Goal: Information Seeking & Learning: Find contact information

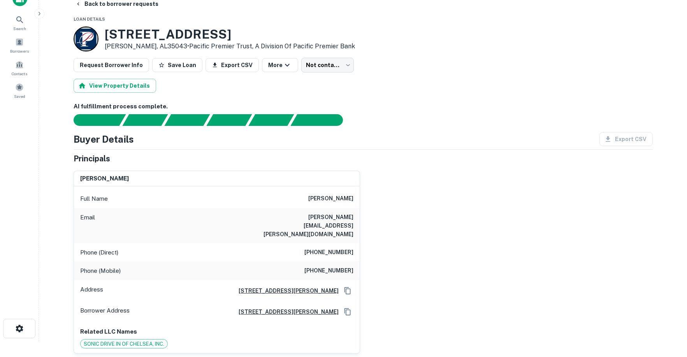
drag, startPoint x: 568, startPoint y: 45, endPoint x: 564, endPoint y: 41, distance: 5.8
click at [568, 43] on div "[STREET_ADDRESS][PERSON_NAME] • Pacific Premier Trust, A Division Of Pacific Pr…" at bounding box center [363, 38] width 579 height 25
click at [409, 32] on div "[STREET_ADDRESS][PERSON_NAME] • Pacific Premier Trust, A Division Of Pacific Pr…" at bounding box center [363, 38] width 579 height 25
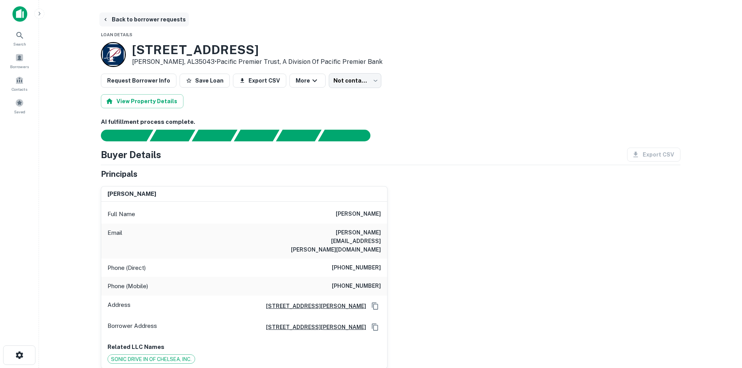
click at [164, 22] on button "Back to borrower requests" at bounding box center [144, 19] width 90 height 14
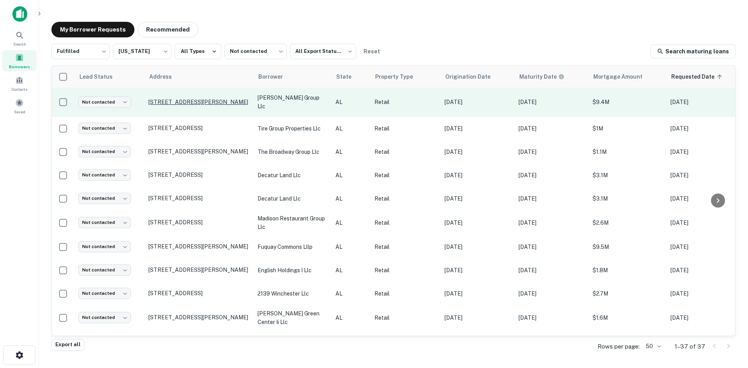
click at [202, 102] on p "64 Chelsea Point Dr Chelsea, AL35043" at bounding box center [198, 102] width 101 height 7
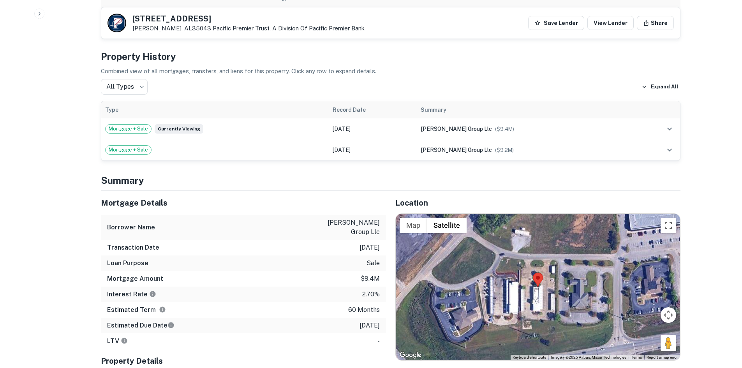
scroll to position [545, 0]
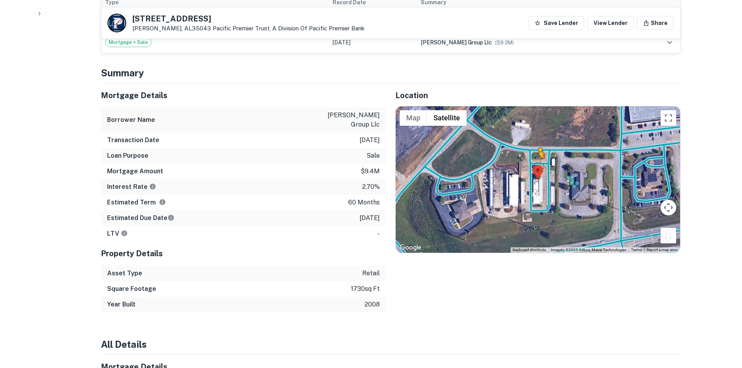
drag, startPoint x: 666, startPoint y: 216, endPoint x: 533, endPoint y: 149, distance: 148.9
click at [533, 149] on div "To activate drag with keyboard, press Alt + Enter. Once in keyboard drag state,…" at bounding box center [538, 179] width 284 height 146
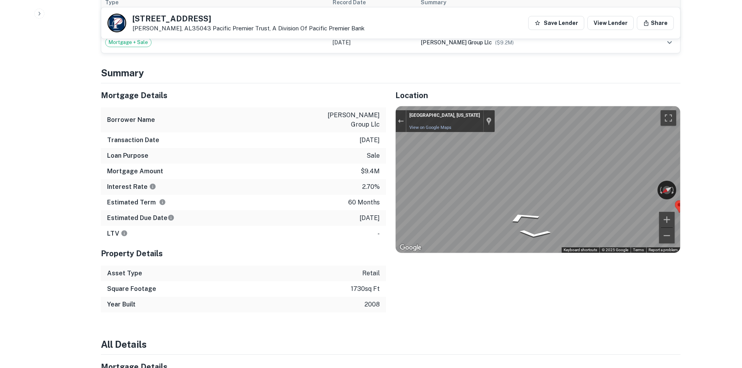
click at [363, 171] on div "Mortgage Details Borrower Name malatesta group llc Transaction Date 12/29/2020 …" at bounding box center [386, 197] width 589 height 229
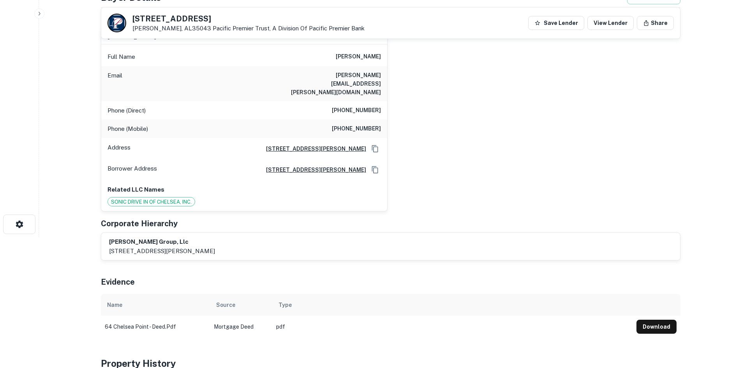
scroll to position [78, 0]
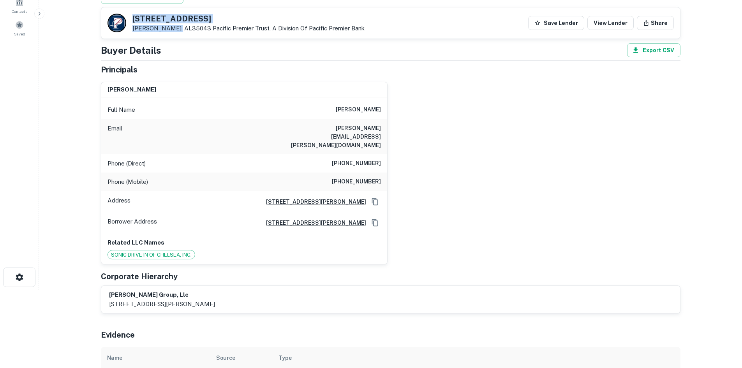
drag, startPoint x: 132, startPoint y: 9, endPoint x: 176, endPoint y: 29, distance: 47.8
click at [175, 29] on div "64 Chelsea Point Dr Chelsea, AL35043 Pacific Premier Trust, A Division Of Pacif…" at bounding box center [390, 22] width 579 height 31
click at [180, 28] on p "Chelsea, AL35043 Pacific Premier Trust, A Division Of Pacific Premier Bank" at bounding box center [248, 28] width 232 height 7
drag, startPoint x: 181, startPoint y: 28, endPoint x: 133, endPoint y: 12, distance: 51.2
click at [133, 12] on div "64 Chelsea Point Dr Chelsea, AL35043 Pacific Premier Trust, A Division Of Pacif…" at bounding box center [390, 22] width 579 height 31
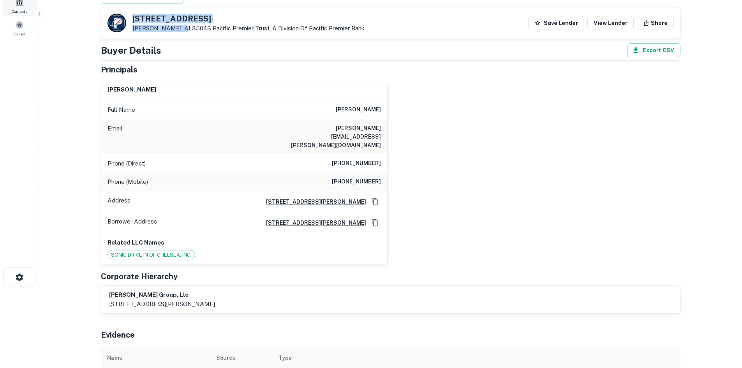
copy div "64 Chelsea Point Dr Chelsea, AL35043"
click at [442, 215] on div "gregory g. malatesta Full Name gregory g. malatesta Email greg.malatesta@netsca…" at bounding box center [388, 170] width 586 height 189
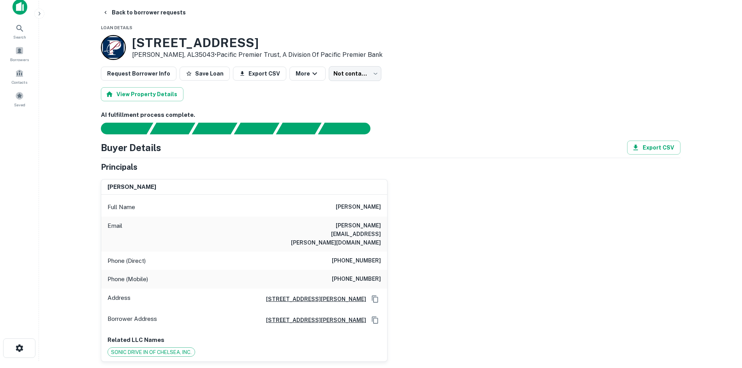
scroll to position [0, 0]
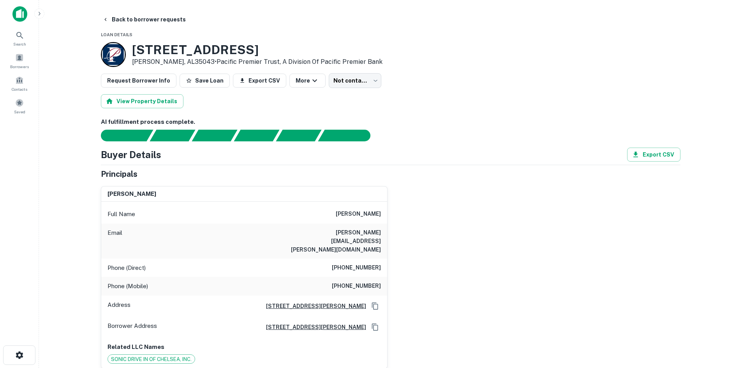
click at [440, 97] on div "View Property Details" at bounding box center [390, 101] width 579 height 14
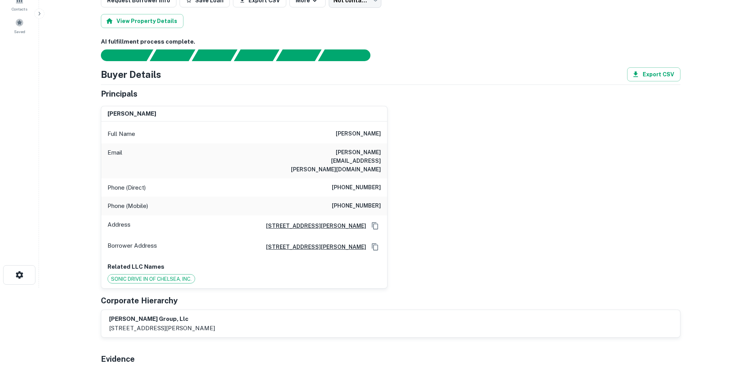
scroll to position [117, 0]
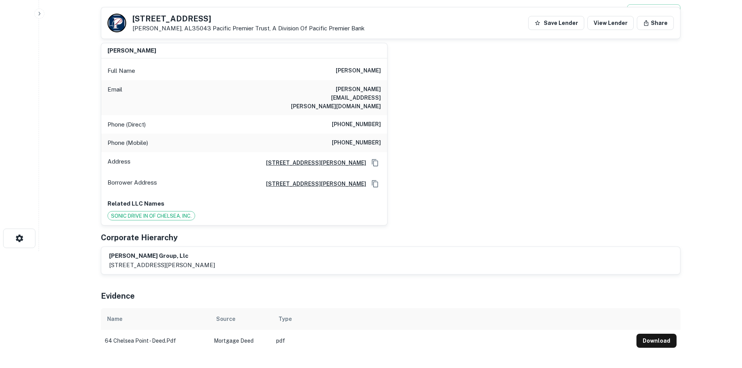
click at [475, 211] on div "Principals gregory g. malatesta Full Name gregory g. malatesta Email greg.malat…" at bounding box center [390, 150] width 579 height 250
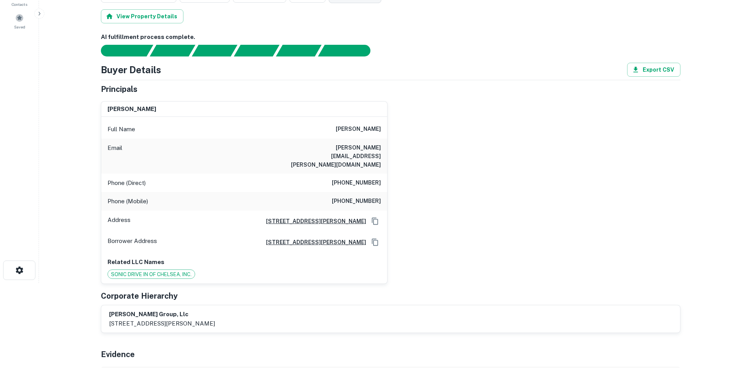
scroll to position [0, 0]
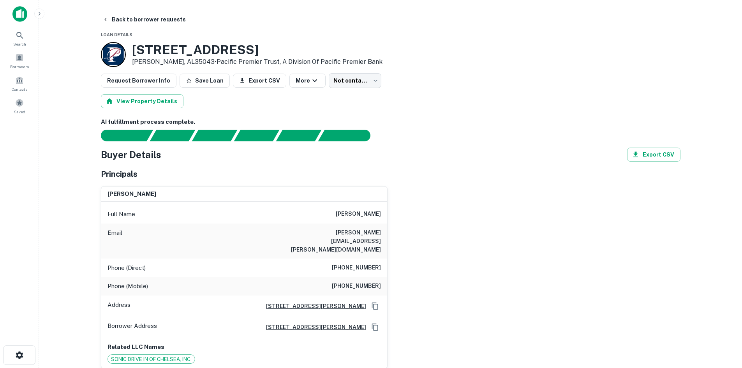
click at [345, 263] on h6 "(662) 624-2457" at bounding box center [356, 267] width 49 height 9
copy h6 "(662) 624-2457"
click at [368, 282] on h6 "(662) 902-0020" at bounding box center [356, 286] width 49 height 9
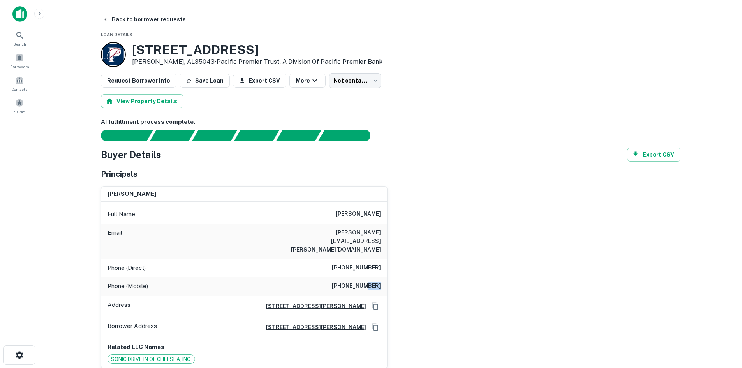
click at [368, 282] on h6 "(662) 902-0020" at bounding box center [356, 286] width 49 height 9
copy h6 "(662) 902-0020"
click at [487, 252] on div "gregory g. malatesta Full Name gregory g. malatesta Email greg.malatesta@netsca…" at bounding box center [388, 274] width 586 height 189
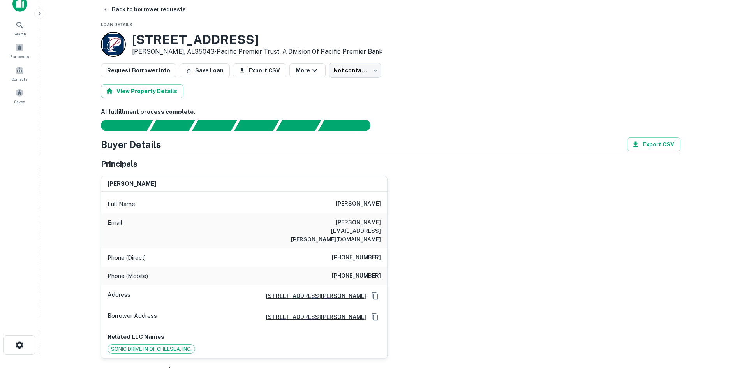
scroll to position [39, 0]
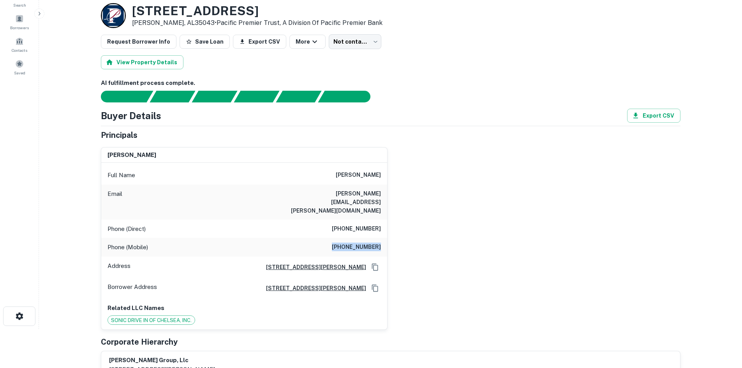
drag, startPoint x: 334, startPoint y: 226, endPoint x: 448, endPoint y: 225, distance: 113.3
click at [448, 225] on div "gregory g. malatesta Full Name gregory g. malatesta Email greg.malatesta@netsca…" at bounding box center [388, 235] width 586 height 189
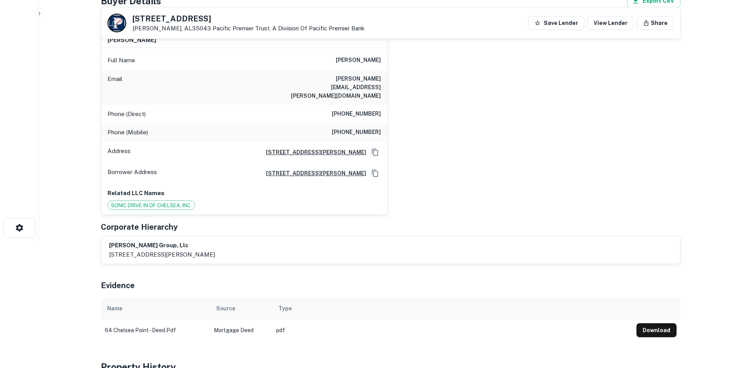
scroll to position [0, 0]
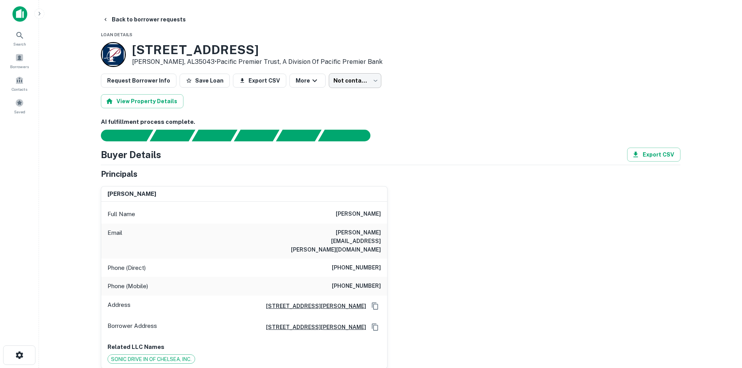
click at [354, 84] on body "Search Borrowers Contacts Saved Back to borrower requests Loan Details 64 Chels…" at bounding box center [371, 184] width 742 height 368
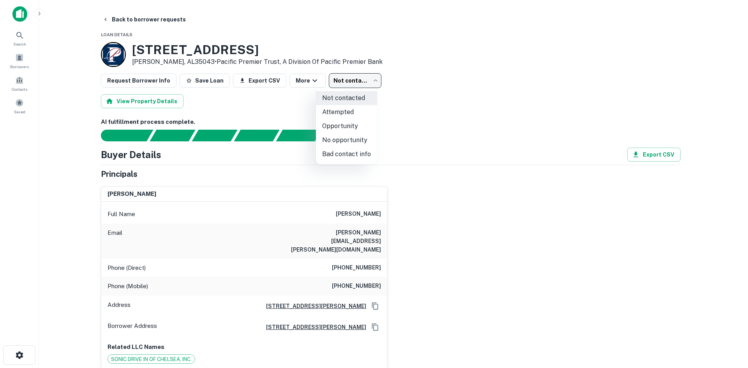
click at [347, 112] on li "Attempted" at bounding box center [346, 112] width 61 height 14
type input "*********"
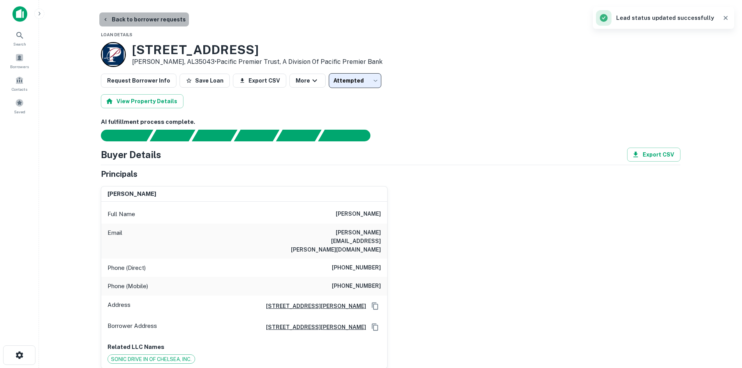
click at [165, 25] on button "Back to borrower requests" at bounding box center [144, 19] width 90 height 14
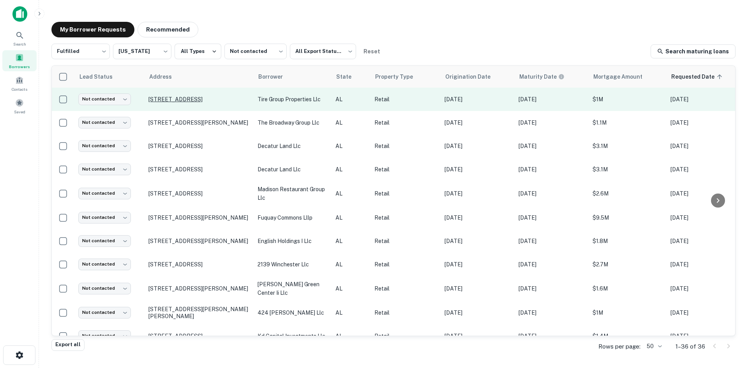
click at [186, 100] on p "67 Shell St Saraland, AL36571" at bounding box center [198, 99] width 101 height 7
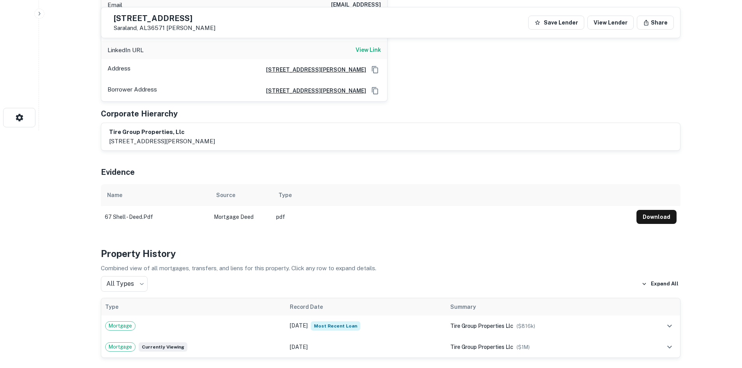
scroll to position [506, 0]
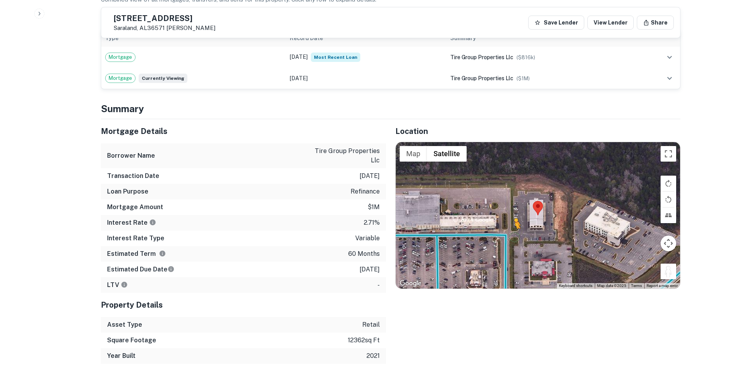
drag, startPoint x: 671, startPoint y: 265, endPoint x: 513, endPoint y: 229, distance: 162.0
click at [513, 229] on div "To activate drag with keyboard, press Alt + Enter. Once in keyboard drag state,…" at bounding box center [538, 215] width 284 height 146
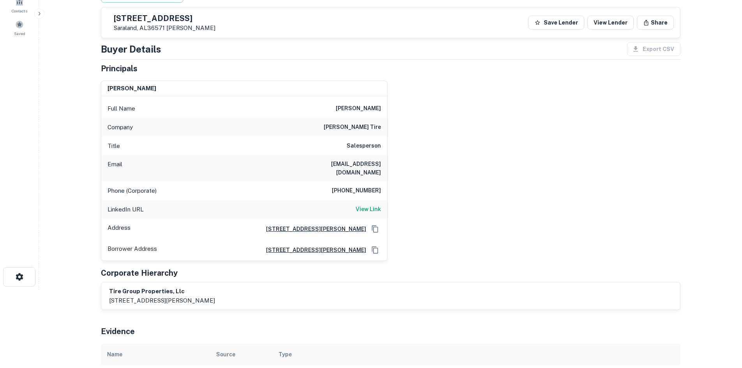
scroll to position [78, 0]
drag, startPoint x: 327, startPoint y: 109, endPoint x: 407, endPoint y: 116, distance: 80.1
click at [407, 116] on div "toby d. williams, jr. Full Name toby d. williams, jr. Company pelc tire Title S…" at bounding box center [388, 168] width 586 height 187
click at [369, 132] on h6 "pelc tire" at bounding box center [352, 127] width 57 height 9
click at [373, 128] on h6 "pelc tire" at bounding box center [352, 127] width 57 height 9
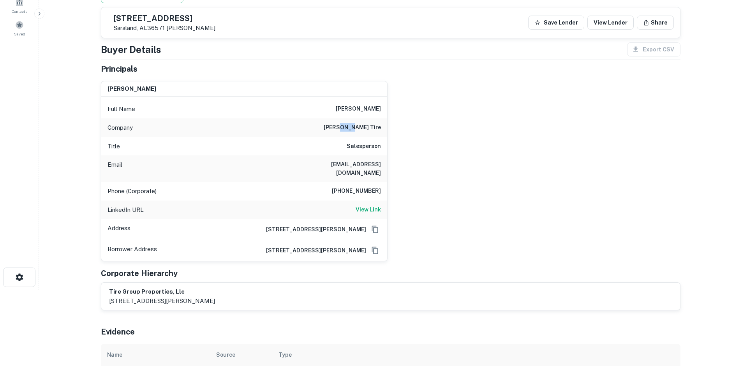
click at [373, 128] on h6 "pelc tire" at bounding box center [352, 127] width 57 height 9
drag, startPoint x: 373, startPoint y: 128, endPoint x: 380, endPoint y: 128, distance: 6.6
click at [374, 128] on h6 "pelc tire" at bounding box center [352, 127] width 57 height 9
copy h6 "pelc tire"
click at [358, 187] on h6 "(251) 928-5613" at bounding box center [356, 191] width 49 height 9
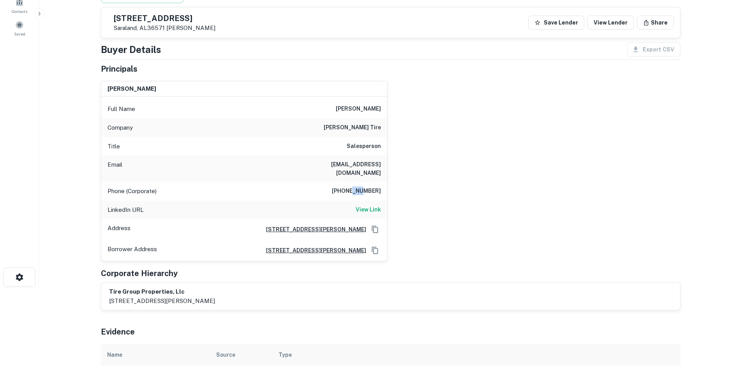
click at [358, 187] on h6 "(251) 928-5613" at bounding box center [356, 191] width 49 height 9
copy h6 "(251) 928-5613"
click at [470, 157] on div "toby d. williams, jr. Full Name toby d. williams, jr. Company pelc tire Title S…" at bounding box center [388, 168] width 586 height 187
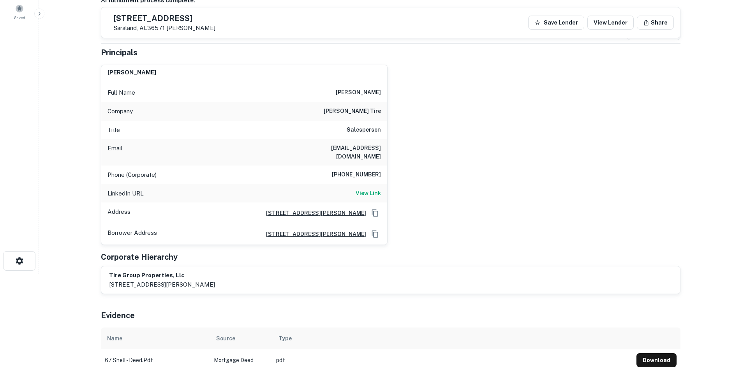
scroll to position [0, 0]
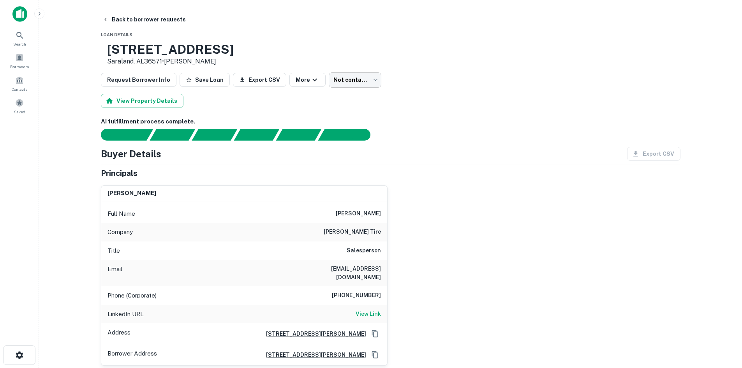
click at [324, 74] on body "Search Borrowers Contacts Saved Back to borrower requests Loan Details 67 Shell…" at bounding box center [371, 184] width 742 height 368
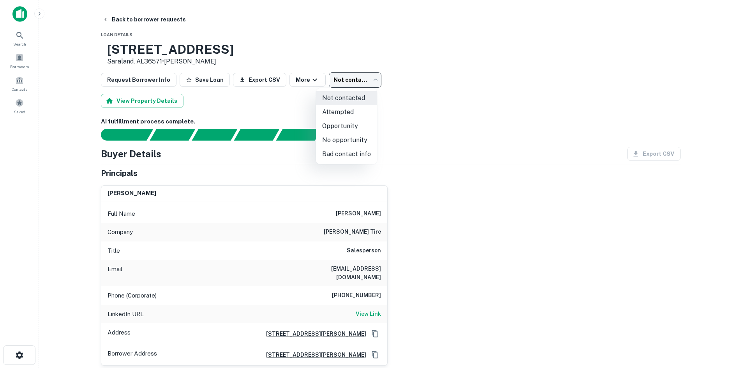
click at [352, 152] on li "Bad contact info" at bounding box center [346, 154] width 61 height 14
type input "**********"
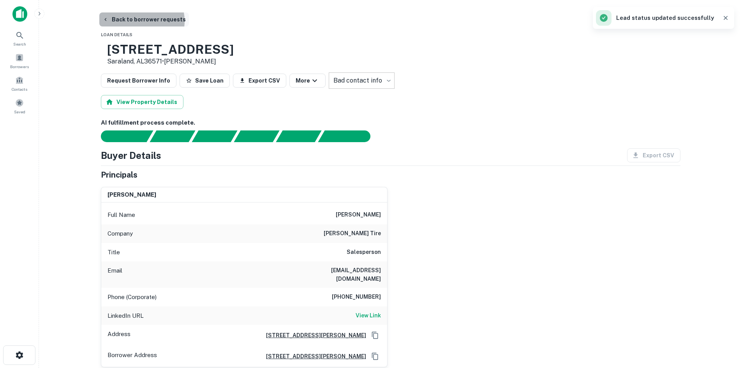
click at [137, 21] on button "Back to borrower requests" at bounding box center [144, 19] width 90 height 14
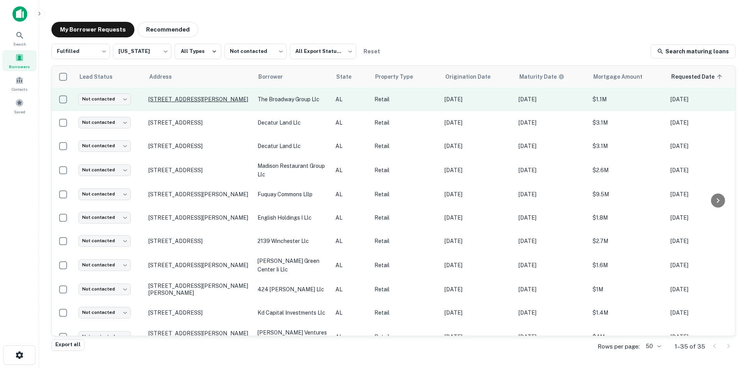
click at [153, 103] on p "8620 Old Pascagoula Rd Theodore, AL36582" at bounding box center [198, 99] width 101 height 7
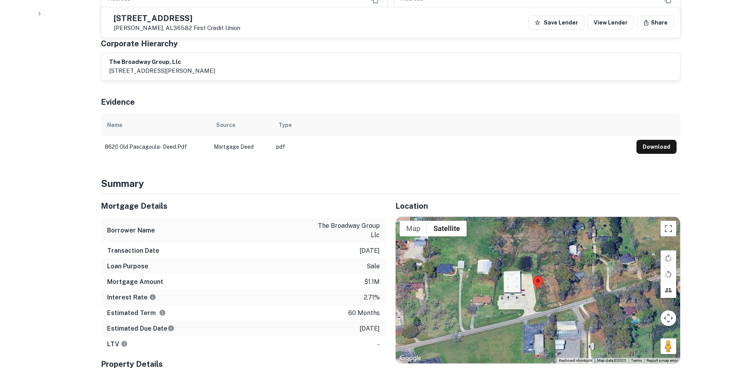
scroll to position [506, 0]
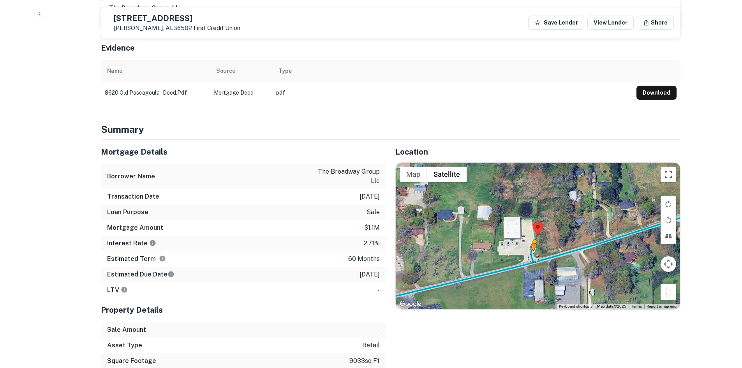
drag, startPoint x: 669, startPoint y: 273, endPoint x: 531, endPoint y: 242, distance: 141.5
click at [531, 242] on div "To activate drag with keyboard, press Alt + Enter. Once in keyboard drag state,…" at bounding box center [538, 236] width 284 height 146
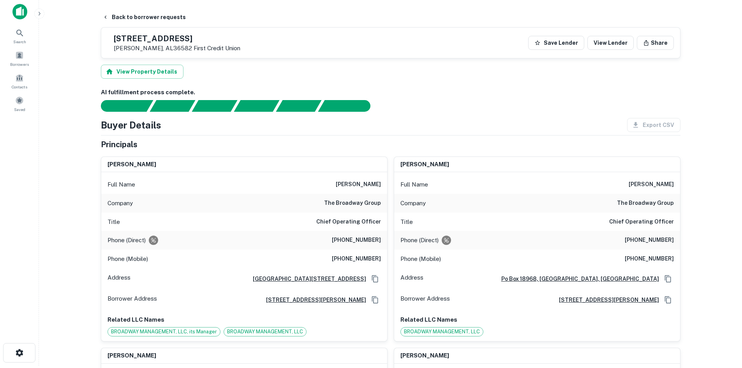
scroll to position [0, 0]
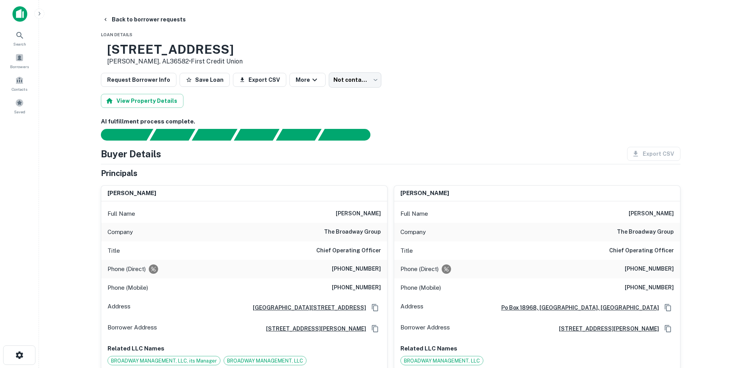
click at [353, 220] on div "Full Name lisa m. hawkins" at bounding box center [244, 213] width 286 height 19
click at [344, 232] on h6 "the broadway group" at bounding box center [352, 231] width 57 height 9
copy h6 "the broadway group"
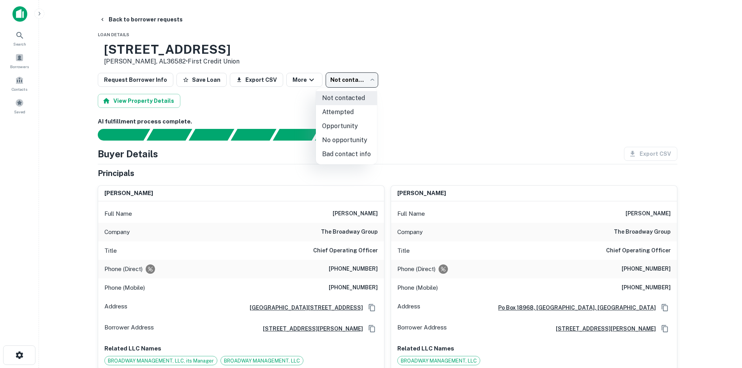
click at [349, 81] on body "Search Borrowers Contacts Saved Back to borrower requests Loan Details 8620 Old…" at bounding box center [371, 184] width 742 height 368
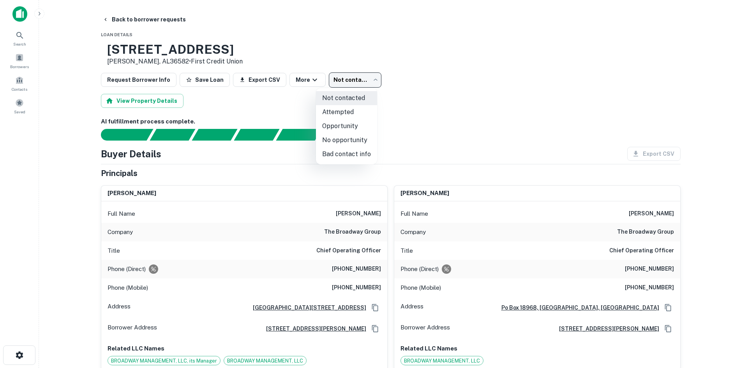
click at [348, 145] on li "No opportunity" at bounding box center [346, 140] width 61 height 14
type input "**********"
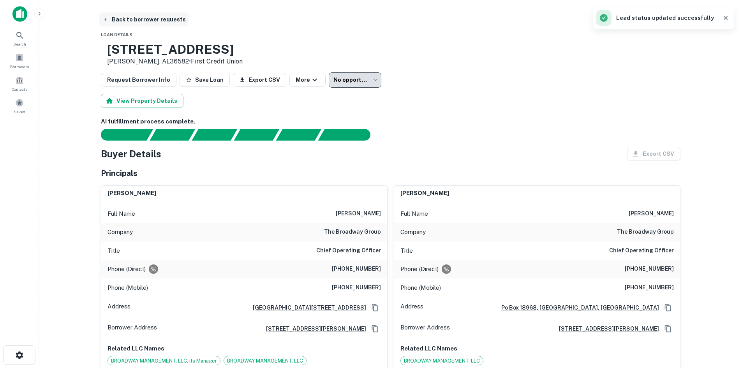
click at [147, 14] on button "Back to borrower requests" at bounding box center [144, 19] width 90 height 14
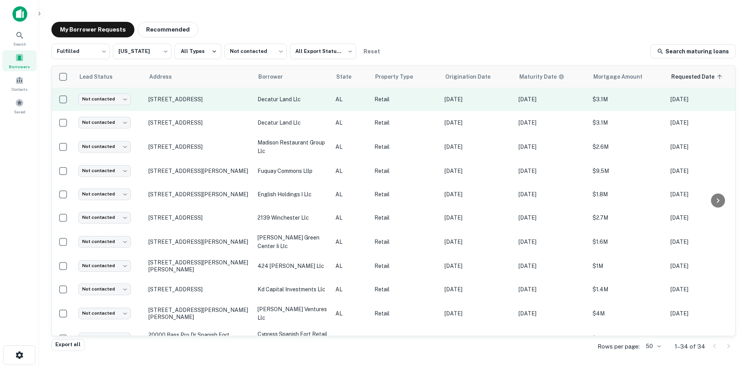
click at [202, 103] on td "1211 Beltline Rd Sw Decatur, AL35601" at bounding box center [198, 99] width 109 height 23
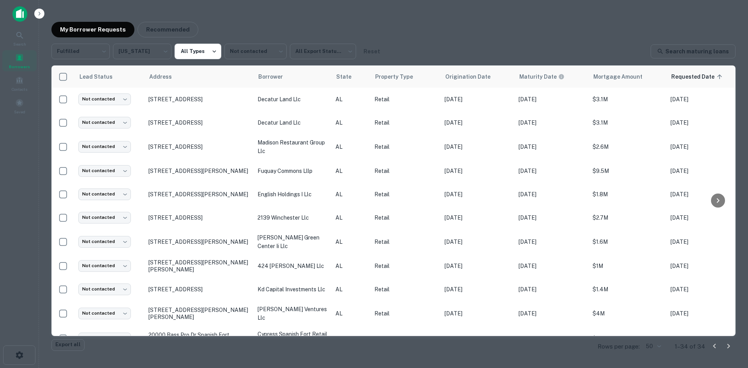
click at [203, 98] on div at bounding box center [374, 184] width 748 height 368
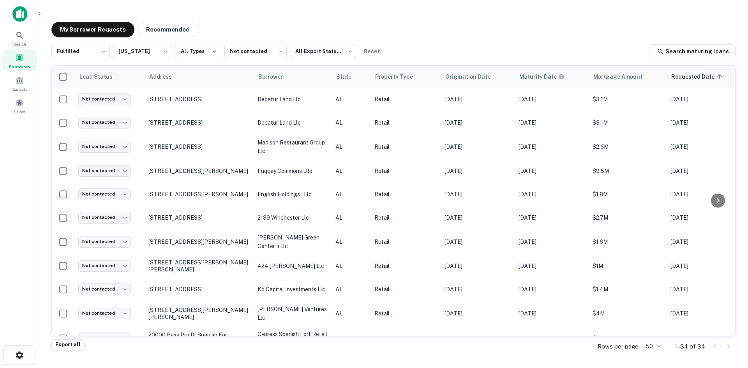
click at [203, 98] on p "1211 Beltline Rd Sw Decatur, AL35601" at bounding box center [198, 99] width 101 height 7
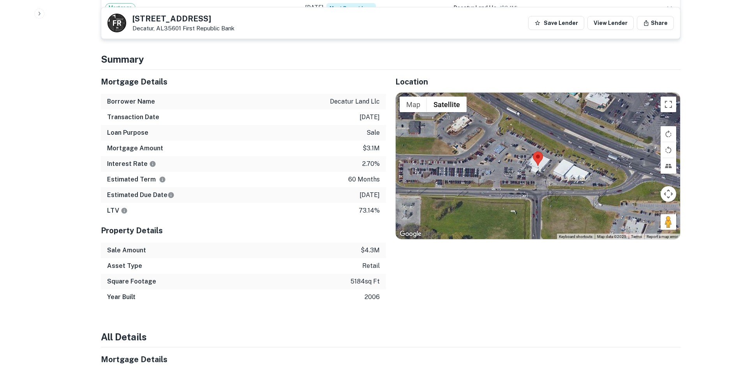
scroll to position [623, 0]
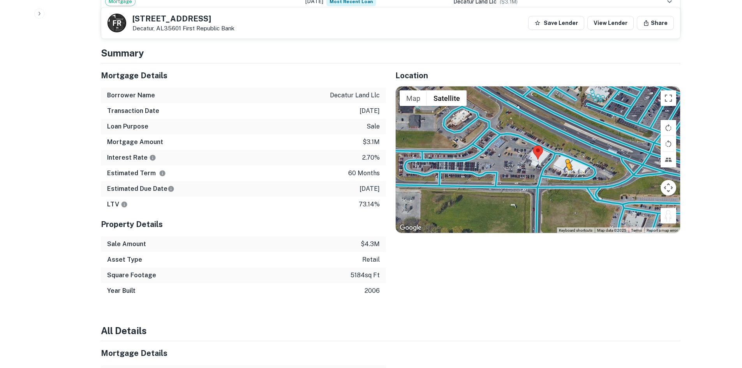
drag, startPoint x: 664, startPoint y: 199, endPoint x: 676, endPoint y: 181, distance: 21.2
click at [563, 158] on div "To activate drag with keyboard, press Alt + Enter. Once in keyboard drag state,…" at bounding box center [538, 159] width 284 height 146
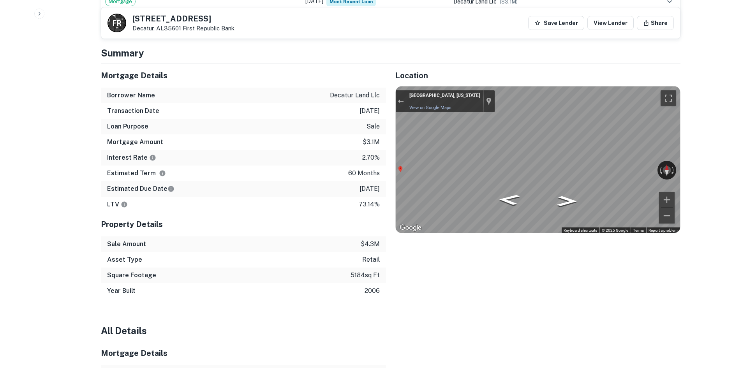
click at [401, 90] on div at bounding box center [401, 101] width 11 height 22
click at [401, 96] on button "Exit the Street View" at bounding box center [401, 101] width 10 height 11
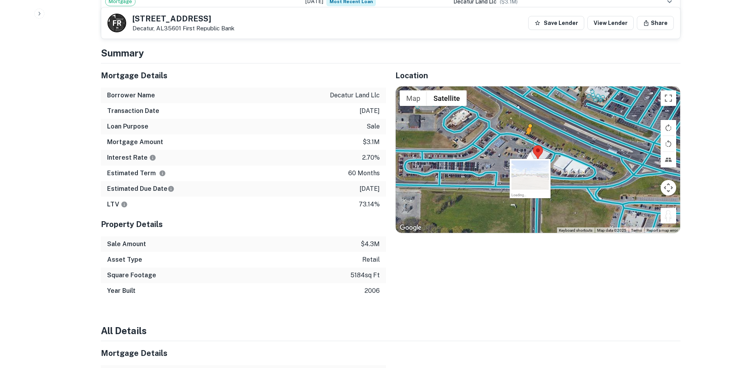
drag, startPoint x: 669, startPoint y: 204, endPoint x: 524, endPoint y: 122, distance: 166.7
click at [524, 122] on div "To activate drag with keyboard, press Alt + Enter. Once in keyboard drag state,…" at bounding box center [538, 159] width 284 height 146
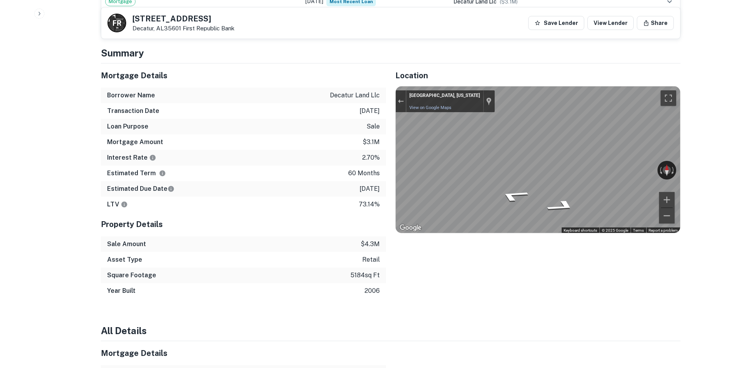
drag, startPoint x: 616, startPoint y: 148, endPoint x: 370, endPoint y: 148, distance: 246.1
click at [352, 148] on div "Mortgage Details Borrower Name decatur land llc Transaction Date 1/28/2021 Loan…" at bounding box center [386, 180] width 589 height 235
click at [263, 140] on div "Mortgage Details Borrower Name decatur land llc Transaction Date 1/28/2021 Loan…" at bounding box center [386, 180] width 589 height 235
click at [323, 139] on div "Mortgage Details Borrower Name decatur land llc Transaction Date 1/28/2021 Loan…" at bounding box center [386, 180] width 589 height 235
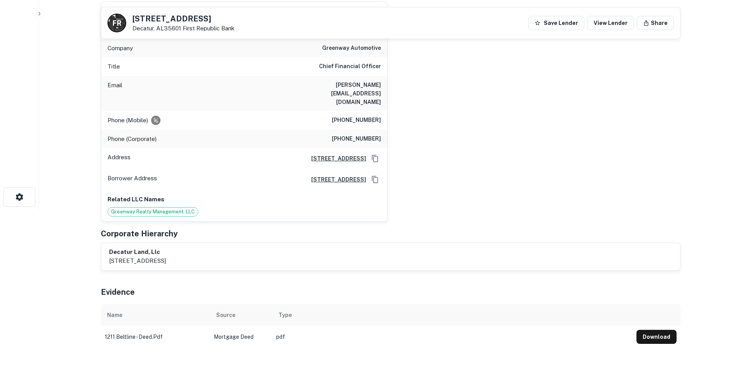
scroll to position [78, 0]
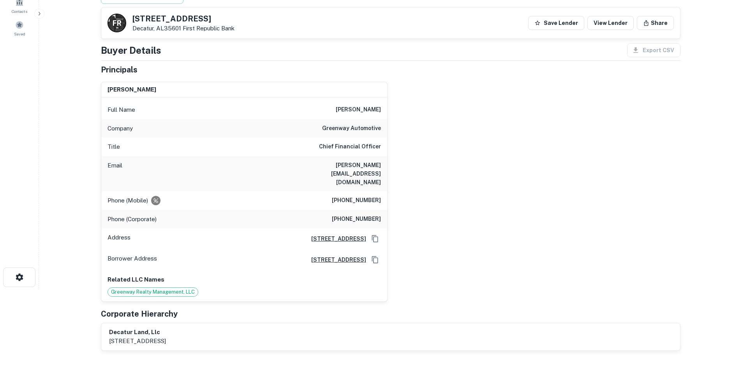
click at [357, 196] on h6 "(512) 917-7505" at bounding box center [356, 200] width 49 height 9
click at [357, 215] on h6 "(407) 275-3200" at bounding box center [356, 219] width 49 height 9
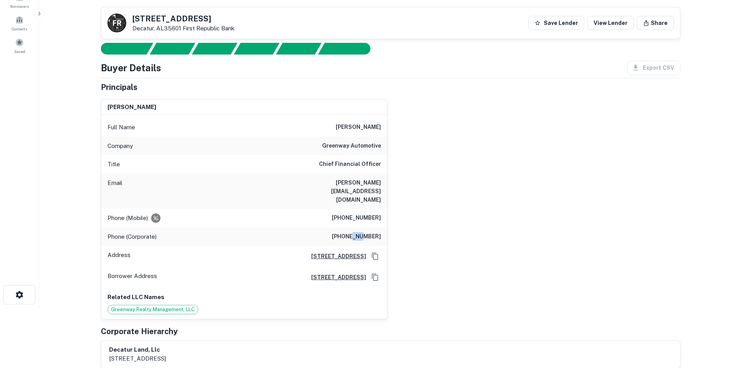
click at [357, 201] on div "Full Name chris allen Company greenway automotive Title Chief Financial Officer…" at bounding box center [244, 217] width 286 height 204
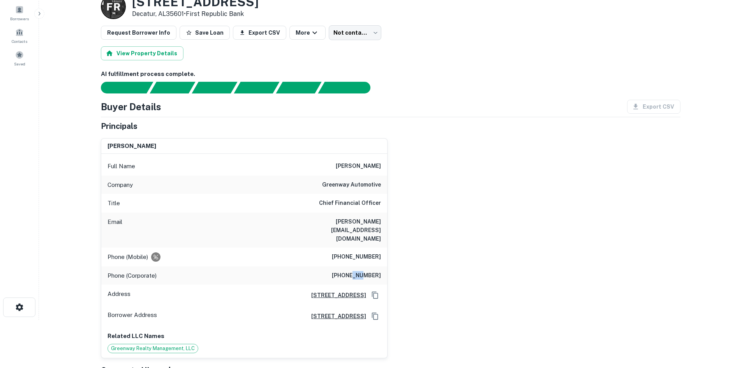
scroll to position [39, 0]
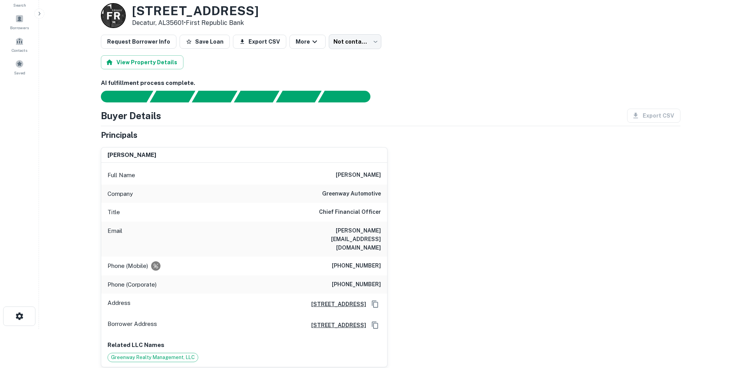
click at [351, 261] on h6 "(512) 917-7505" at bounding box center [356, 265] width 49 height 9
copy h6 "(512) 917-7505"
drag, startPoint x: 501, startPoint y: 220, endPoint x: 446, endPoint y: 145, distance: 93.3
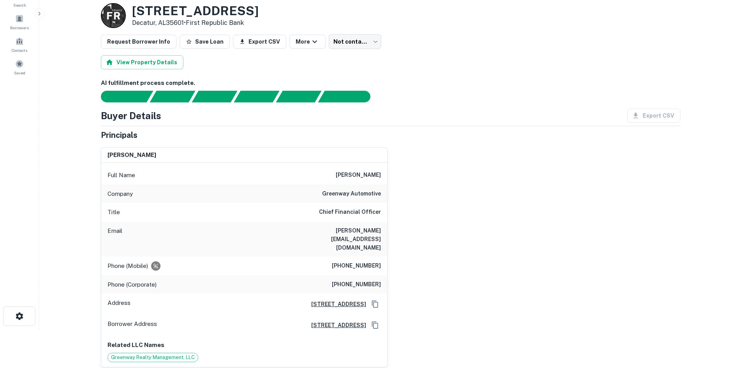
click at [501, 212] on div "chris allen Full Name chris allen Company greenway automotive Title Chief Finan…" at bounding box center [388, 254] width 586 height 226
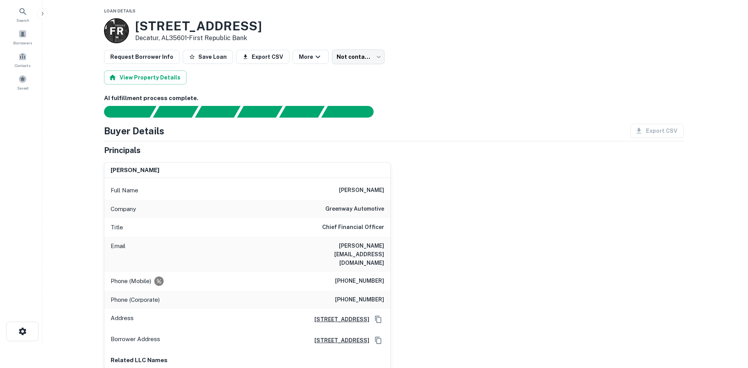
scroll to position [0, 0]
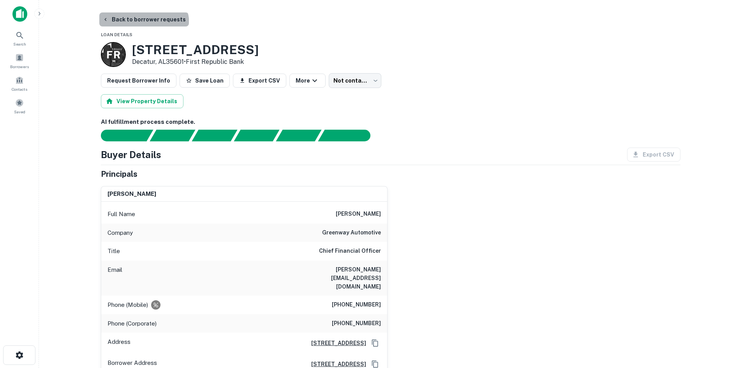
click at [143, 25] on button "Back to borrower requests" at bounding box center [144, 19] width 90 height 14
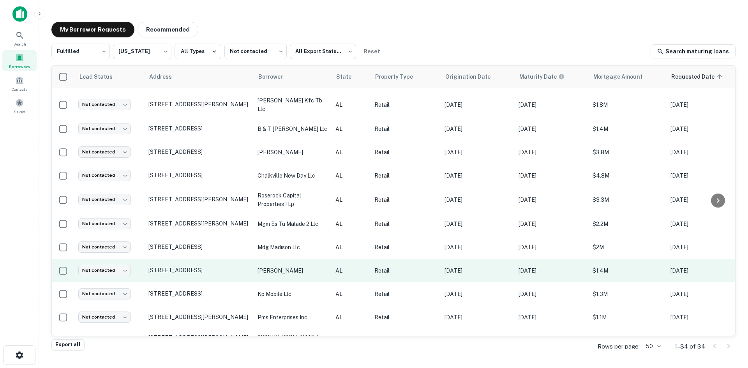
scroll to position [573, 0]
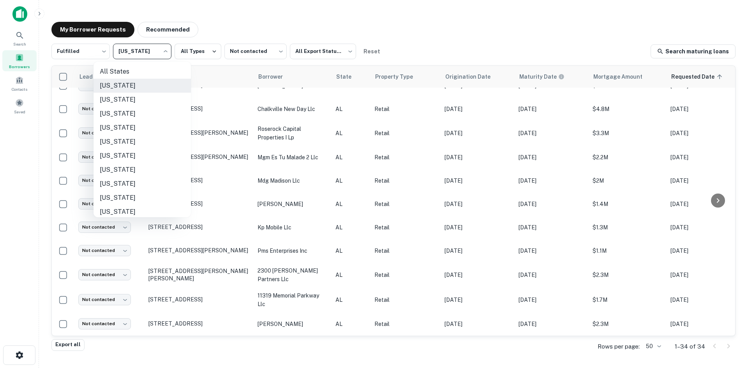
click at [158, 50] on body "Search Borrowers Contacts Saved My Borrower Requests Recommended Fulfilled ****…" at bounding box center [374, 184] width 748 height 368
click at [163, 76] on li "All States" at bounding box center [141, 72] width 97 height 14
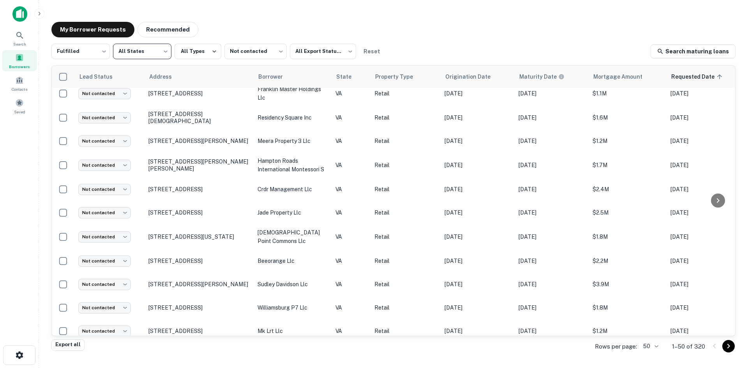
scroll to position [947, 0]
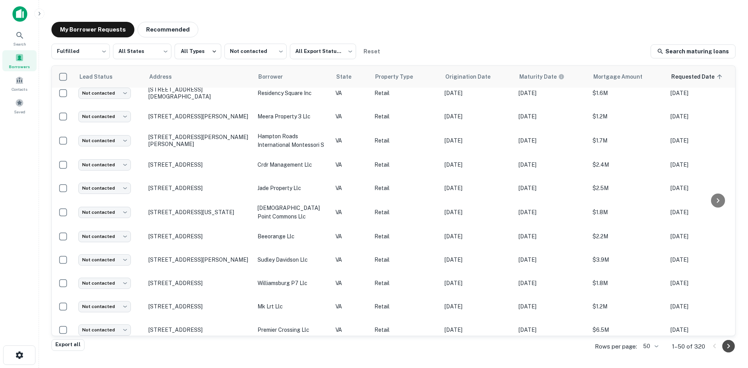
click at [687, 348] on icon "Go to next page" at bounding box center [727, 345] width 9 height 9
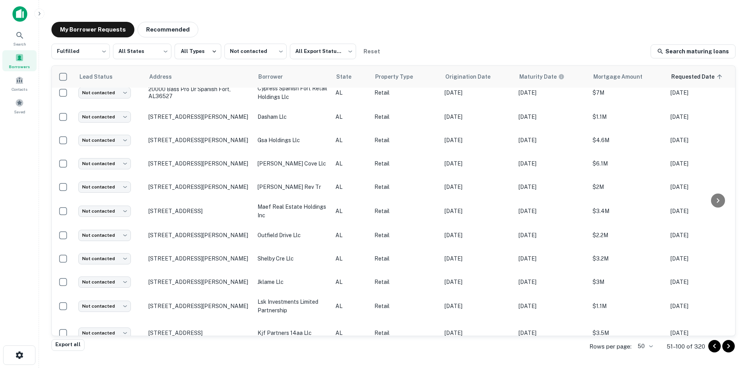
scroll to position [978, 0]
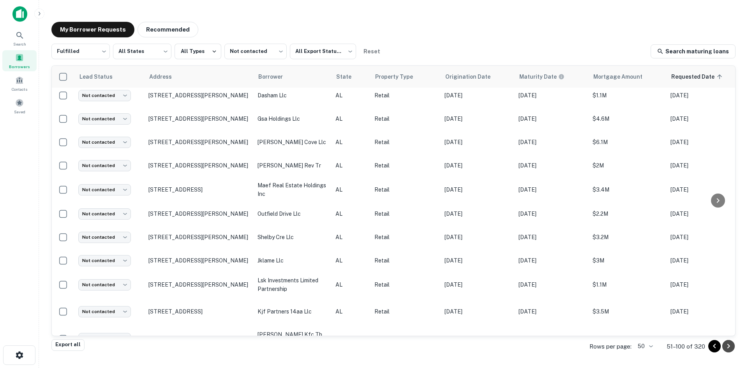
click at [687, 348] on icon "Go to next page" at bounding box center [727, 345] width 9 height 9
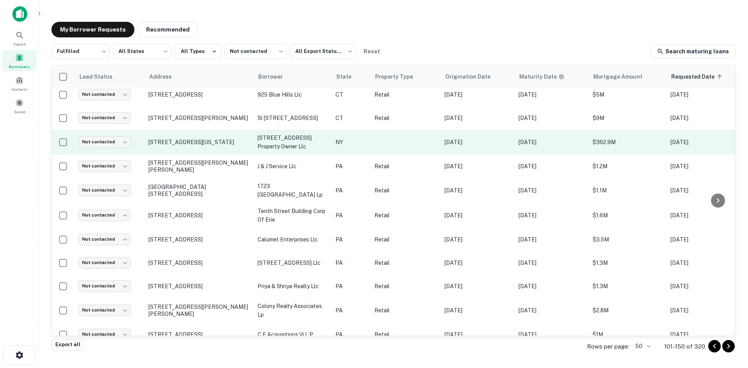
scroll to position [356, 0]
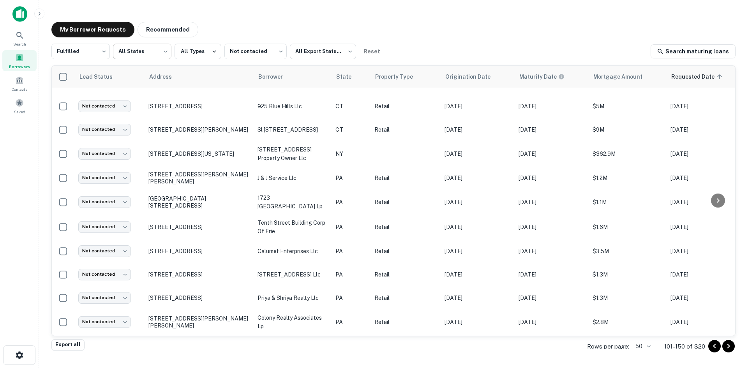
click at [160, 49] on body "Search Borrowers Contacts Saved My Borrower Requests Recommended Fulfilled ****…" at bounding box center [374, 184] width 748 height 368
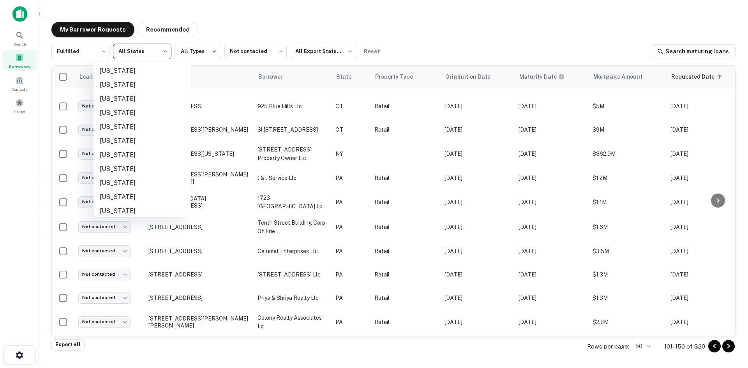
scroll to position [506, 0]
click at [167, 102] on li "[US_STATE]" at bounding box center [141, 98] width 97 height 14
type input "**"
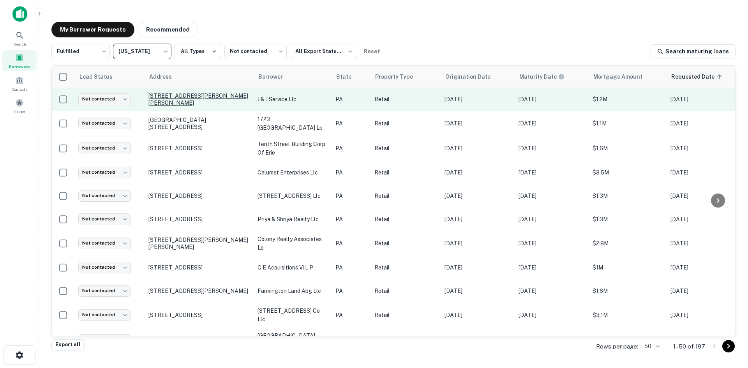
click at [173, 97] on p "1418 Chester Pike Crum Lynne, PA19022" at bounding box center [198, 99] width 101 height 14
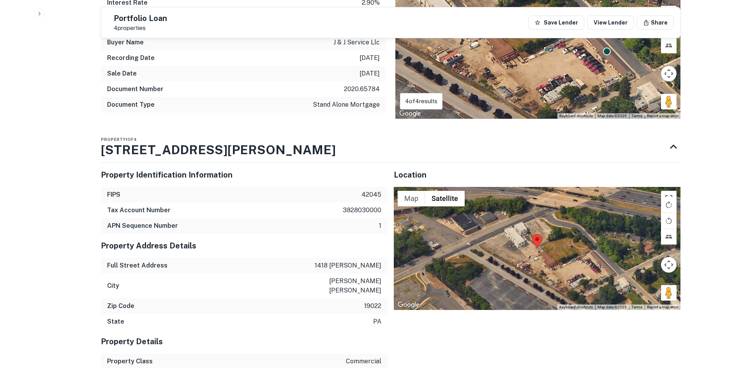
scroll to position [623, 0]
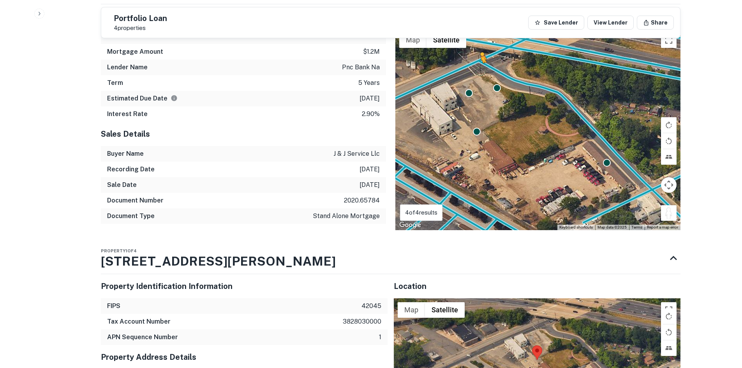
drag, startPoint x: 673, startPoint y: 203, endPoint x: 474, endPoint y: 67, distance: 240.9
click at [474, 67] on div "To activate drag with keyboard, press Alt + Enter. Once in keyboard drag state,…" at bounding box center [537, 129] width 285 height 202
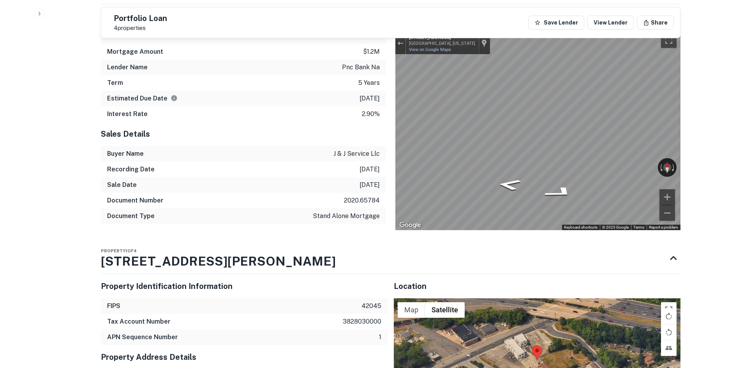
click at [319, 104] on div "Mortgage Details Borrower Name j & j service llc Mortgage Amount $1.2m Lender N…" at bounding box center [386, 117] width 589 height 226
click at [394, 120] on div "Locations ← Move left → Move right ↑ Move up ↓ Move down + Zoom in - Zoom out H…" at bounding box center [533, 117] width 294 height 226
click at [364, 127] on div "Mortgage Details Borrower Name j & j service llc Mortgage Amount $1.2m Lender N…" at bounding box center [386, 117] width 589 height 226
click at [301, 128] on div "Mortgage Details Borrower Name j & j service llc Mortgage Amount $1.2m Lender N…" at bounding box center [386, 117] width 589 height 226
click at [343, 132] on div "Mortgage Details Borrower Name j & j service llc Mortgage Amount $1.2m Lender N…" at bounding box center [386, 117] width 589 height 226
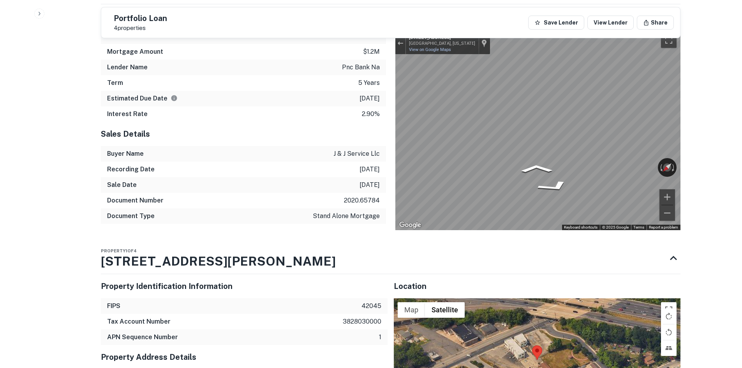
click at [348, 120] on div "Mortgage Details Borrower Name j & j service llc Mortgage Amount $1.2m Lender N…" at bounding box center [386, 117] width 589 height 226
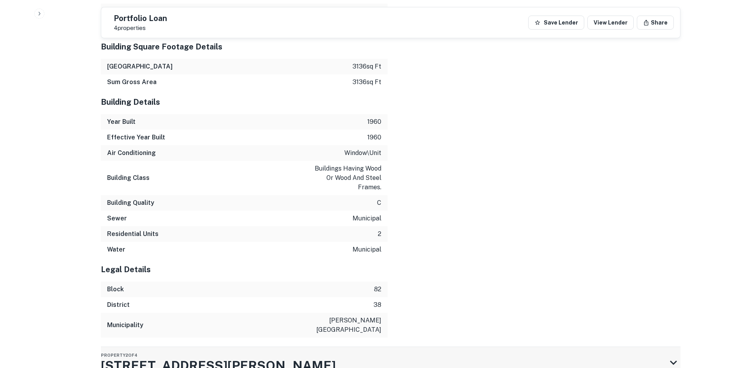
scroll to position [1286, 0]
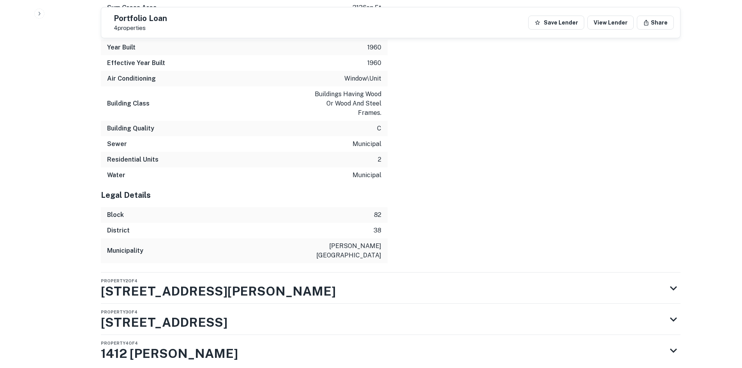
click at [340, 273] on div "Property 2 of 4 1408 Chester Pike" at bounding box center [390, 288] width 579 height 31
click at [344, 273] on div "Property 2 of 4 1408 Chester Pike" at bounding box center [383, 288] width 565 height 31
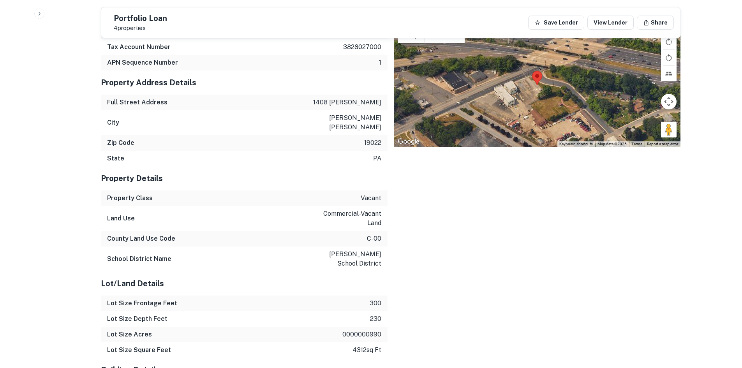
scroll to position [1761, 0]
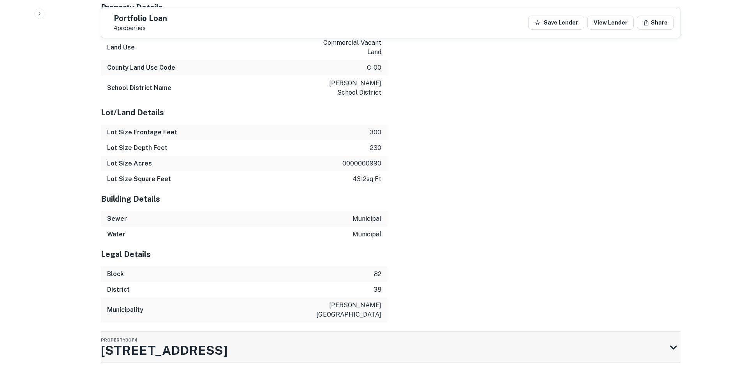
click at [363, 332] on div "Property 3 of 4 411 Smiley St" at bounding box center [383, 347] width 565 height 31
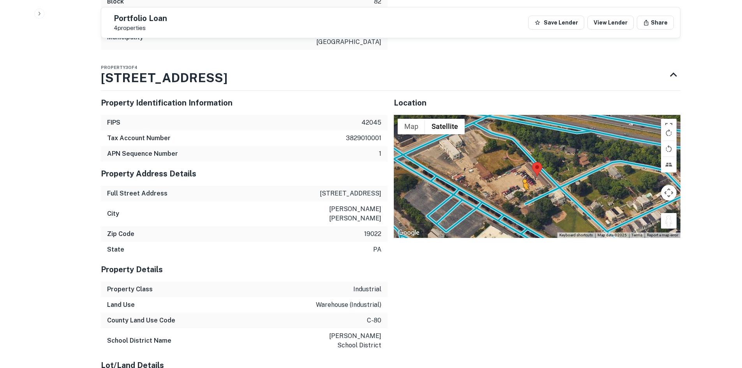
drag, startPoint x: 667, startPoint y: 163, endPoint x: 519, endPoint y: 133, distance: 150.7
click at [519, 133] on div "To activate drag with keyboard, press Alt + Enter. Once in keyboard drag state,…" at bounding box center [537, 176] width 287 height 123
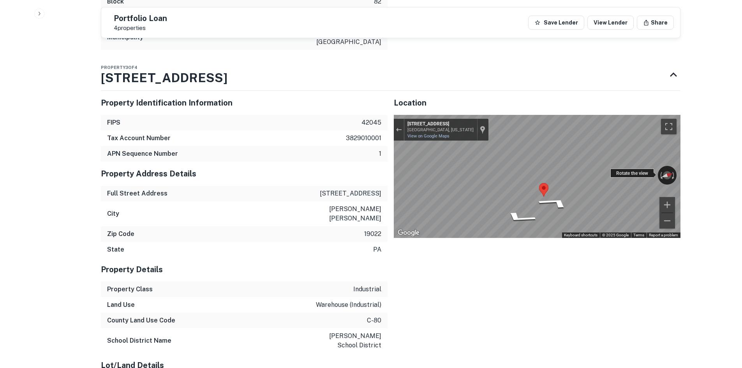
click at [654, 115] on div "← Move left → Move right ↑ Move up ↓ Move down + Zoom in - Zoom out 498 Smiley …" at bounding box center [537, 176] width 287 height 123
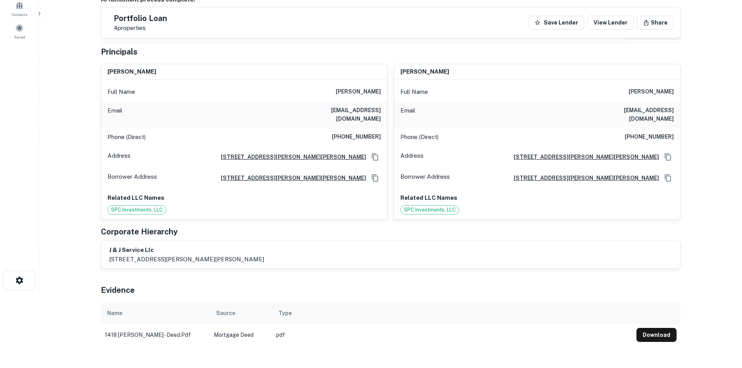
scroll to position [0, 0]
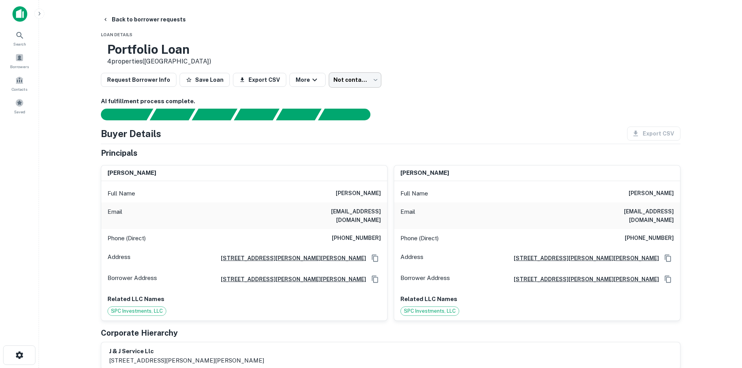
click at [349, 84] on body "Search Borrowers Contacts Saved Back to borrower requests Loan Details Portfoli…" at bounding box center [371, 184] width 742 height 368
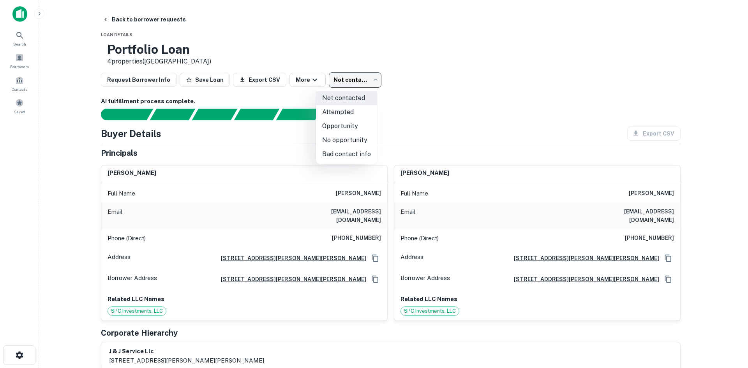
click at [341, 138] on li "No opportunity" at bounding box center [346, 140] width 61 height 14
type input "**********"
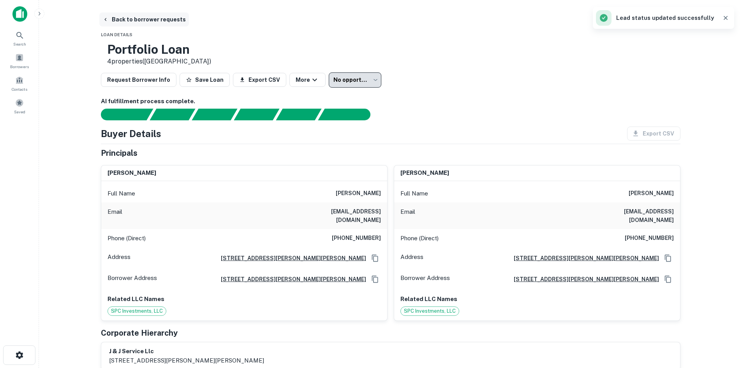
click at [155, 22] on button "Back to borrower requests" at bounding box center [144, 19] width 90 height 14
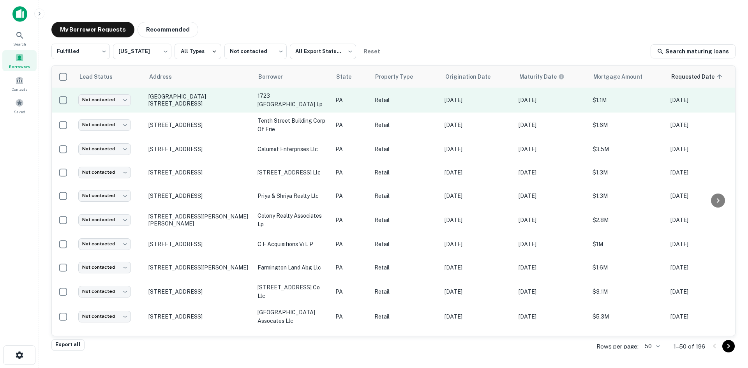
click at [209, 101] on p "1723 W Main St Stroudsburg, PA18360" at bounding box center [198, 100] width 101 height 14
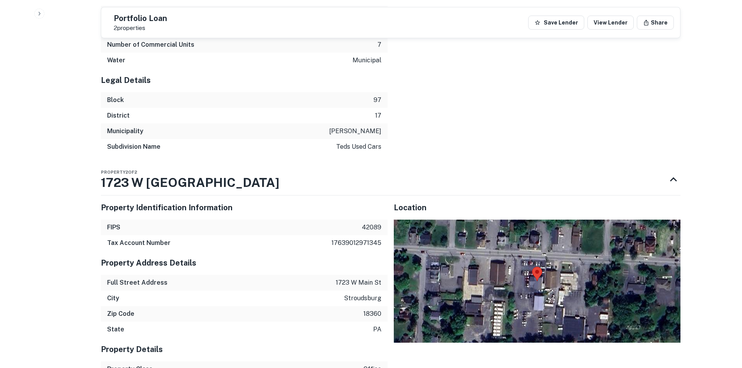
scroll to position [1683, 0]
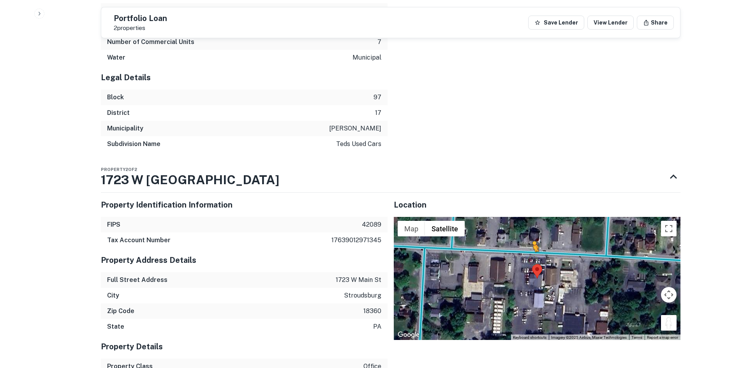
drag, startPoint x: 671, startPoint y: 242, endPoint x: 528, endPoint y: 177, distance: 156.5
click at [528, 217] on div "To activate drag with keyboard, press Alt + Enter. Once in keyboard drag state,…" at bounding box center [537, 278] width 287 height 123
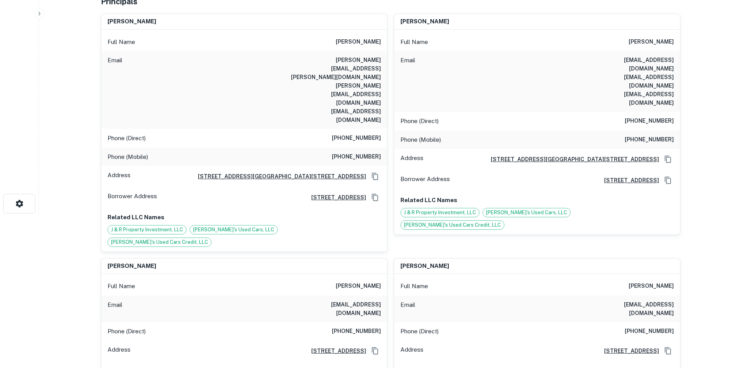
scroll to position [0, 0]
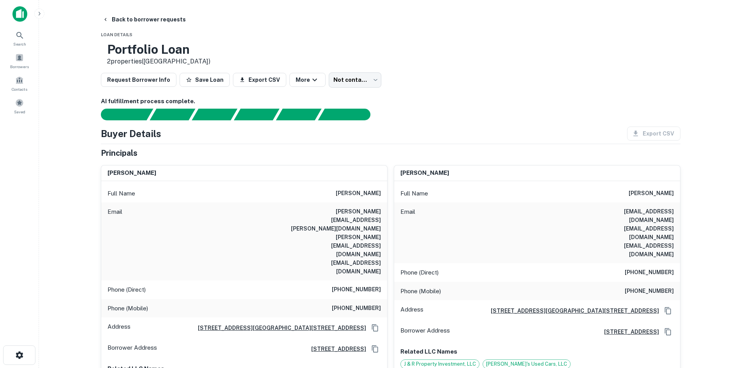
click at [359, 285] on h6 "(610) 759-7521" at bounding box center [356, 289] width 49 height 9
copy h6 "(610) 759-7521"
click at [653, 268] on h6 "(570) 424-2232" at bounding box center [649, 272] width 49 height 9
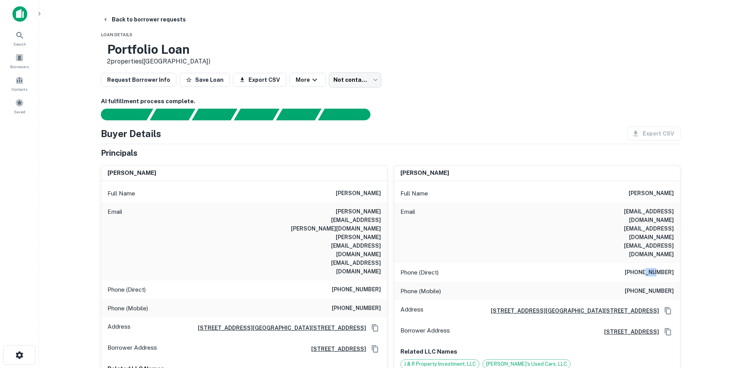
click at [653, 268] on h6 "(570) 424-2232" at bounding box center [649, 272] width 49 height 9
copy h6 "(570) 424-2232"
click at [665, 282] on div "Phone (Mobile) (610) 393-0401" at bounding box center [537, 291] width 286 height 19
click at [662, 287] on h6 "(610) 393-0401" at bounding box center [649, 291] width 49 height 9
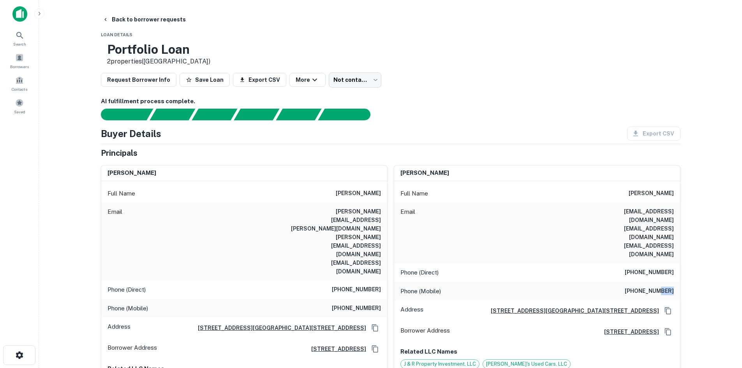
click at [662, 287] on h6 "(610) 393-0401" at bounding box center [649, 291] width 49 height 9
copy h6 "(610) 393-0401"
click at [72, 111] on main "Back to borrower requests Loan Details Portfolio Loan 2 properties (PA) Request…" at bounding box center [390, 184] width 703 height 368
click at [119, 22] on button "Back to borrower requests" at bounding box center [144, 19] width 90 height 14
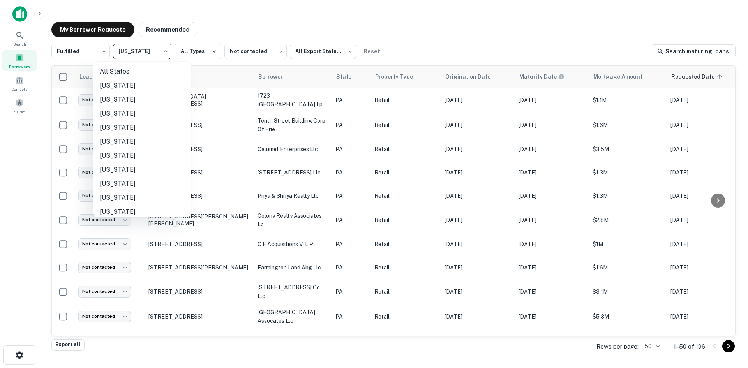
click at [145, 53] on body "Search Borrowers Contacts Saved My Borrower Requests Recommended Fulfilled ****…" at bounding box center [374, 184] width 748 height 368
click at [144, 70] on li "All States" at bounding box center [141, 72] width 97 height 14
type input "***"
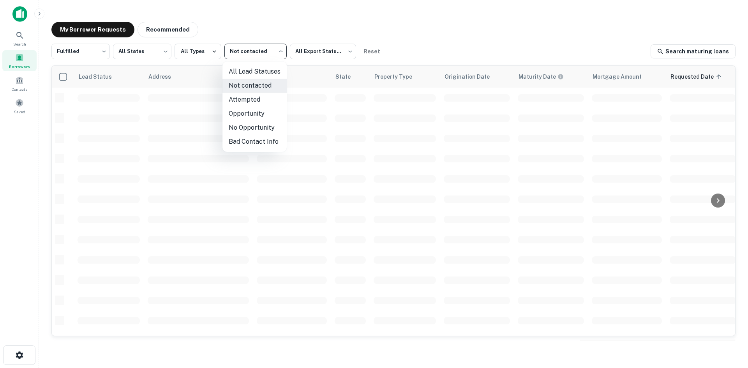
click at [268, 47] on body "Search Borrowers Contacts Saved My Borrower Requests Recommended Fulfilled ****…" at bounding box center [374, 184] width 748 height 368
click at [257, 96] on li "Attempted" at bounding box center [254, 100] width 64 height 14
type input "*********"
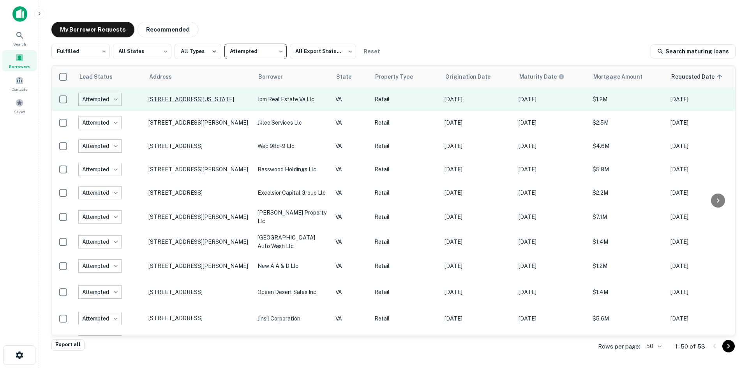
click at [194, 97] on p "208 N Birdneck Rd Virginia Beach, VA23451" at bounding box center [198, 99] width 101 height 7
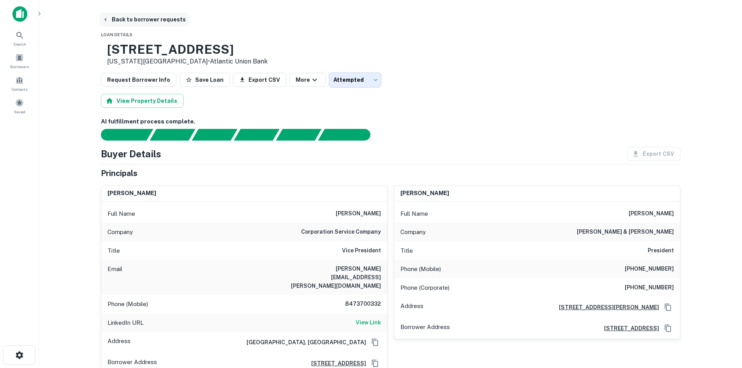
click at [146, 17] on button "Back to borrower requests" at bounding box center [144, 19] width 90 height 14
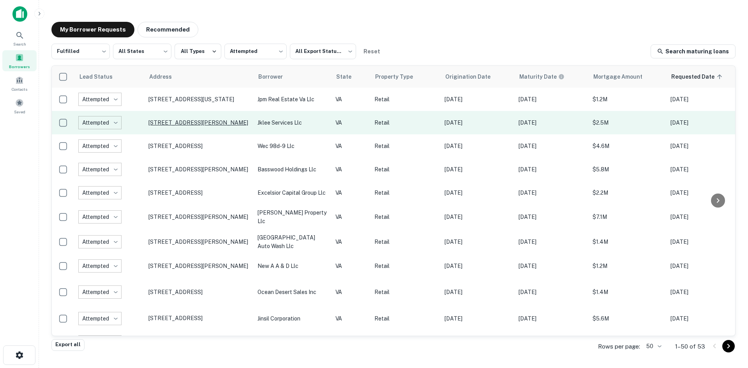
click at [196, 120] on p "2270 Valor Dr Winchester, VA22601" at bounding box center [198, 122] width 101 height 7
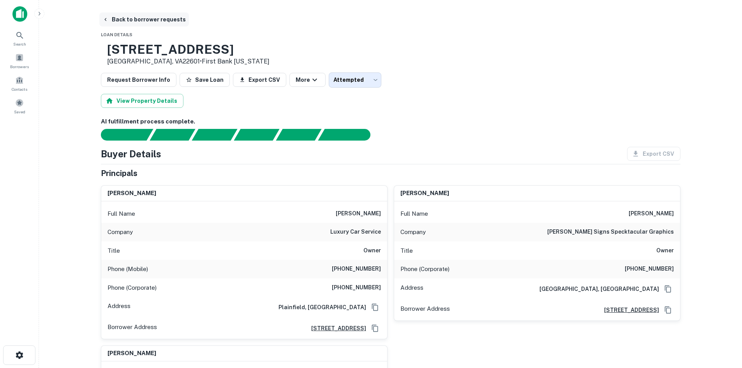
click at [163, 18] on button "Back to borrower requests" at bounding box center [144, 19] width 90 height 14
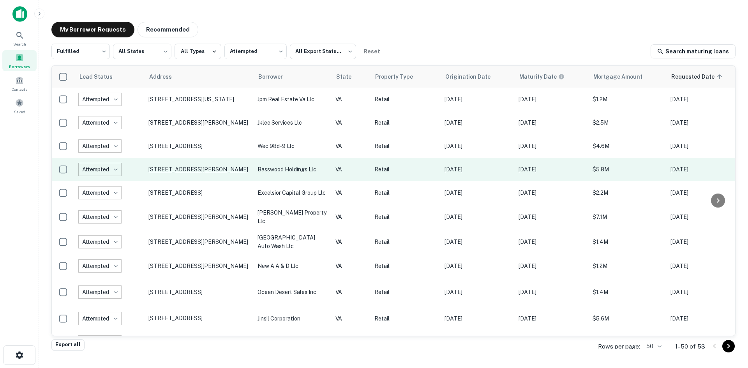
click at [203, 171] on p "457 Charles H Dimmock Pkwy Colonial Heights, VA23834" at bounding box center [198, 169] width 101 height 7
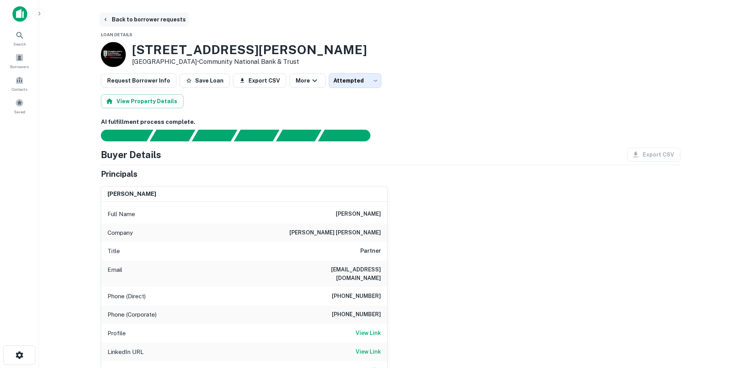
click at [157, 20] on button "Back to borrower requests" at bounding box center [144, 19] width 90 height 14
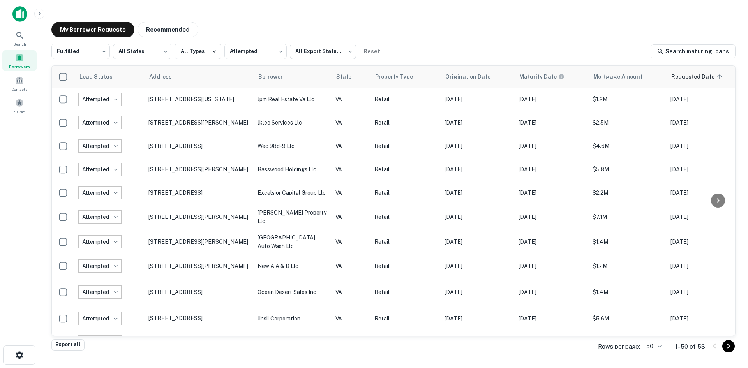
click at [548, 9] on main "My Borrower Requests Recommended Fulfilled ********* ​ All States *** ​ All Typ…" at bounding box center [393, 184] width 709 height 368
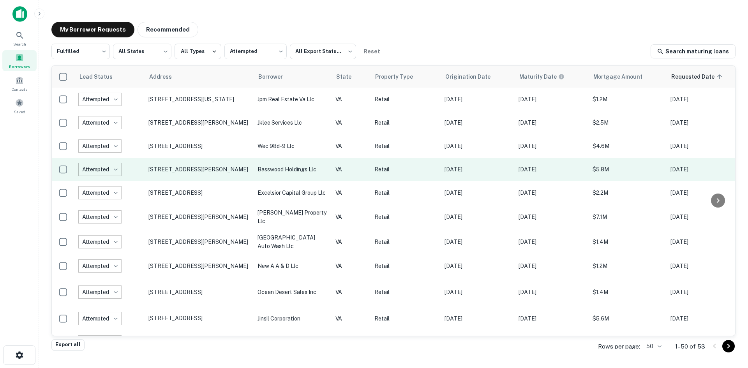
click at [197, 167] on p "457 Charles H Dimmock Pkwy Colonial Heights, VA23834" at bounding box center [198, 169] width 101 height 7
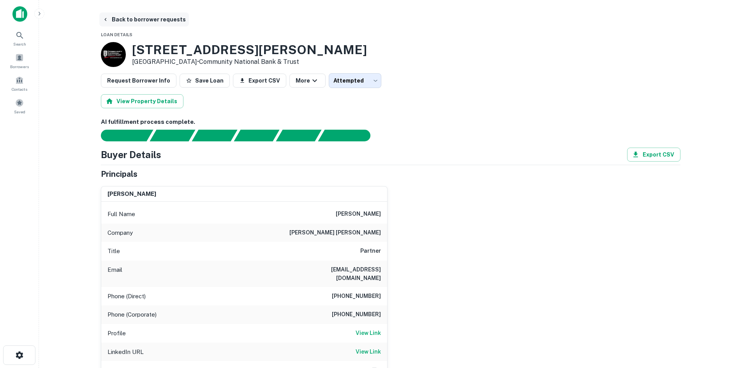
click at [140, 20] on button "Back to borrower requests" at bounding box center [144, 19] width 90 height 14
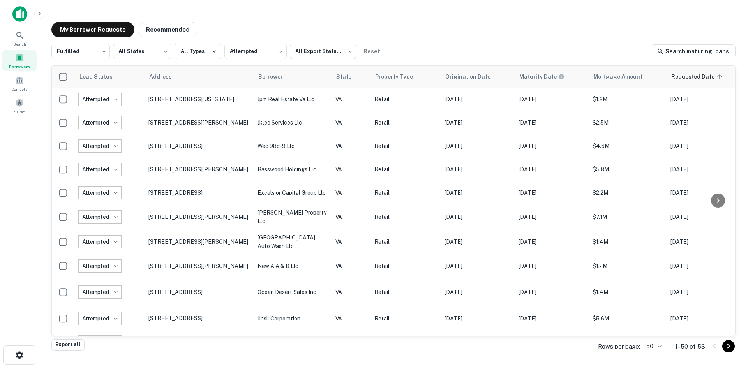
click at [446, 30] on div "My Borrower Requests Recommended" at bounding box center [393, 30] width 684 height 16
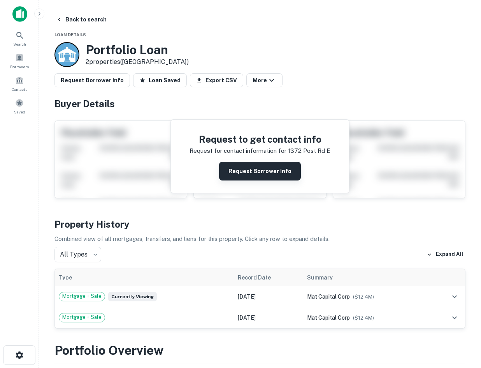
click at [264, 162] on button "Request Borrower Info" at bounding box center [260, 171] width 82 height 19
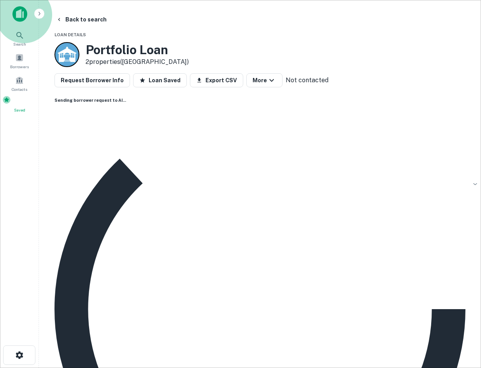
click at [26, 110] on div "Saved" at bounding box center [19, 104] width 34 height 18
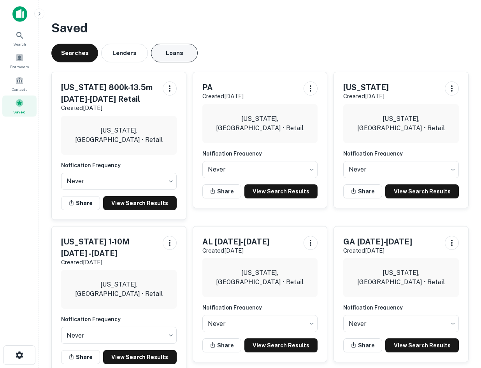
click at [159, 57] on button "Loans" at bounding box center [174, 53] width 47 height 19
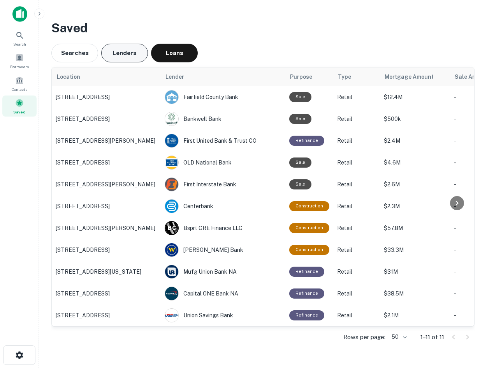
click at [124, 57] on button "Lenders" at bounding box center [124, 53] width 47 height 19
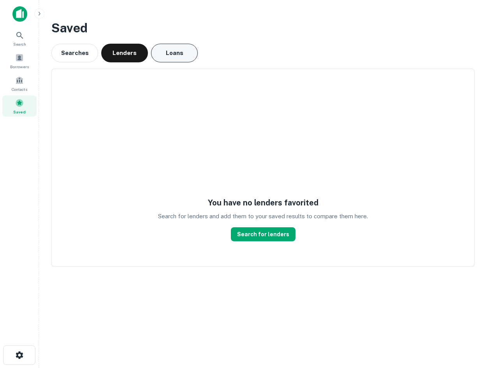
click at [177, 53] on button "Loans" at bounding box center [174, 53] width 47 height 19
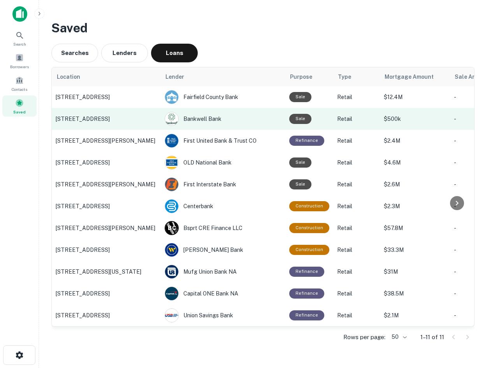
click at [141, 118] on p "30 Oakwood Ave, Norwalk, CT" at bounding box center [106, 118] width 101 height 7
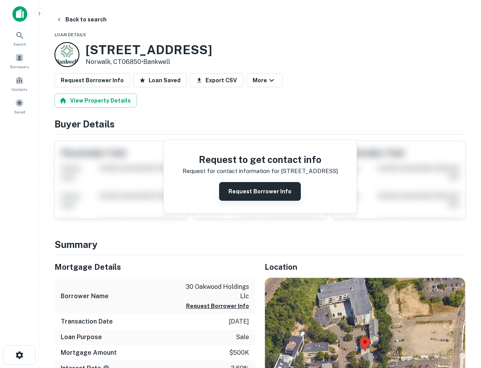
click at [246, 183] on button "Request Borrower Info" at bounding box center [260, 191] width 82 height 19
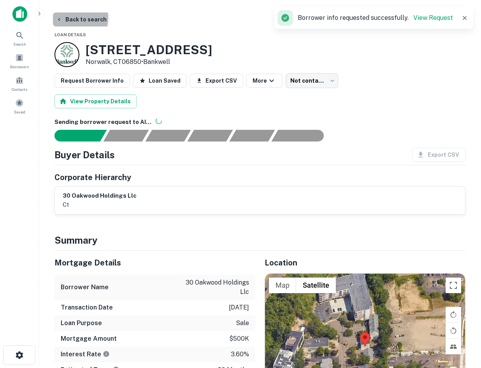
click at [62, 17] on button "Back to search" at bounding box center [81, 19] width 57 height 14
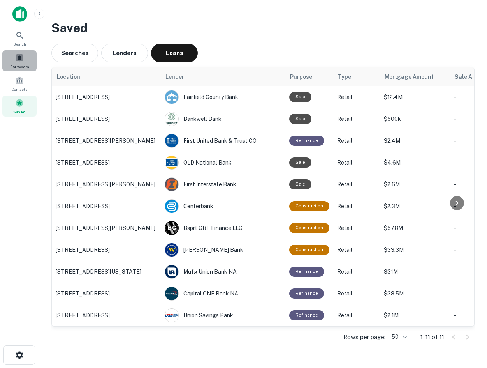
click at [21, 55] on span at bounding box center [19, 57] width 9 height 9
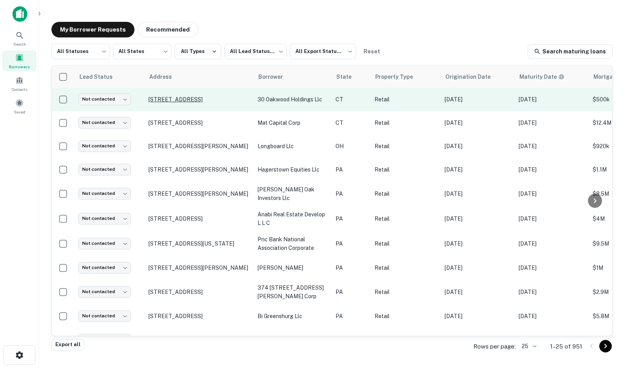
click at [169, 102] on p "[STREET_ADDRESS]" at bounding box center [198, 99] width 101 height 7
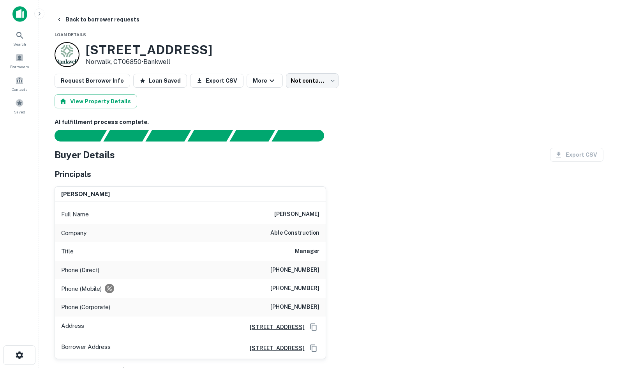
click at [102, 219] on div "Full Name michael greenberg" at bounding box center [190, 214] width 271 height 19
click at [99, 201] on div "michael greenberg" at bounding box center [190, 195] width 271 height 16
click at [98, 196] on h6 "michael greenberg" at bounding box center [85, 194] width 49 height 9
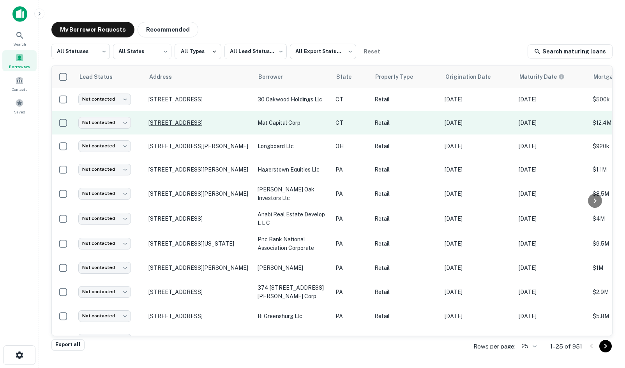
click at [191, 125] on p "1372 Post Rd E Westport, CT06880" at bounding box center [198, 122] width 101 height 7
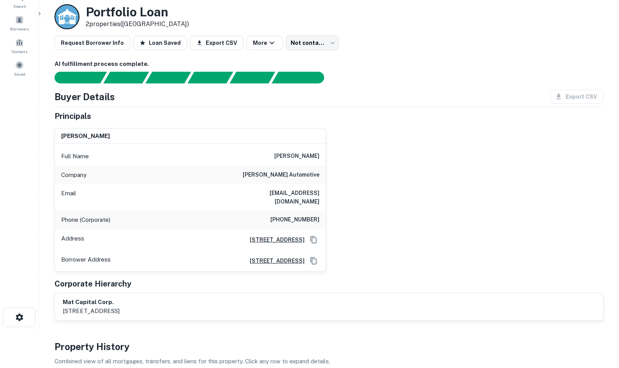
scroll to position [78, 0]
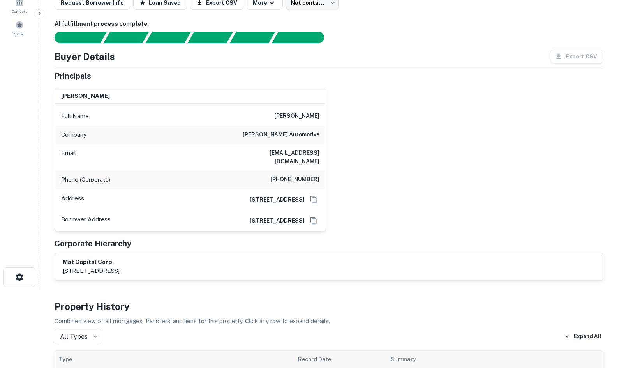
click at [96, 253] on div "mat capital corp. 1372 post road east, westport, ct, 06880" at bounding box center [329, 266] width 548 height 27
click at [97, 257] on h6 "mat capital corp." at bounding box center [91, 261] width 57 height 9
copy h6 "mat capital corp."
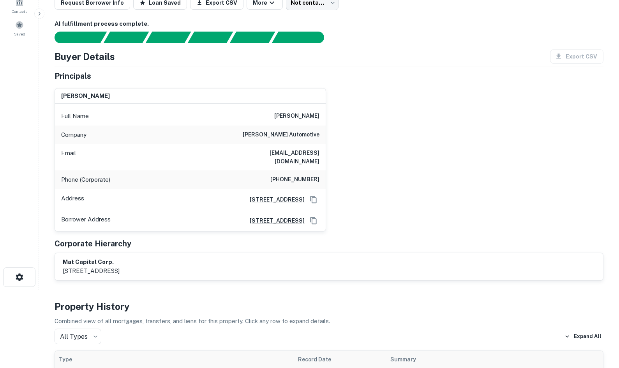
click at [336, 165] on div "evan perkins Full Name evan perkins Company dan perkins automotive Email eperki…" at bounding box center [325, 157] width 555 height 150
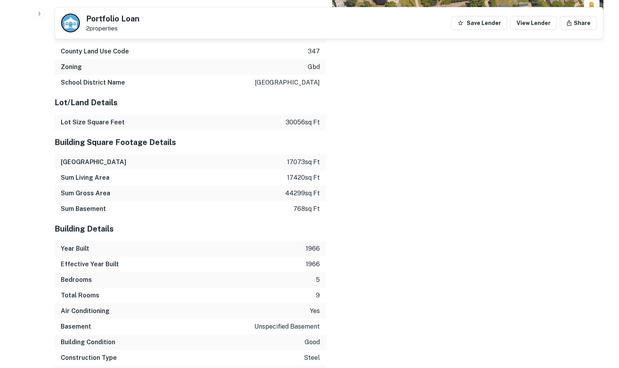
scroll to position [1091, 0]
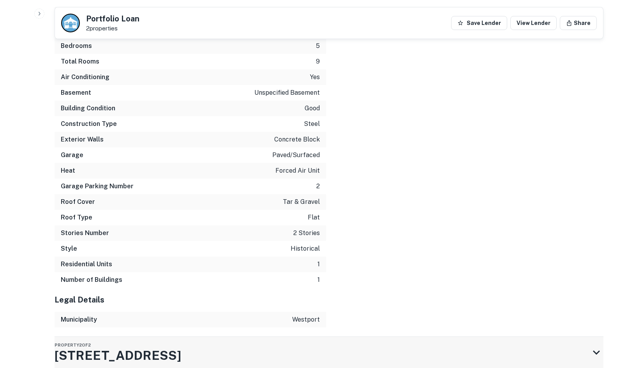
click at [300, 345] on div "Property 2 of 2 1360 POST RD E" at bounding box center [322, 351] width 535 height 31
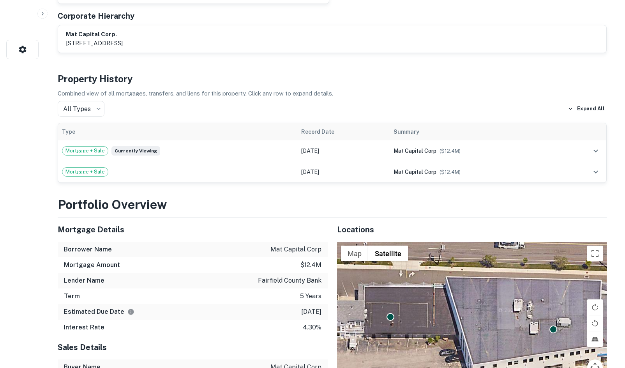
scroll to position [0, 0]
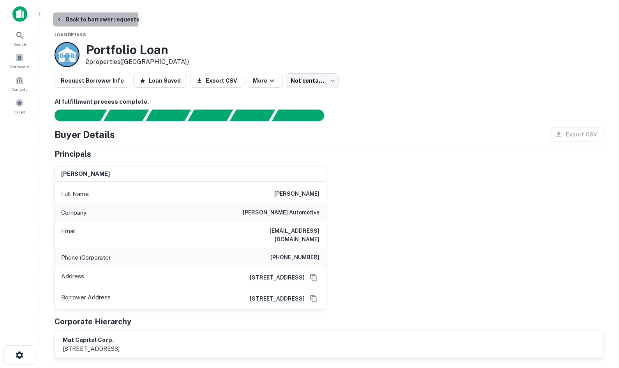
click at [61, 17] on icon "button" at bounding box center [59, 19] width 6 height 6
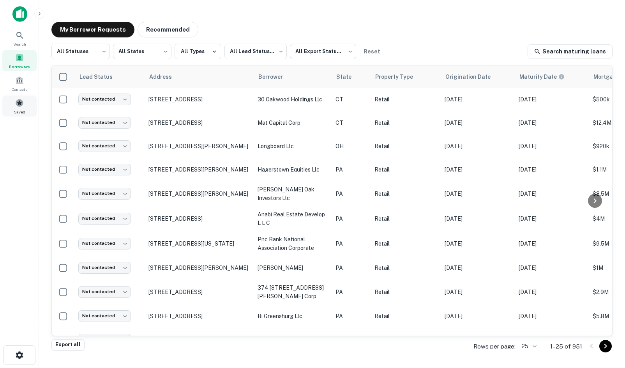
click at [18, 112] on span "Saved" at bounding box center [19, 112] width 11 height 6
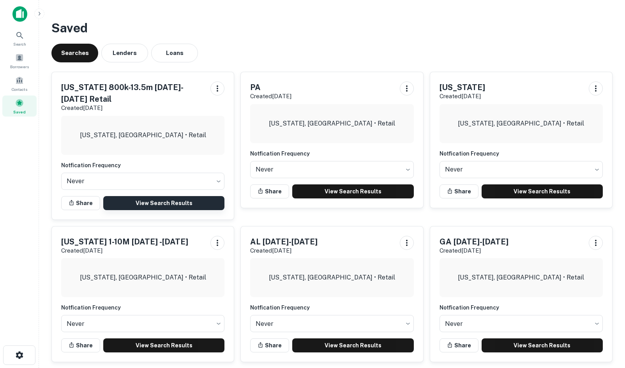
click at [147, 196] on link "View Search Results" at bounding box center [163, 203] width 121 height 14
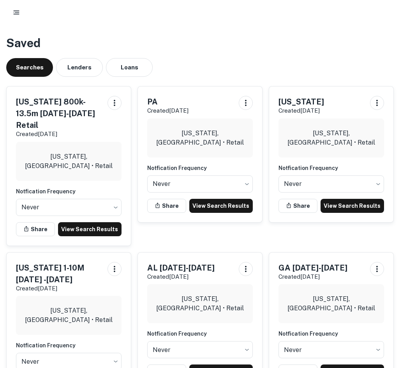
click at [13, 11] on icon "button" at bounding box center [16, 13] width 8 height 8
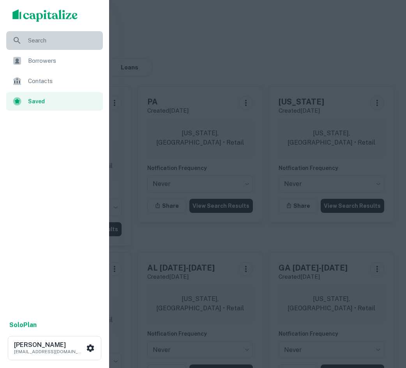
click at [37, 43] on span "Search" at bounding box center [63, 40] width 70 height 9
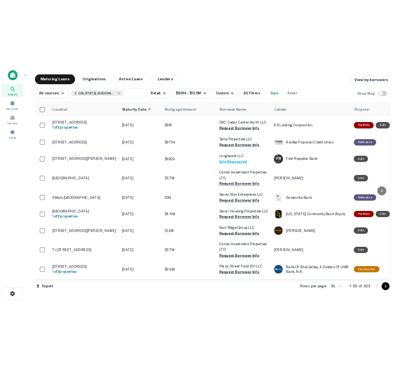
scroll to position [954, 0]
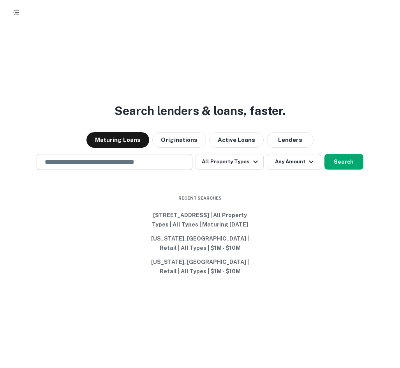
click at [107, 164] on input "text" at bounding box center [114, 161] width 149 height 9
paste input "**********"
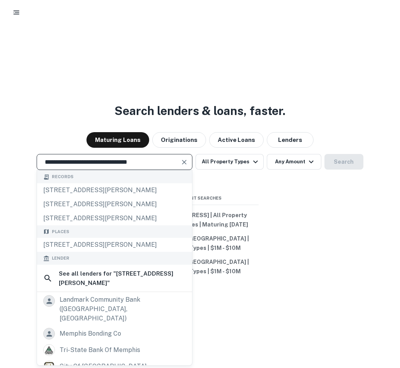
click at [111, 242] on div "[STREET_ADDRESS][PERSON_NAME]" at bounding box center [114, 245] width 155 height 14
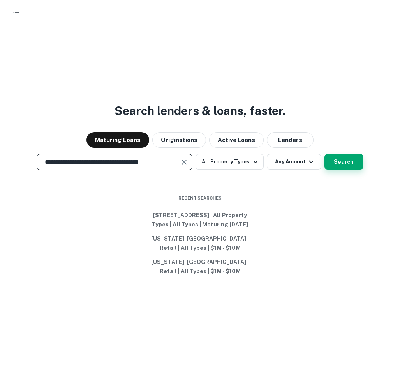
type input "**********"
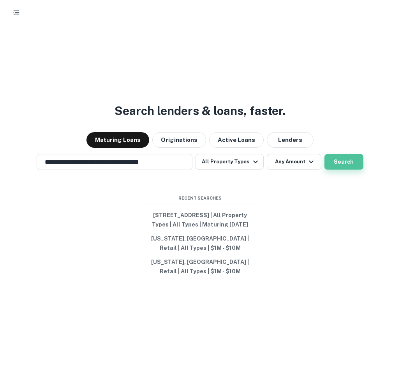
click at [343, 159] on button "Search" at bounding box center [343, 162] width 39 height 16
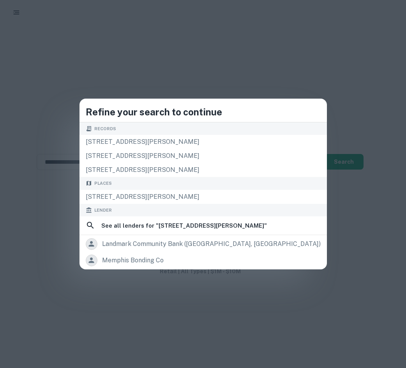
drag, startPoint x: 253, startPoint y: 72, endPoint x: 225, endPoint y: 81, distance: 29.3
click at [253, 72] on div "Refine your search to continue Records [STREET_ADDRESS][PERSON_NAME] [STREET_AD…" at bounding box center [203, 184] width 406 height 368
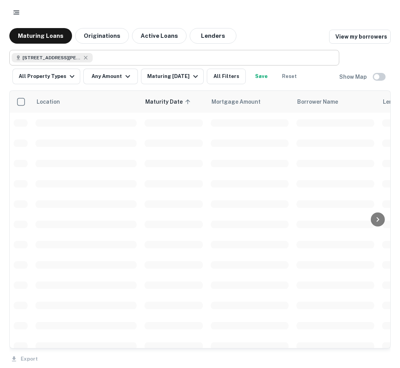
click at [89, 58] on div "1145 E Brooks Rd, Memphis, TN 38116, USA" at bounding box center [52, 57] width 81 height 9
click at [21, 14] on button "button" at bounding box center [16, 12] width 14 height 14
click at [16, 12] on div at bounding box center [200, 184] width 400 height 368
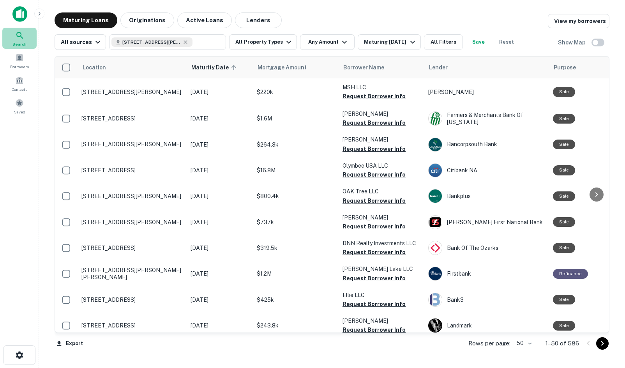
click at [28, 38] on div "Search" at bounding box center [19, 38] width 34 height 21
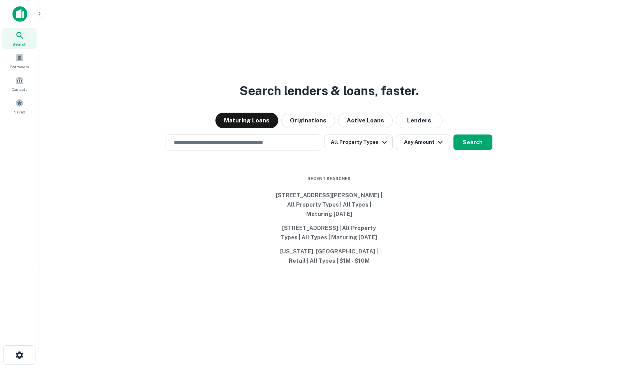
drag, startPoint x: 42, startPoint y: 51, endPoint x: 431, endPoint y: 0, distance: 391.5
click at [43, 51] on main "Search lenders & loans, faster. Maturing Loans Originations Active Loans Lender…" at bounding box center [329, 184] width 580 height 368
click at [230, 144] on input "text" at bounding box center [243, 142] width 149 height 9
paste input "**********"
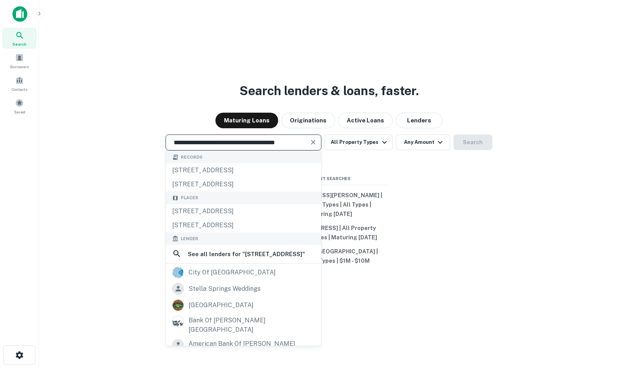
click at [289, 141] on input "**********" at bounding box center [237, 142] width 137 height 9
paste input "text"
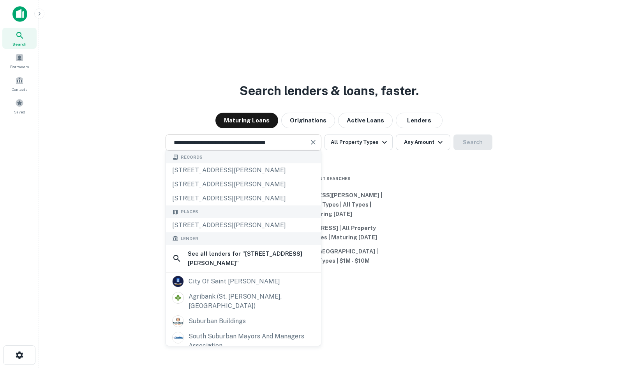
click at [284, 142] on input "**********" at bounding box center [237, 142] width 137 height 9
paste input "text"
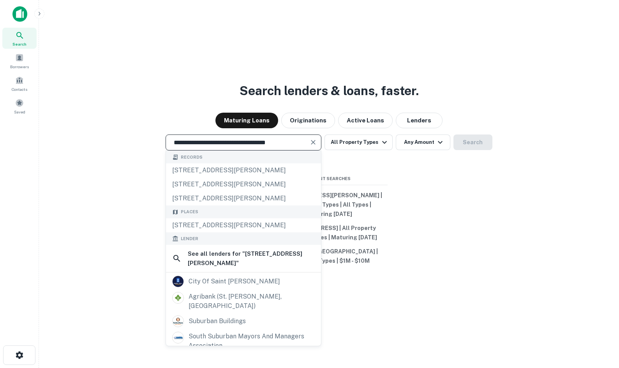
type input "**********"
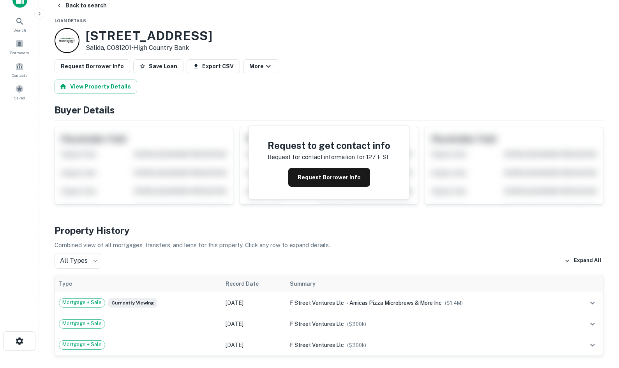
scroll to position [39, 0]
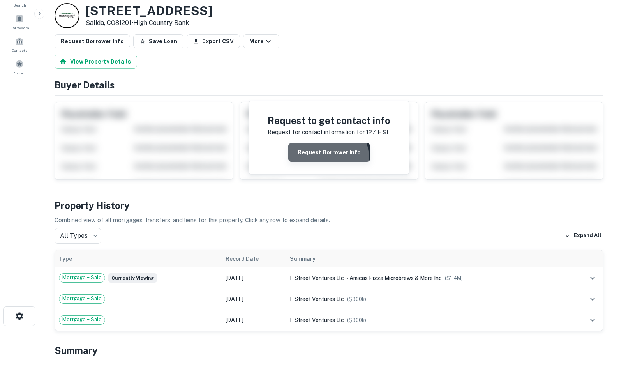
click at [329, 157] on button "Request Borrower Info" at bounding box center [329, 152] width 82 height 19
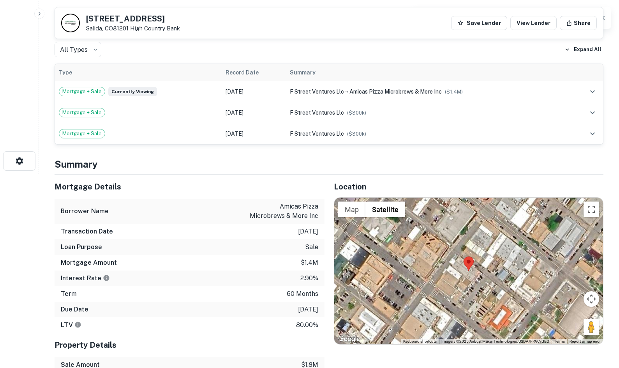
scroll to position [0, 0]
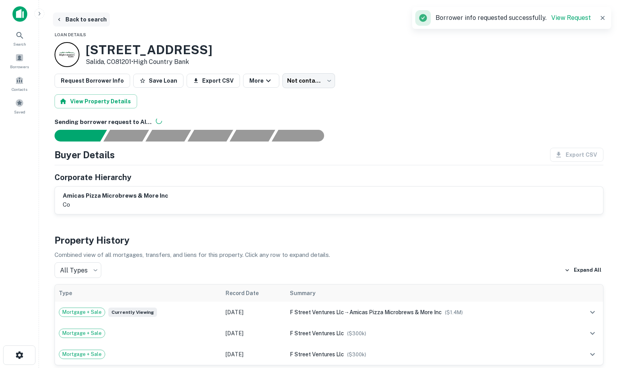
click at [99, 19] on button "Back to search" at bounding box center [81, 19] width 57 height 14
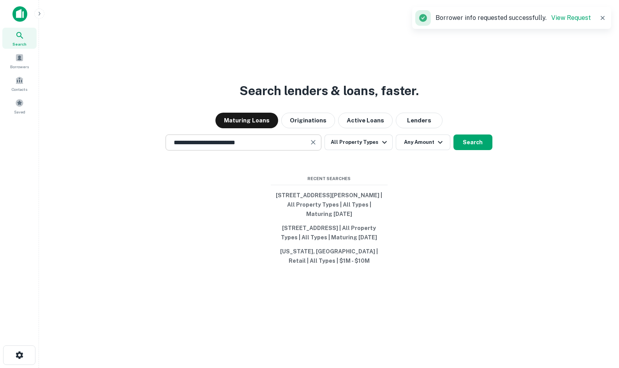
click at [224, 146] on input "**********" at bounding box center [237, 142] width 137 height 9
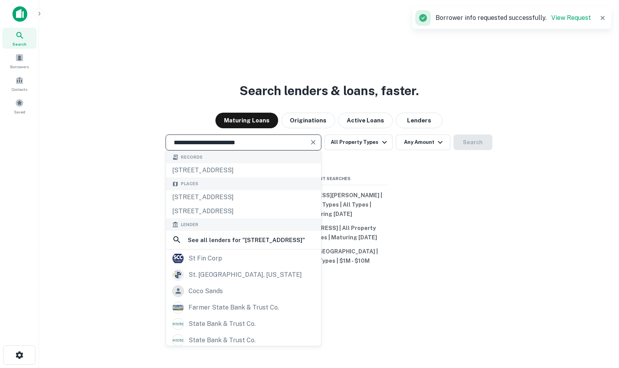
click at [223, 146] on input "**********" at bounding box center [237, 142] width 137 height 9
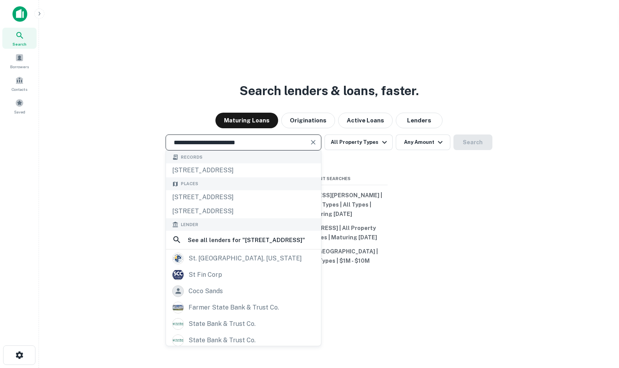
paste input "**********"
type input "**********"
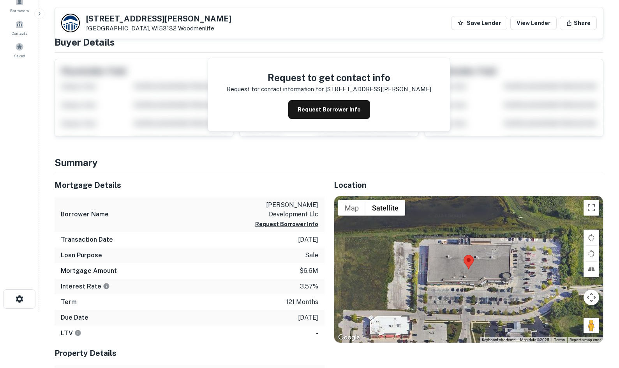
scroll to position [39, 0]
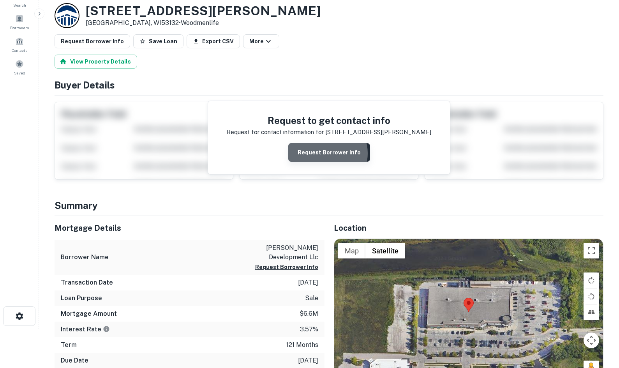
click at [326, 153] on button "Request Borrower Info" at bounding box center [329, 152] width 82 height 19
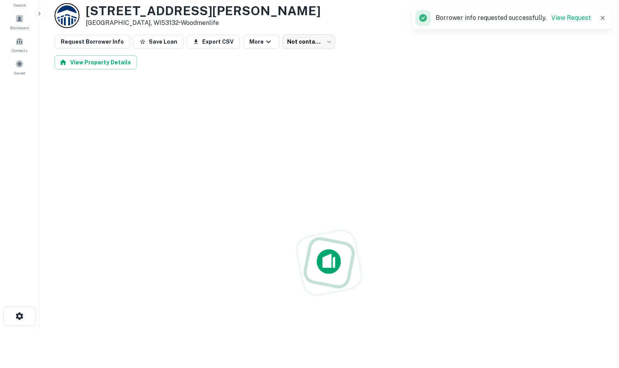
scroll to position [0, 0]
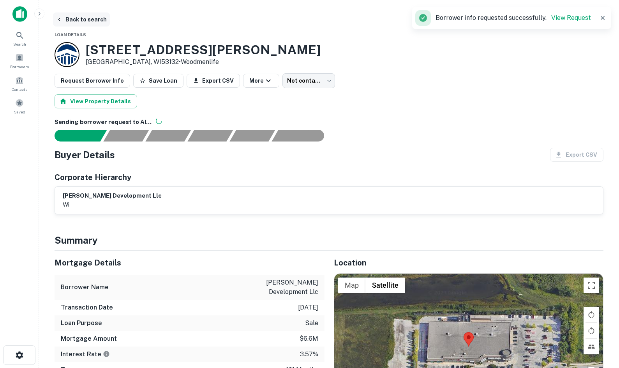
click at [88, 21] on button "Back to search" at bounding box center [81, 19] width 57 height 14
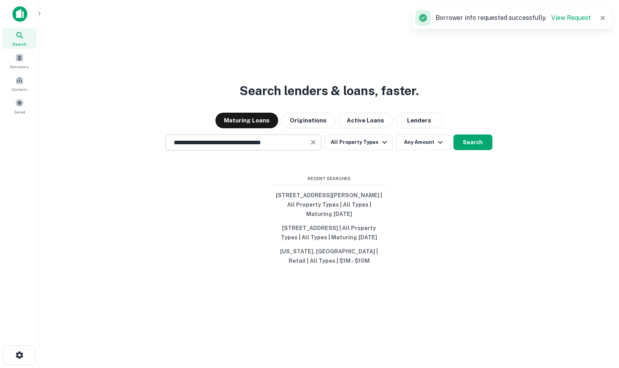
click at [256, 143] on input "**********" at bounding box center [237, 142] width 137 height 9
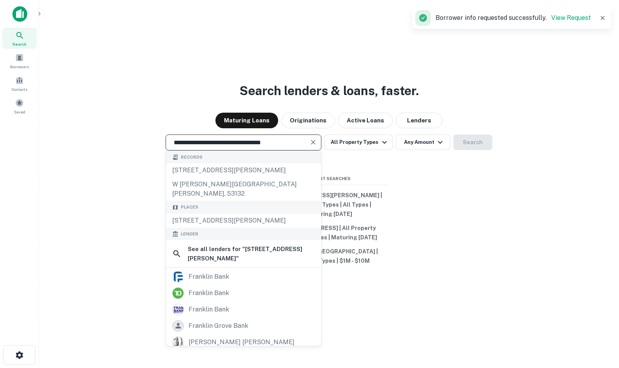
click at [256, 143] on input "**********" at bounding box center [237, 142] width 137 height 9
click at [38, 61] on div "Search Borrowers Contacts Saved" at bounding box center [19, 72] width 39 height 89
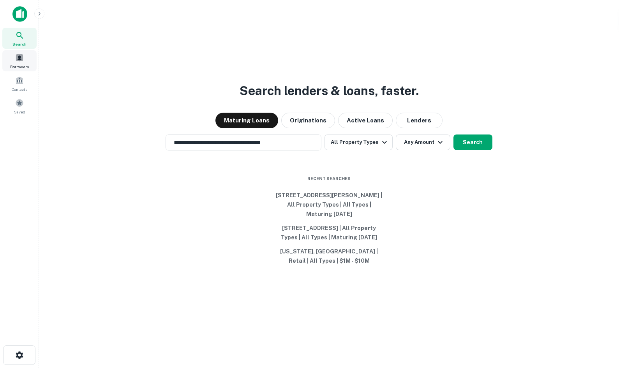
click at [23, 61] on span at bounding box center [19, 57] width 9 height 9
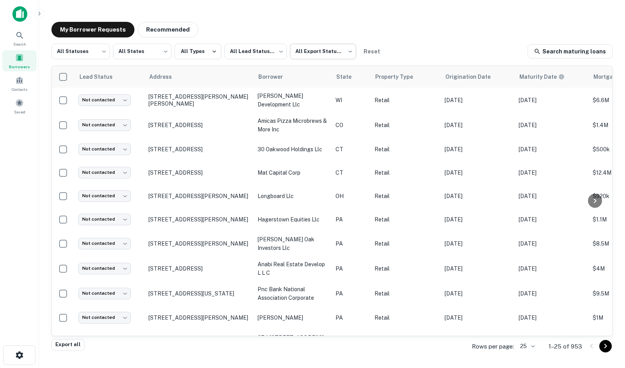
click at [321, 59] on body "Search Borrowers Contacts Saved My Borrower Requests Recommended All Statuses *…" at bounding box center [312, 184] width 625 height 368
click at [271, 54] on div at bounding box center [312, 184] width 625 height 368
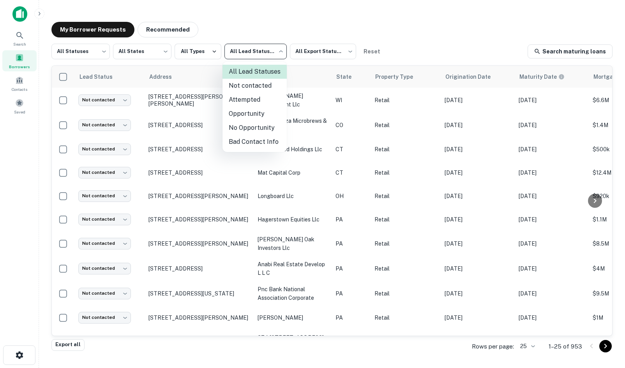
click at [272, 53] on body "Search Borrowers Contacts Saved My Borrower Requests Recommended All Statuses *…" at bounding box center [312, 184] width 625 height 368
click at [258, 103] on li "Attempted" at bounding box center [254, 100] width 64 height 14
type input "*********"
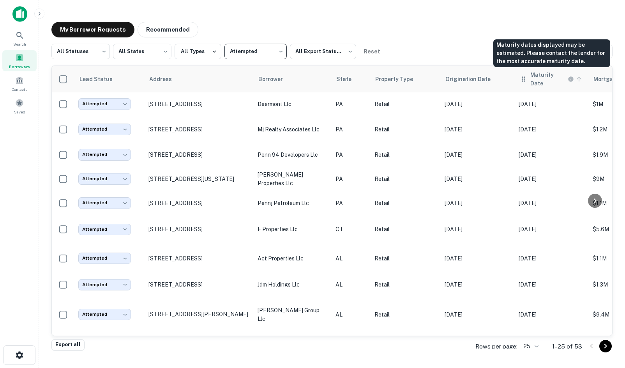
click at [532, 74] on h6 "Maturity Date" at bounding box center [548, 78] width 36 height 17
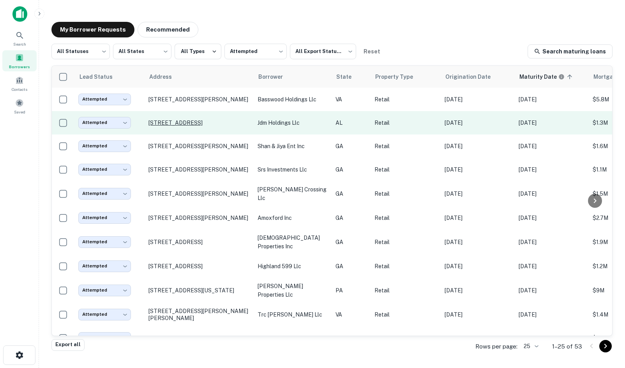
click at [224, 126] on p "[STREET_ADDRESS]" at bounding box center [198, 122] width 101 height 7
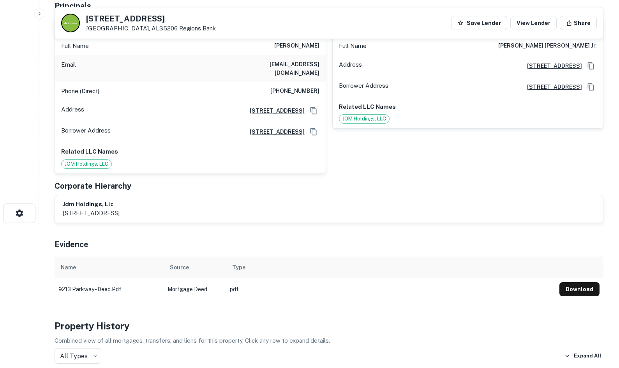
scroll to position [39, 0]
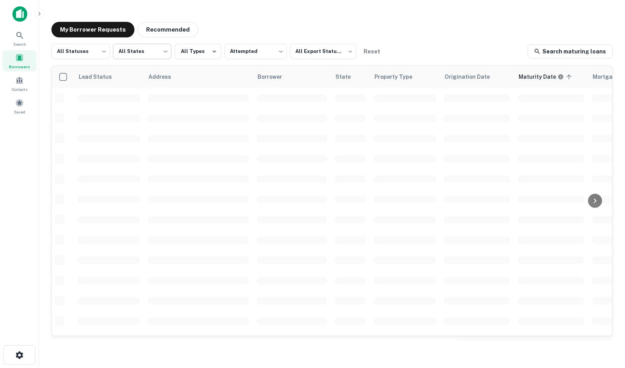
click at [126, 57] on body "Search Borrowers Contacts Saved My Borrower Requests Recommended All Statuses *…" at bounding box center [312, 184] width 625 height 368
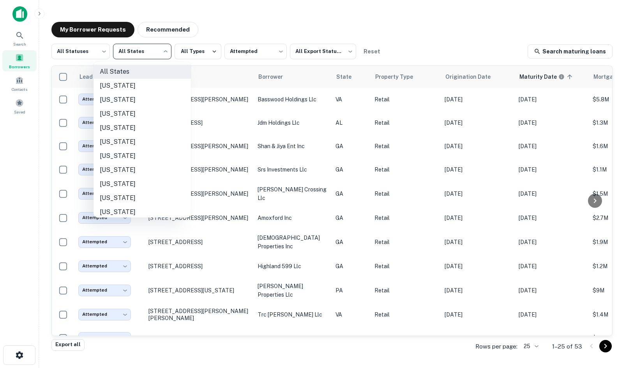
click at [196, 22] on div at bounding box center [312, 184] width 625 height 368
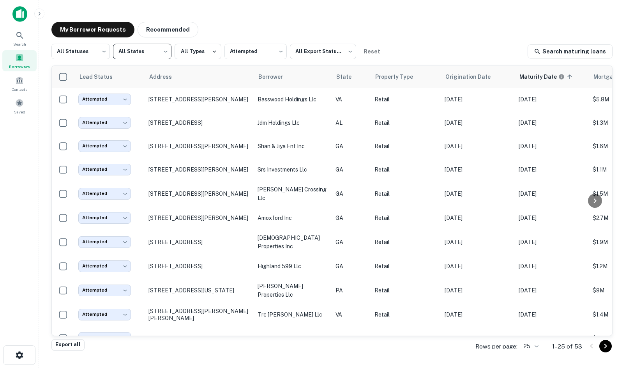
click at [150, 58] on body "Search Borrowers Contacts Saved My Borrower Requests Recommended All Statuses *…" at bounding box center [312, 184] width 625 height 368
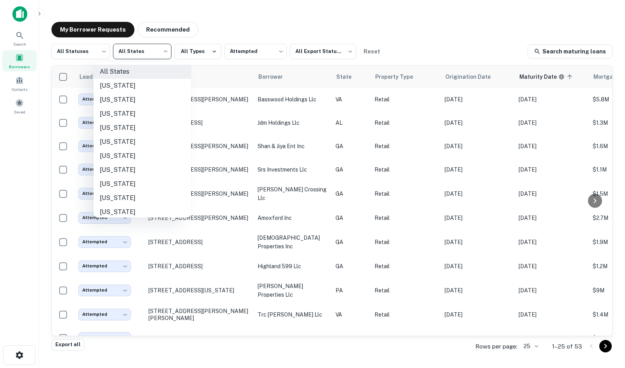
click at [151, 53] on div at bounding box center [312, 184] width 625 height 368
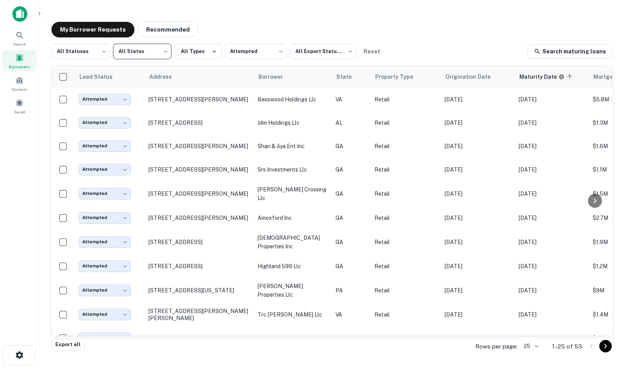
click at [151, 53] on body "Search Borrowers Contacts Saved My Borrower Requests Recommended All Statuses *…" at bounding box center [312, 184] width 625 height 368
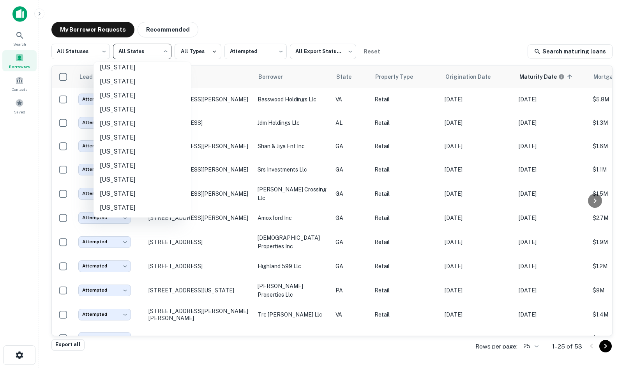
scroll to position [449, 0]
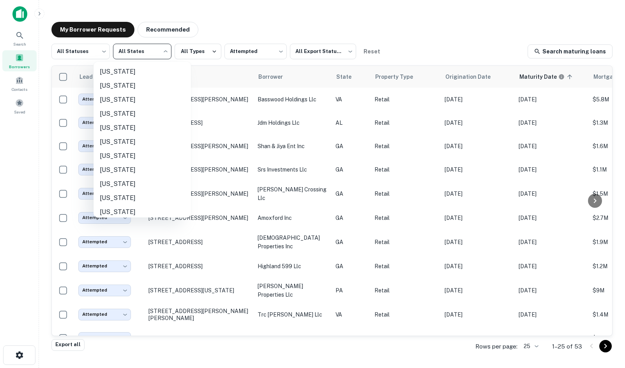
click at [136, 113] on li "[US_STATE]" at bounding box center [141, 114] width 97 height 14
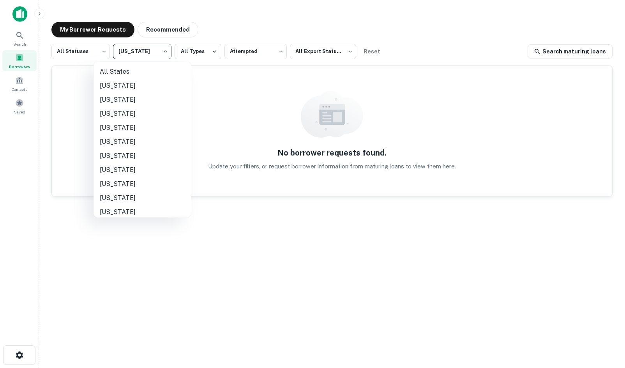
click at [151, 54] on body "Search Borrowers Contacts Saved My Borrower Requests Recommended All Statuses *…" at bounding box center [312, 184] width 625 height 368
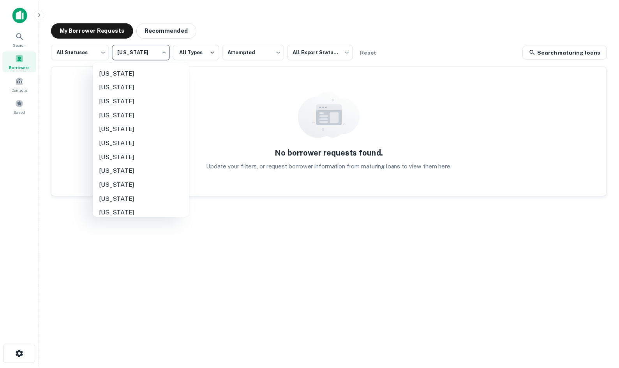
scroll to position [462, 0]
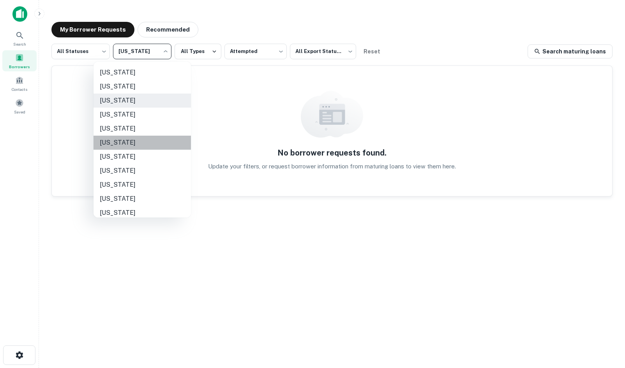
click at [155, 143] on li "[US_STATE]" at bounding box center [141, 143] width 97 height 14
type input "**"
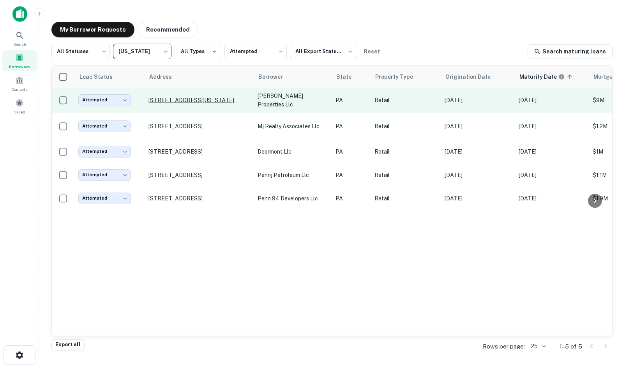
click at [204, 99] on p "[STREET_ADDRESS][US_STATE]" at bounding box center [198, 100] width 101 height 7
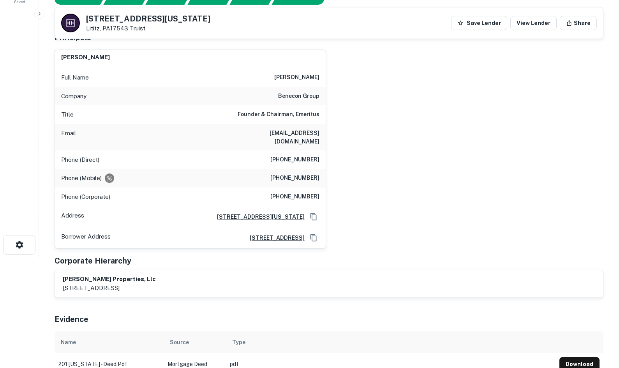
scroll to position [39, 0]
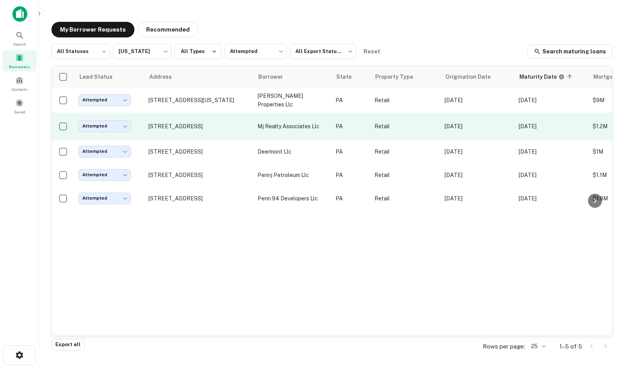
click at [194, 117] on td "[STREET_ADDRESS]" at bounding box center [198, 126] width 109 height 27
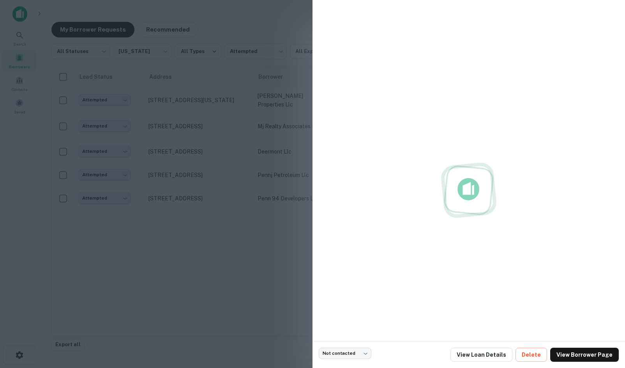
click at [197, 124] on div at bounding box center [312, 184] width 625 height 368
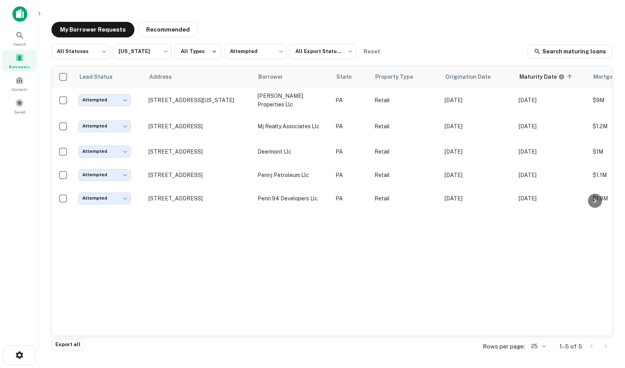
click at [197, 124] on p "[STREET_ADDRESS]" at bounding box center [198, 126] width 101 height 7
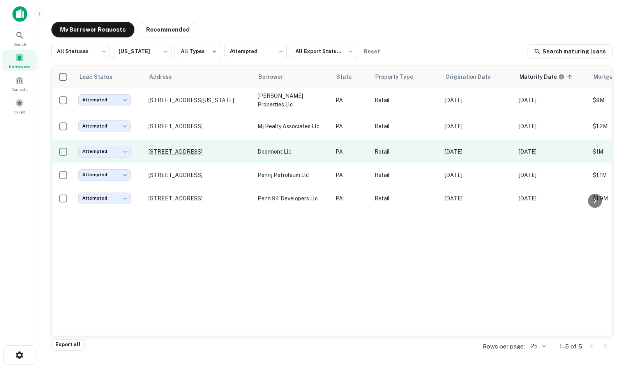
click at [203, 148] on p "[STREET_ADDRESS]" at bounding box center [198, 151] width 101 height 7
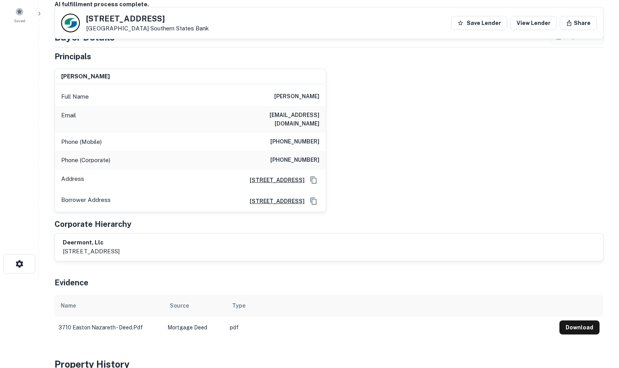
scroll to position [78, 0]
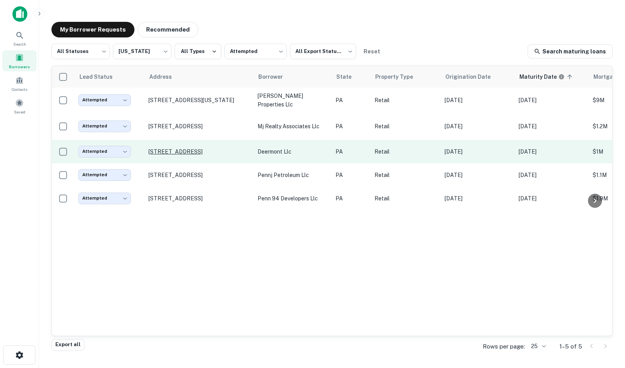
click at [205, 148] on p "[STREET_ADDRESS]" at bounding box center [198, 151] width 101 height 7
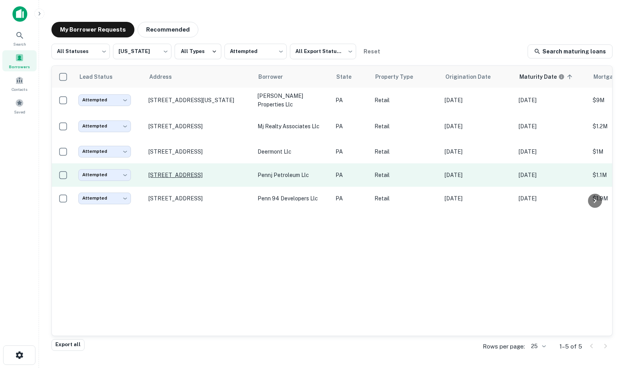
click at [204, 173] on p "[STREET_ADDRESS]" at bounding box center [198, 174] width 101 height 7
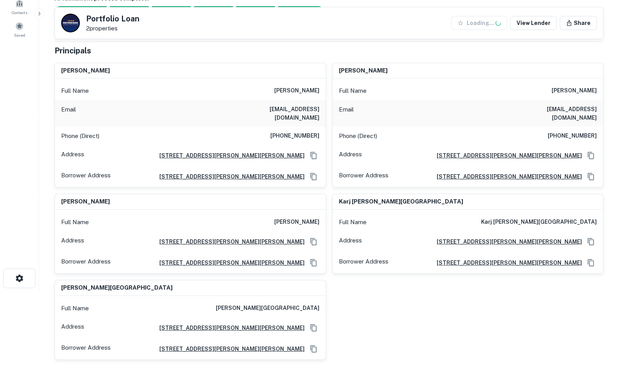
scroll to position [117, 0]
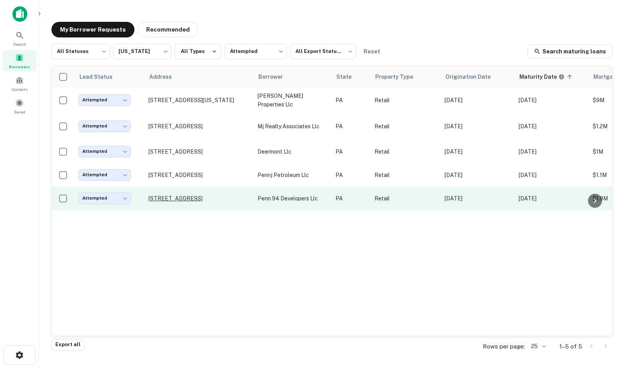
click at [165, 195] on p "[STREET_ADDRESS]" at bounding box center [198, 198] width 101 height 7
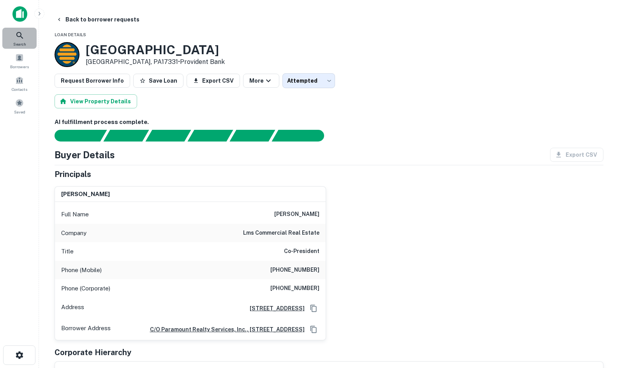
click at [25, 32] on div "Search" at bounding box center [19, 38] width 34 height 21
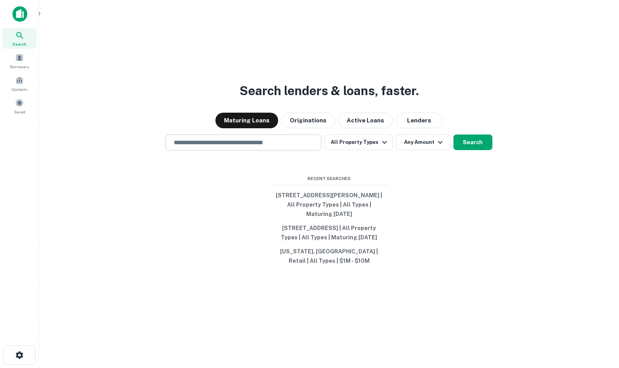
click at [204, 135] on div "​" at bounding box center [243, 142] width 156 height 16
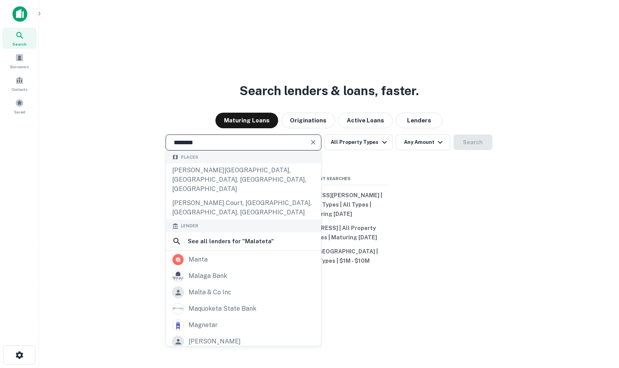
type input "********"
click at [537, 56] on div "Search lenders & loans, faster. Maturing Loans Originations Active Loans Lender…" at bounding box center [328, 203] width 567 height 368
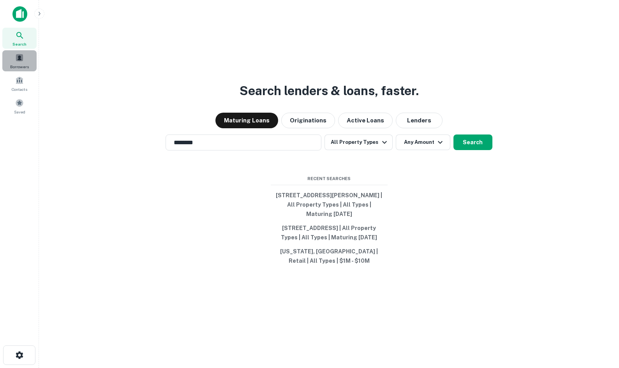
click at [17, 61] on span at bounding box center [19, 57] width 9 height 9
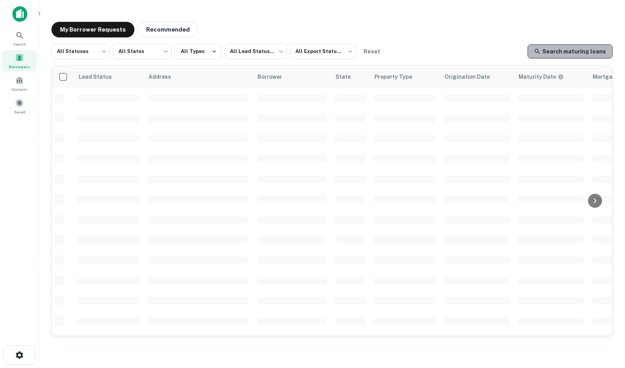
click at [578, 53] on link "Search maturing loans" at bounding box center [569, 51] width 85 height 14
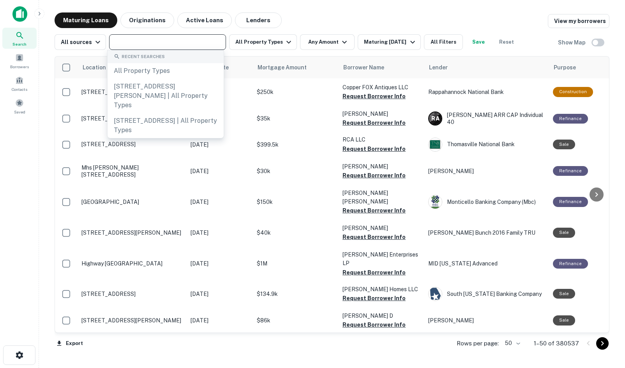
click at [211, 40] on input "text" at bounding box center [166, 42] width 111 height 11
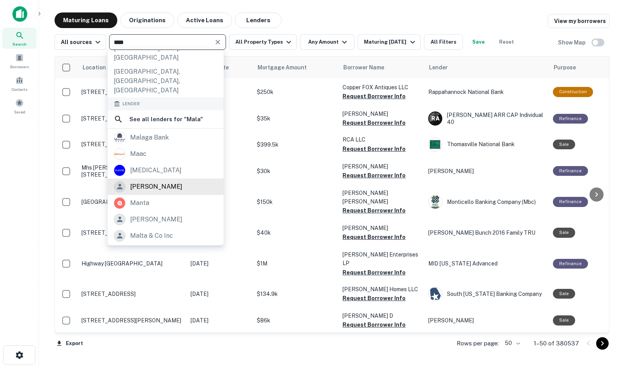
scroll to position [106, 0]
type input "****"
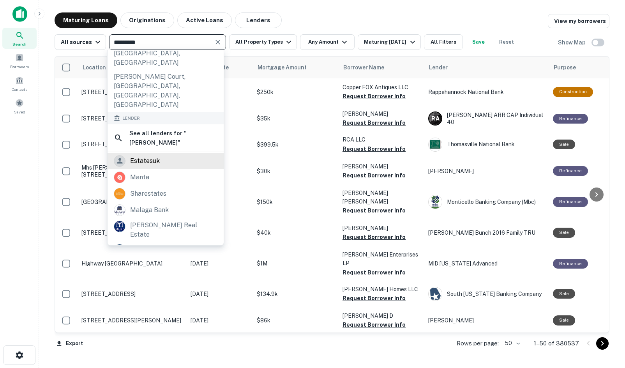
scroll to position [69, 0]
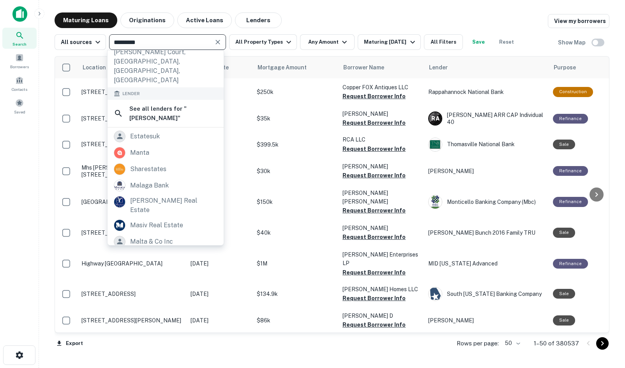
type input "*********"
click at [340, 16] on div "Maturing Loans Originations Active Loans Lenders View my borrowers" at bounding box center [332, 20] width 554 height 16
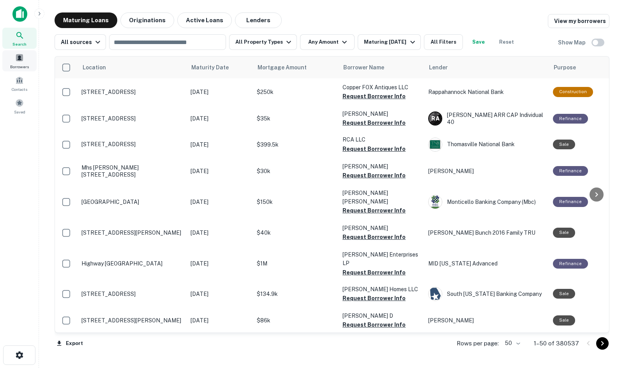
click at [17, 63] on div "Borrowers" at bounding box center [19, 60] width 34 height 21
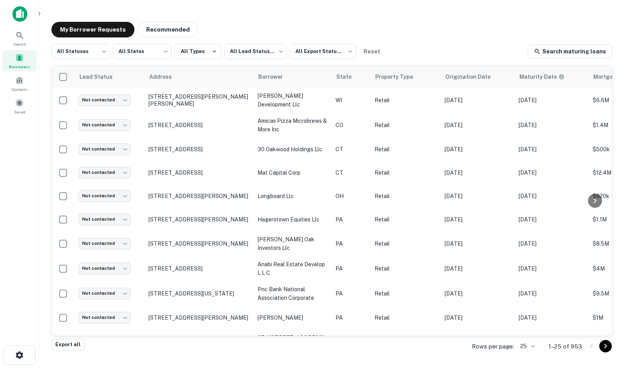
click at [275, 19] on div "My Borrower Requests Recommended All Statuses *** ​ All States *** ​ All Types …" at bounding box center [331, 181] width 573 height 331
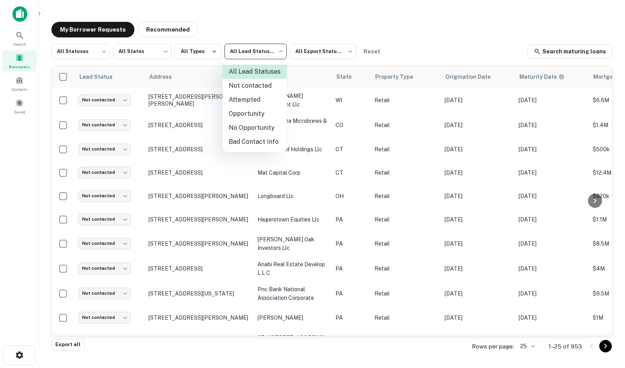
click at [271, 49] on body "Search Borrowers Contacts Saved My Borrower Requests Recommended All Statuses *…" at bounding box center [312, 184] width 625 height 368
click at [262, 104] on li "Attempted" at bounding box center [254, 100] width 64 height 14
type input "*********"
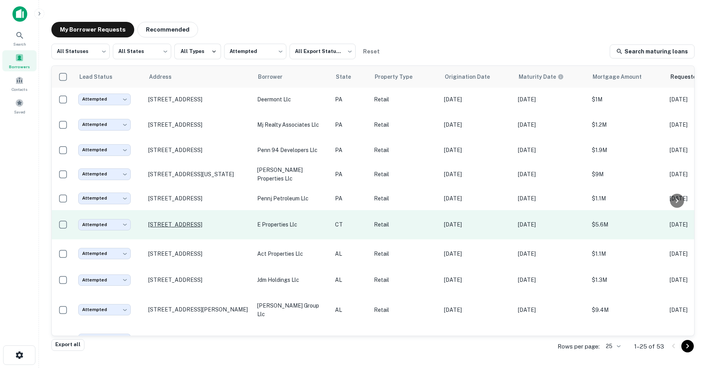
click at [201, 221] on p "[STREET_ADDRESS]" at bounding box center [198, 224] width 101 height 7
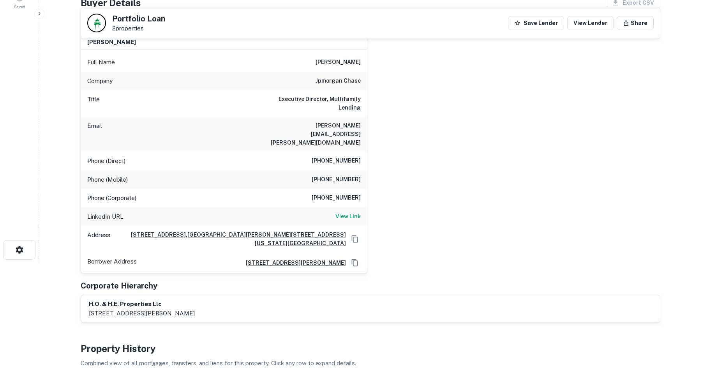
scroll to position [39, 0]
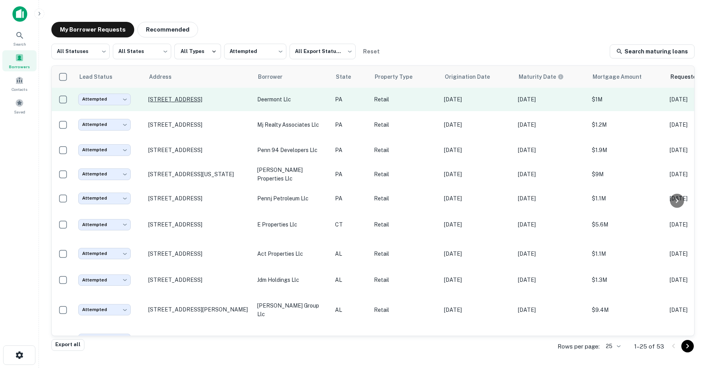
click at [220, 96] on p "3710 Easton Nazareth Hwy Easton, PA18045" at bounding box center [198, 99] width 101 height 7
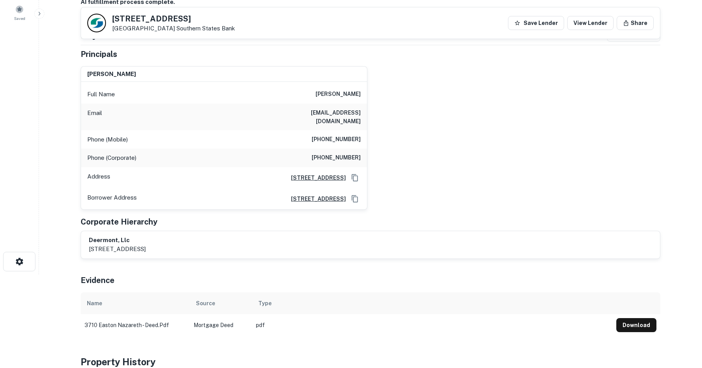
scroll to position [273, 0]
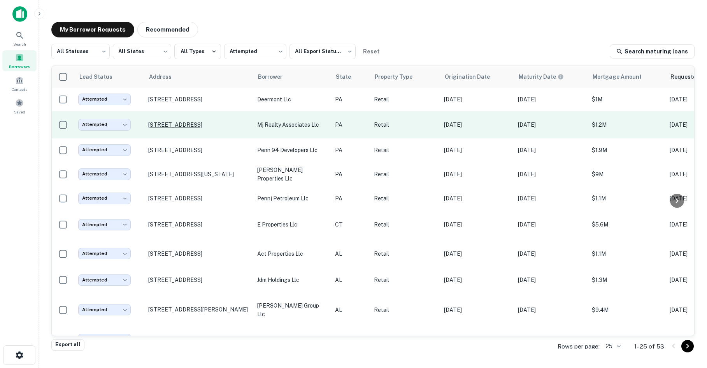
click at [207, 122] on p "500 Crnr W Broad St Hazleton, PA18201" at bounding box center [198, 124] width 101 height 7
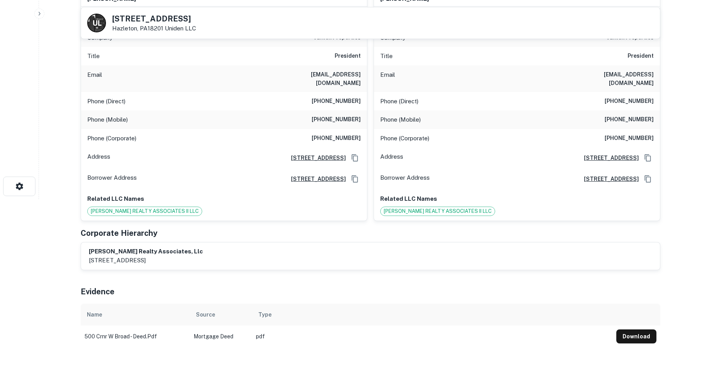
scroll to position [78, 0]
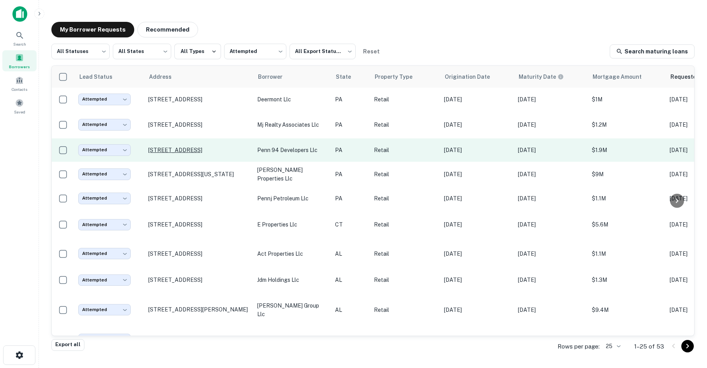
click at [207, 150] on p "1019 Baltimore St Hanover, PA17331" at bounding box center [198, 149] width 101 height 7
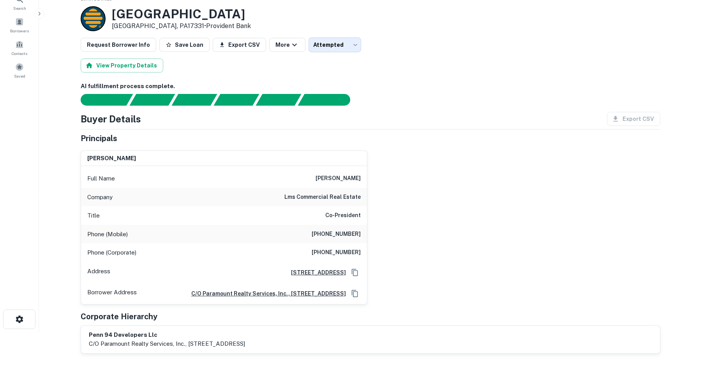
scroll to position [39, 0]
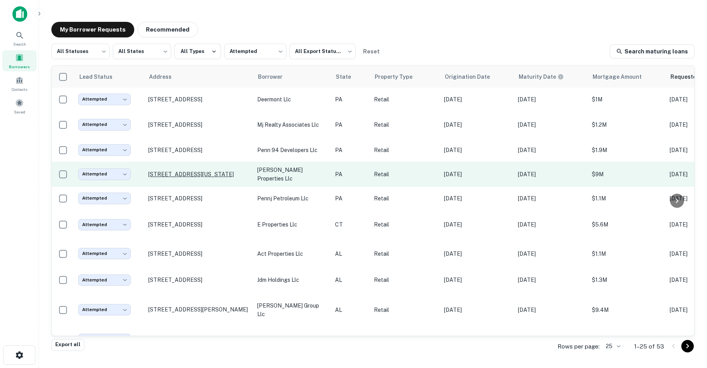
click at [218, 175] on p "[STREET_ADDRESS][US_STATE]" at bounding box center [198, 174] width 101 height 7
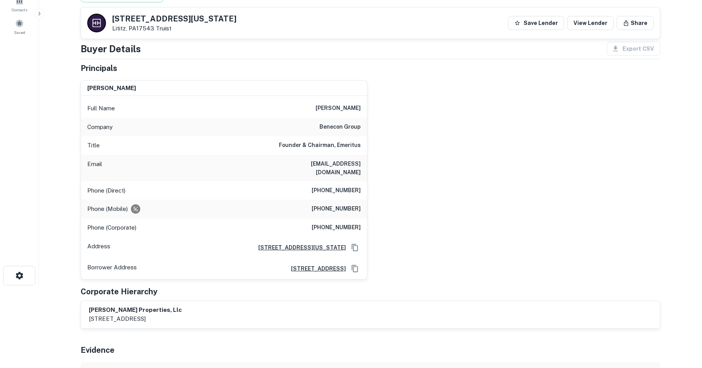
scroll to position [78, 0]
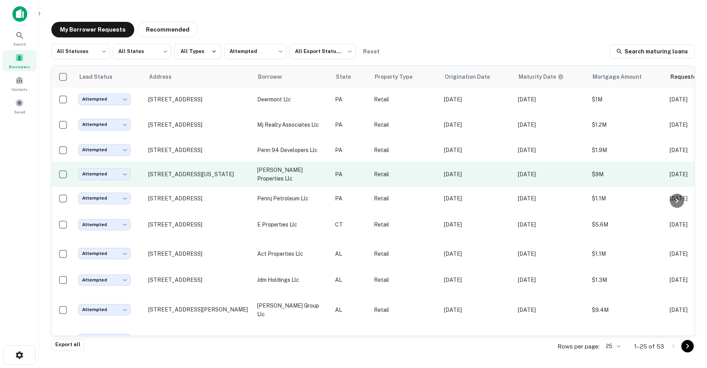
click at [176, 178] on td "[STREET_ADDRESS][US_STATE]" at bounding box center [198, 174] width 109 height 25
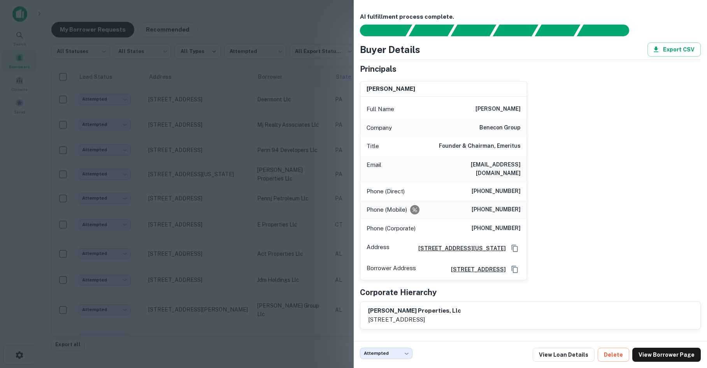
click at [174, 186] on div at bounding box center [353, 184] width 707 height 368
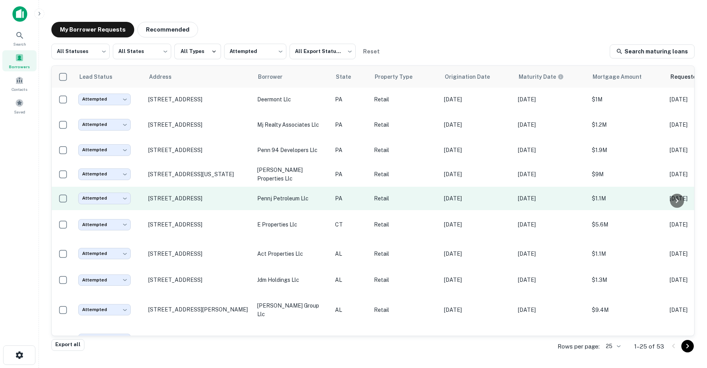
click at [266, 199] on p "pennj petroleum llc" at bounding box center [292, 198] width 70 height 9
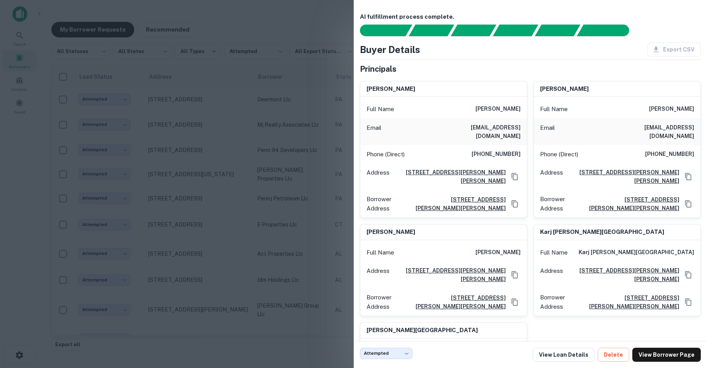
click at [265, 199] on div at bounding box center [353, 184] width 707 height 368
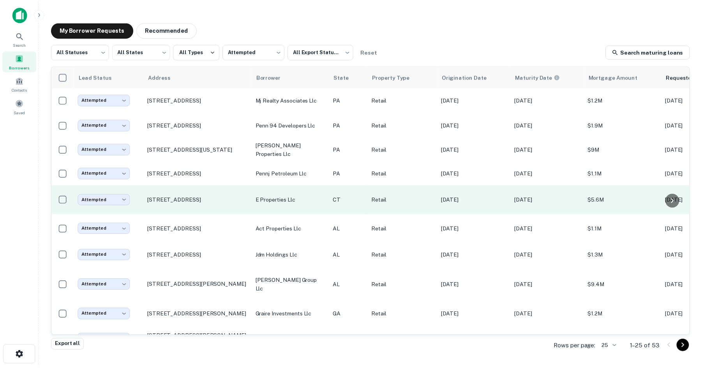
scroll to position [78, 0]
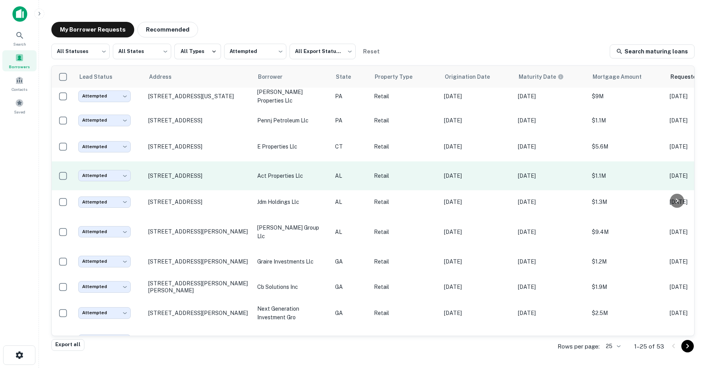
click at [272, 182] on td "act properties llc" at bounding box center [292, 175] width 78 height 29
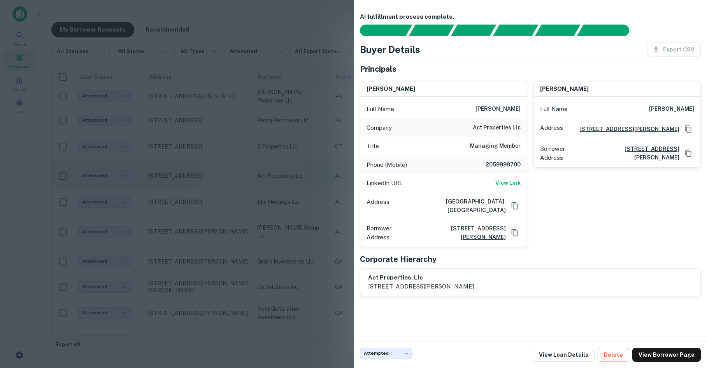
click at [272, 181] on div at bounding box center [353, 184] width 707 height 368
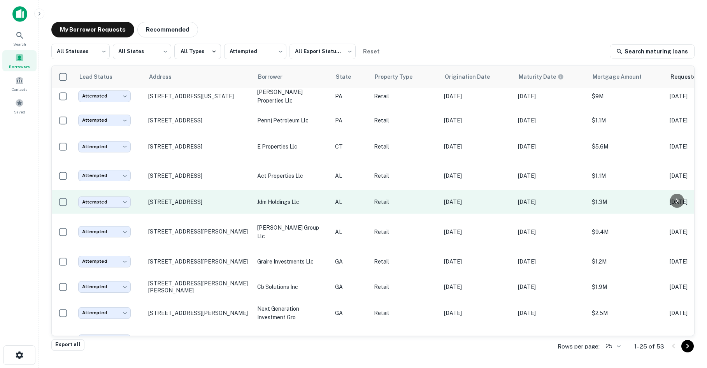
click at [278, 205] on td "jdm holdings llc" at bounding box center [292, 201] width 78 height 23
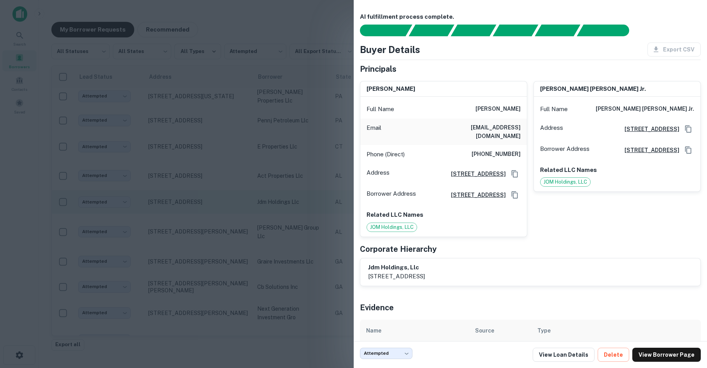
click at [278, 205] on div at bounding box center [353, 184] width 707 height 368
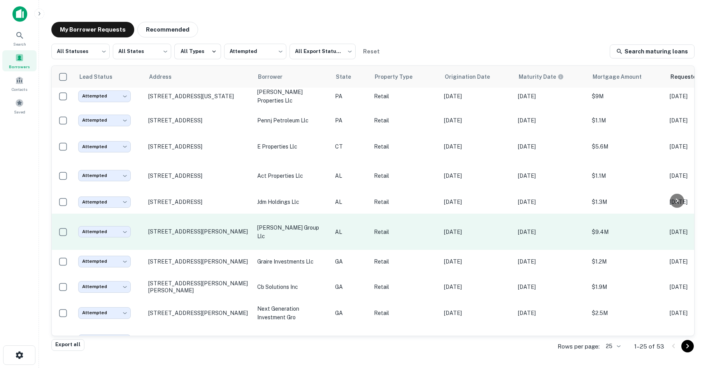
click at [280, 222] on td "malatesta group llc" at bounding box center [292, 231] width 78 height 36
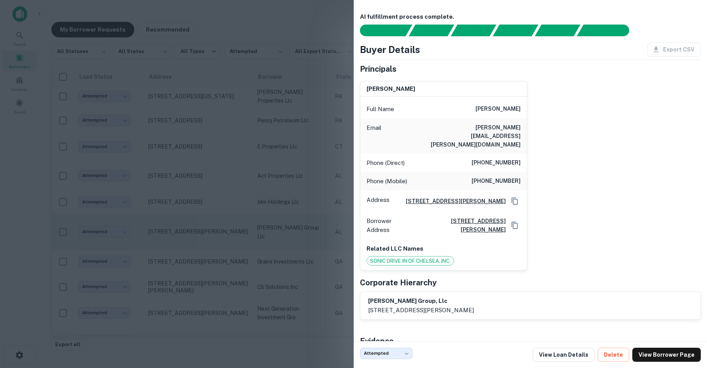
drag, startPoint x: 299, startPoint y: 225, endPoint x: 294, endPoint y: 226, distance: 5.3
click at [301, 224] on div at bounding box center [353, 184] width 707 height 368
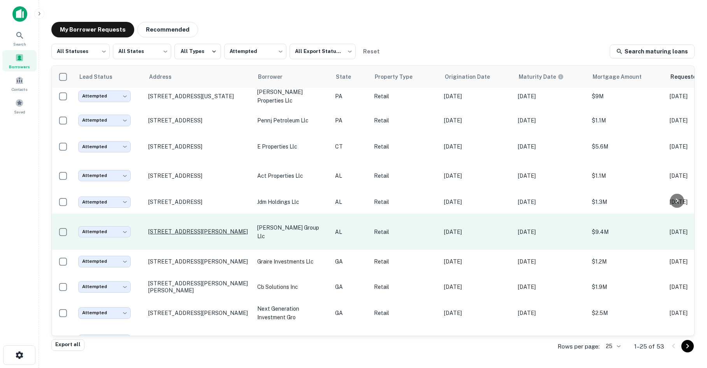
click at [228, 233] on p "64 Chelsea Point Dr Chelsea, AL35043" at bounding box center [198, 231] width 101 height 7
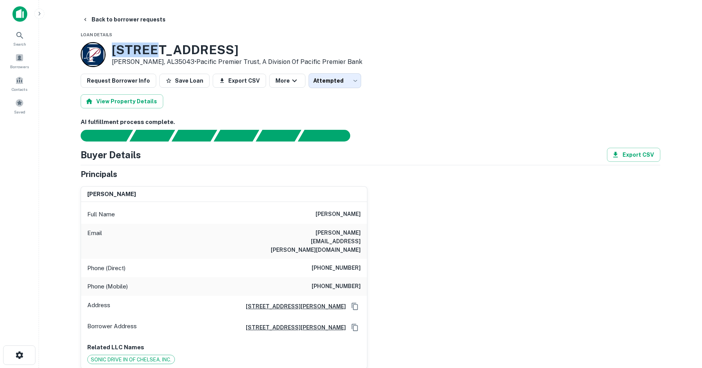
drag, startPoint x: 113, startPoint y: 49, endPoint x: 164, endPoint y: 59, distance: 52.4
click at [159, 58] on div "64 Chelsea Point Dr Chelsea, AL35043 • Pacific Premier Trust, A Division Of Pac…" at bounding box center [237, 54] width 250 height 24
click at [167, 61] on p "Chelsea, AL35043 • Pacific Premier Trust, A Division Of Pacific Premier Bank" at bounding box center [237, 61] width 250 height 9
drag, startPoint x: 114, startPoint y: 52, endPoint x: 165, endPoint y: 65, distance: 53.5
click at [165, 65] on div "64 Chelsea Point Dr Chelsea, AL35043 • Pacific Premier Trust, A Division Of Pac…" at bounding box center [237, 54] width 250 height 24
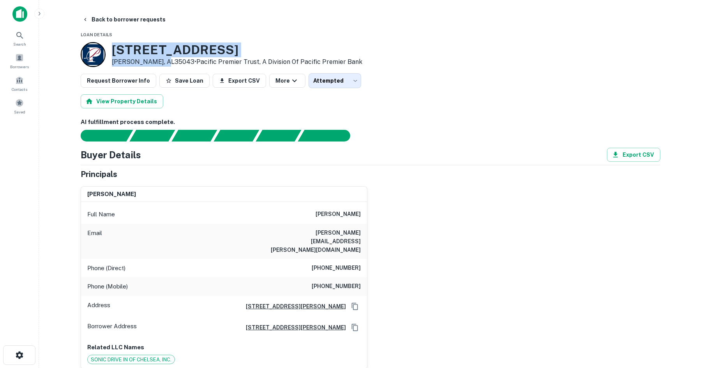
copy div "64 Chelsea Point Dr Chelsea, AL35043"
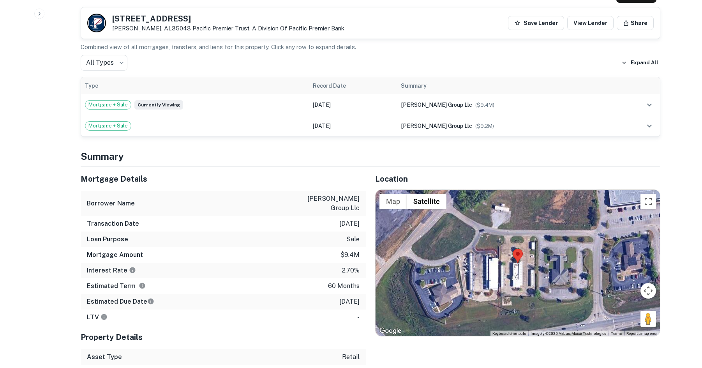
scroll to position [467, 0]
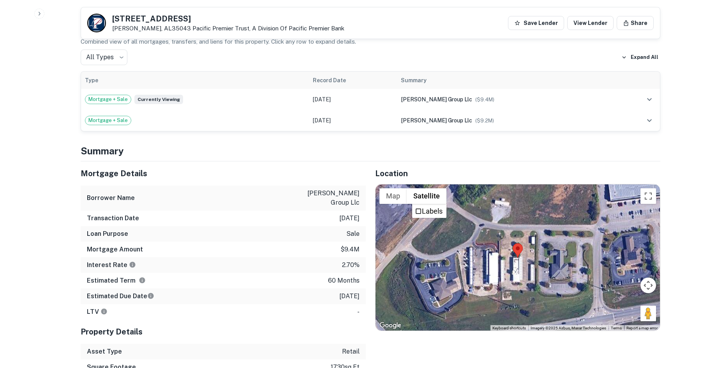
click at [439, 161] on div "Location ← Move left → Move right ↑ Move up ↓ Move down + Zoom in - Zoom out Ho…" at bounding box center [513, 275] width 294 height 229
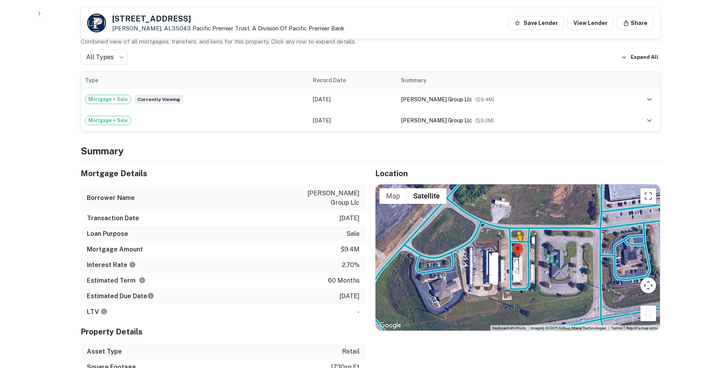
drag, startPoint x: 647, startPoint y: 300, endPoint x: 513, endPoint y: 227, distance: 152.5
click at [513, 228] on div "To activate drag with keyboard, press Alt + Enter. Once in keyboard drag state,…" at bounding box center [517, 257] width 284 height 146
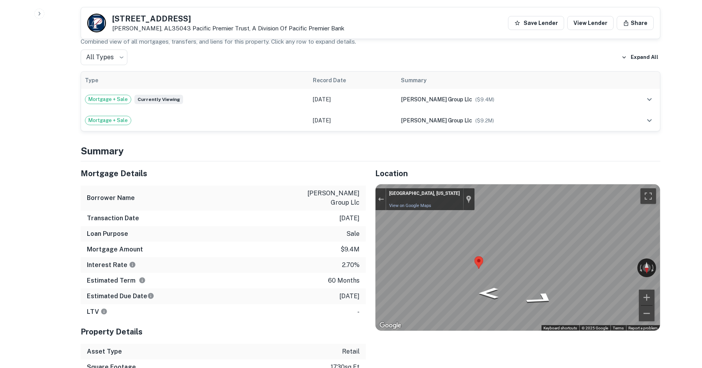
click at [291, 226] on div "Loan Purpose sale" at bounding box center [223, 234] width 285 height 16
click at [308, 188] on p "malatesta group llc" at bounding box center [324, 197] width 70 height 19
copy p "malatesta group llc"
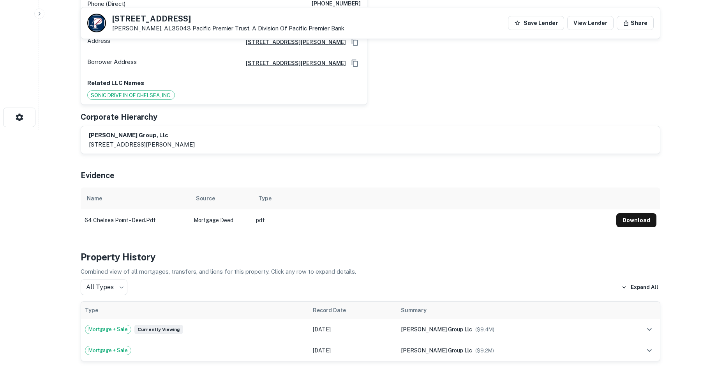
scroll to position [234, 0]
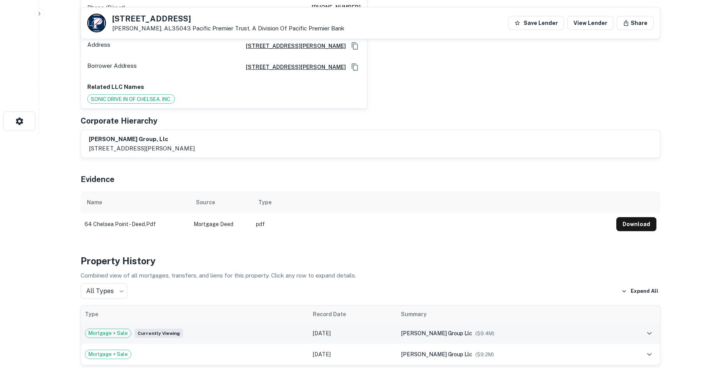
click at [201, 328] on div "Mortgage + Sale Currently viewing" at bounding box center [195, 332] width 220 height 9
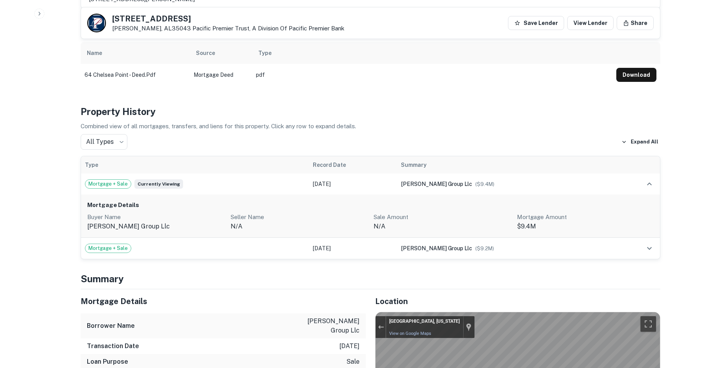
scroll to position [389, 0]
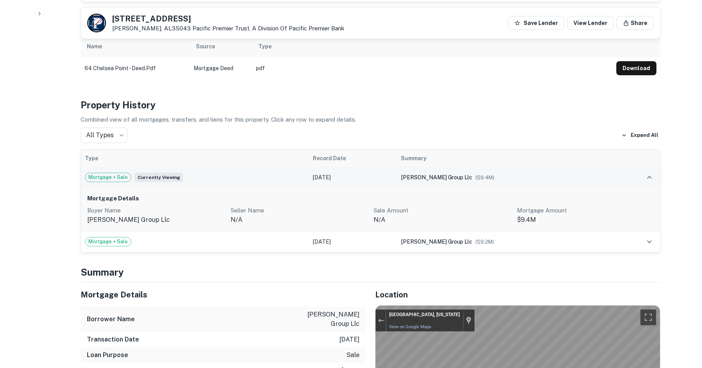
click at [466, 174] on span "malatesta group llc" at bounding box center [436, 177] width 71 height 6
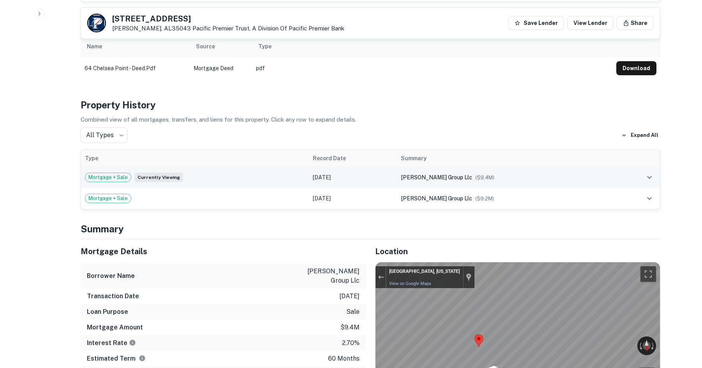
click at [466, 174] on span "malatesta group llc" at bounding box center [436, 177] width 71 height 6
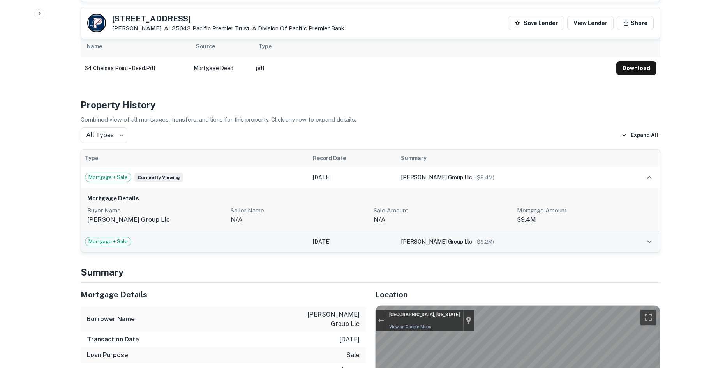
click at [232, 237] on div "Mortgage + Sale" at bounding box center [195, 241] width 220 height 9
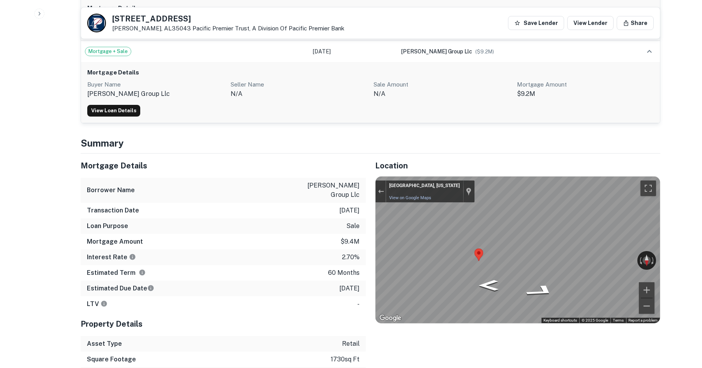
scroll to position [584, 0]
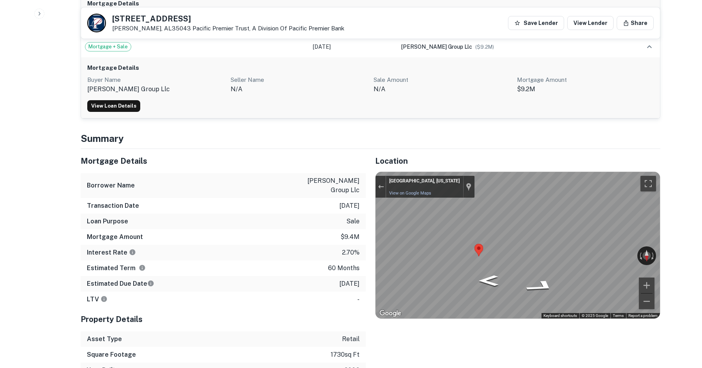
click at [243, 245] on div "Interest Rate 2.70%" at bounding box center [223, 253] width 285 height 16
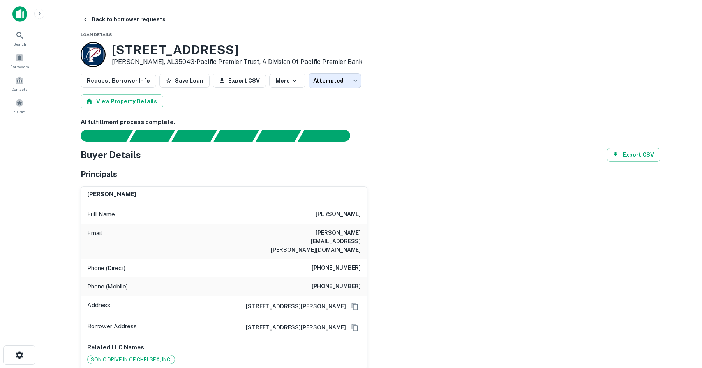
scroll to position [39, 0]
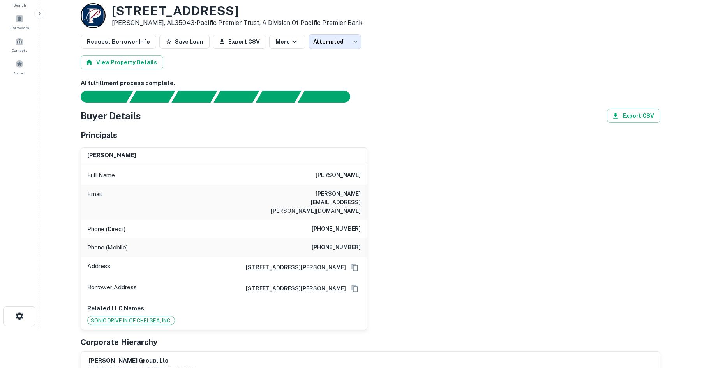
click at [270, 284] on h6 "101 jane cove, clarksdale, MS, 38614-9714" at bounding box center [292, 288] width 106 height 9
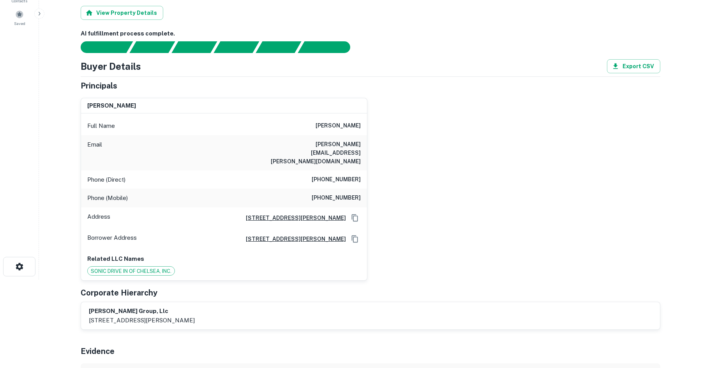
scroll to position [234, 0]
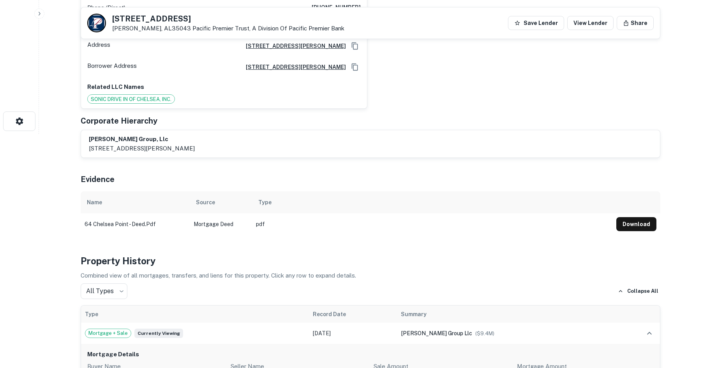
drag, startPoint x: 260, startPoint y: 212, endPoint x: 384, endPoint y: 230, distance: 125.1
click at [260, 213] on td "pdf" at bounding box center [432, 224] width 360 height 22
click at [624, 217] on button "Download" at bounding box center [636, 224] width 40 height 14
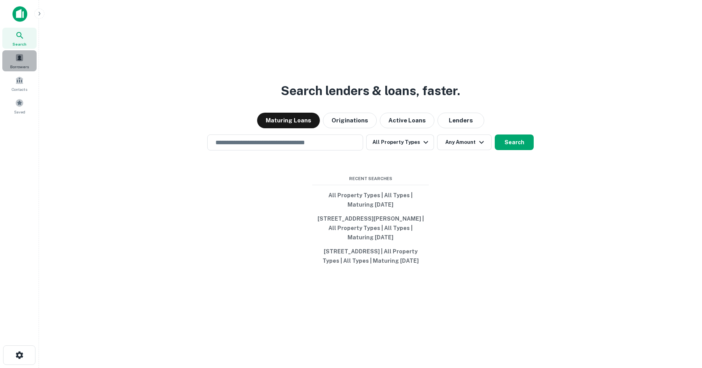
click at [25, 57] on div "Borrowers" at bounding box center [19, 60] width 34 height 21
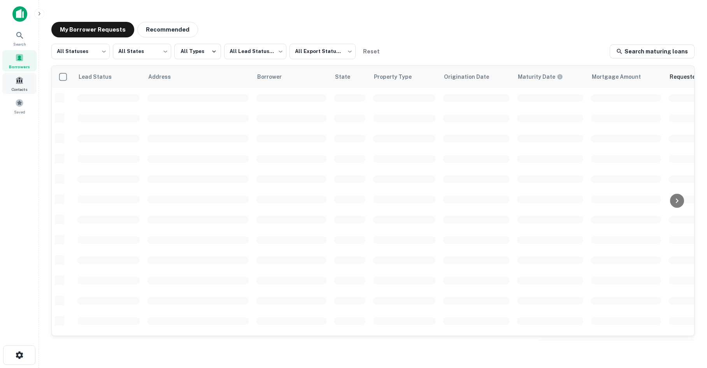
scroll to position [78, 0]
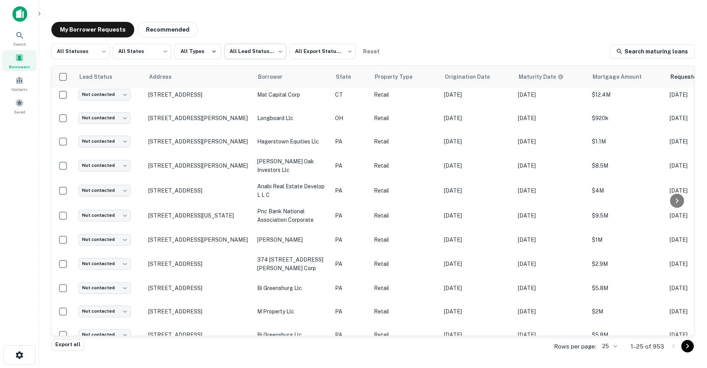
click at [251, 49] on body "Search Borrowers Contacts Saved My Borrower Requests Recommended All Statuses *…" at bounding box center [353, 184] width 707 height 368
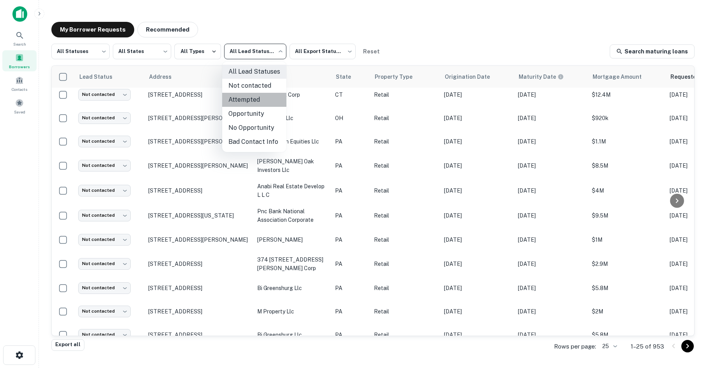
click at [255, 102] on li "Attempted" at bounding box center [254, 100] width 64 height 14
type input "*********"
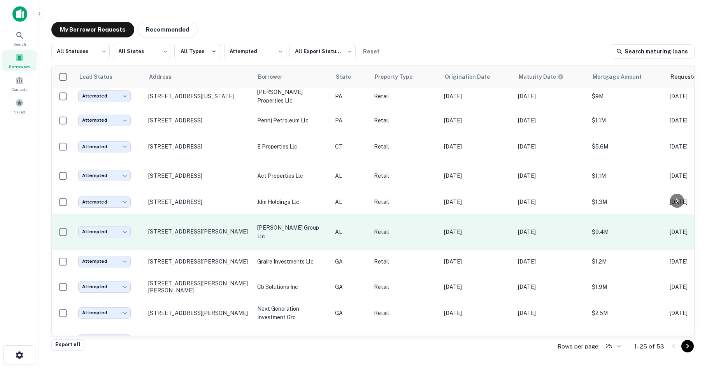
click at [220, 232] on p "64 Chelsea Point Dr Chelsea, AL35043" at bounding box center [198, 231] width 101 height 7
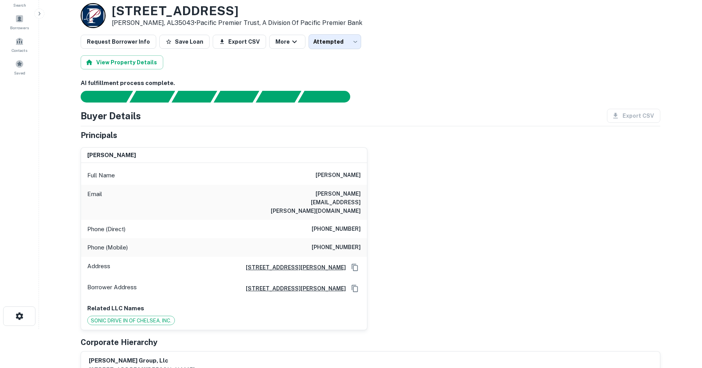
scroll to position [78, 0]
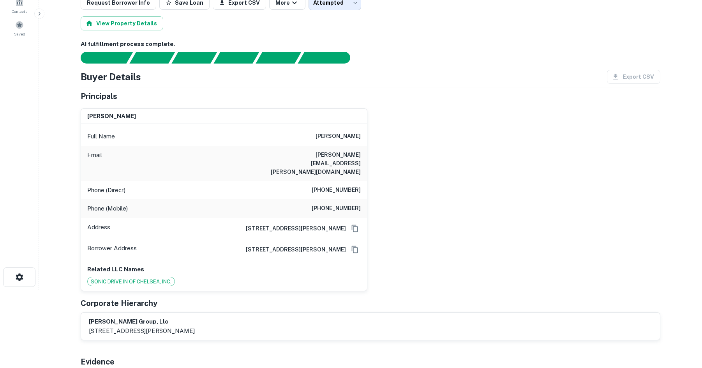
click at [428, 114] on div "gregory g. malatesta Full Name gregory g. malatesta Email greg.malatesta@netsca…" at bounding box center [367, 196] width 586 height 189
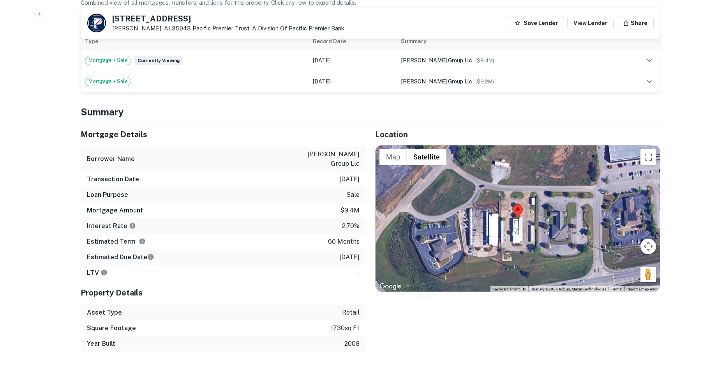
scroll to position [545, 0]
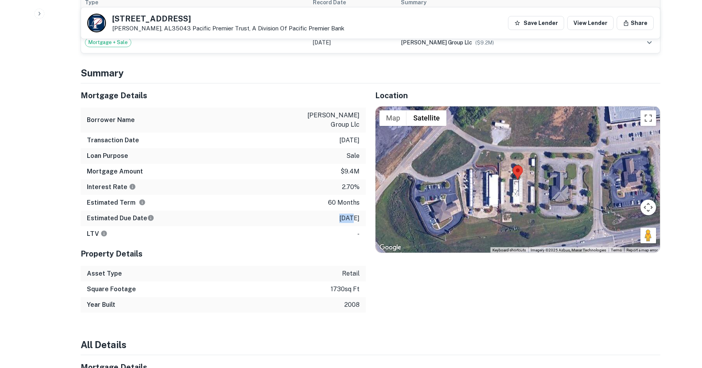
click at [337, 210] on div "Estimated Due Date 12/29/2025" at bounding box center [223, 218] width 285 height 16
click at [339, 213] on p "12/29/2025" at bounding box center [349, 217] width 20 height 9
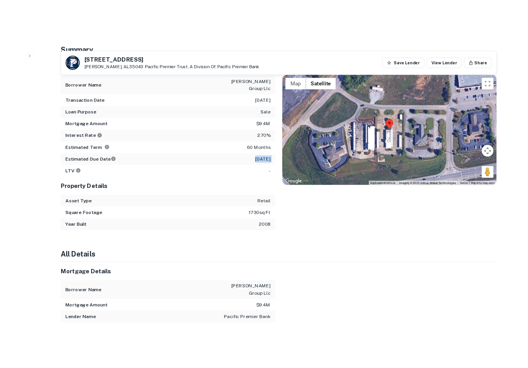
scroll to position [740, 0]
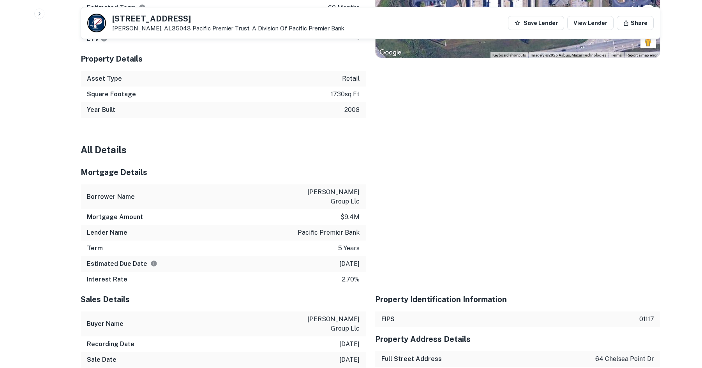
click at [468, 212] on div at bounding box center [513, 223] width 294 height 127
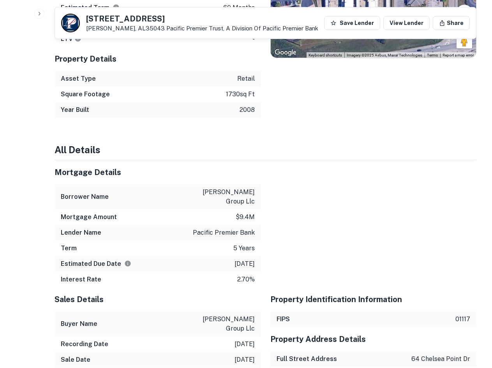
drag, startPoint x: 456, startPoint y: 88, endPoint x: 486, endPoint y: 84, distance: 30.6
click at [456, 88] on div "Location ← Move left → Move right ↑ Move up ↓ Move down + Zoom in - Zoom out Ho…" at bounding box center [369, 3] width 216 height 229
click at [462, 89] on div "Location ← Move left → Move right ↑ Move up ↓ Move down + Zoom in - Zoom out Ho…" at bounding box center [369, 3] width 216 height 229
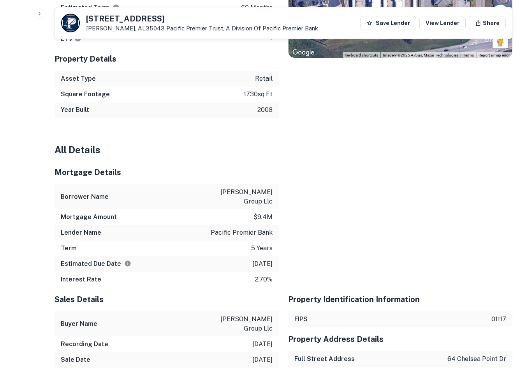
click at [351, 161] on div at bounding box center [396, 223] width 234 height 127
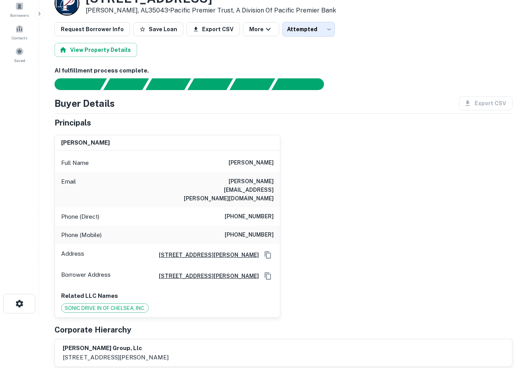
scroll to position [0, 0]
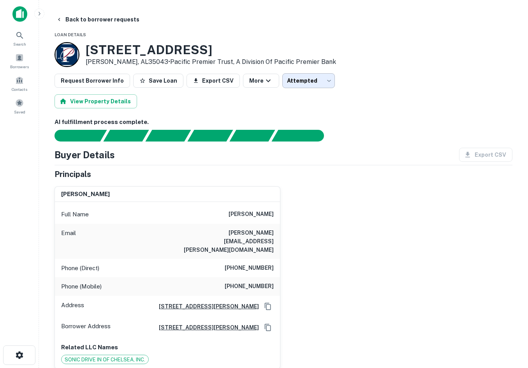
click at [315, 82] on body "Search Borrowers Contacts Saved Back to borrower requests Loan Details 64 Chels…" at bounding box center [264, 184] width 528 height 368
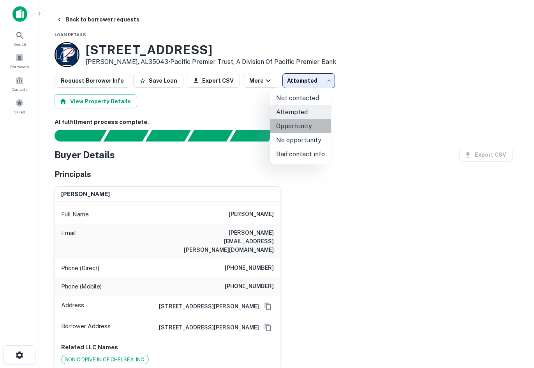
click at [305, 126] on li "Opportunity" at bounding box center [300, 126] width 61 height 14
type input "**********"
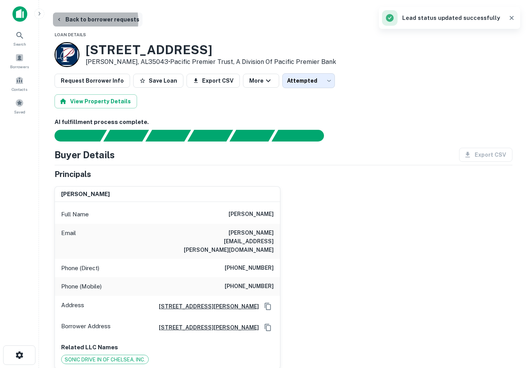
click at [70, 21] on button "Back to borrower requests" at bounding box center [98, 19] width 90 height 14
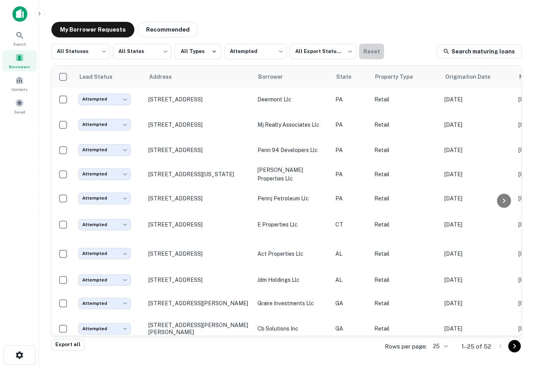
click at [376, 49] on button "Reset" at bounding box center [371, 52] width 25 height 16
type input "***"
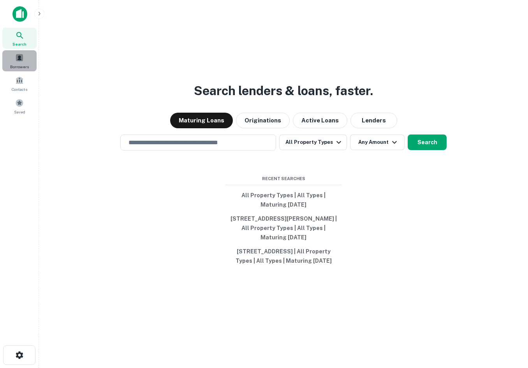
click at [24, 58] on div "Borrowers" at bounding box center [19, 60] width 34 height 21
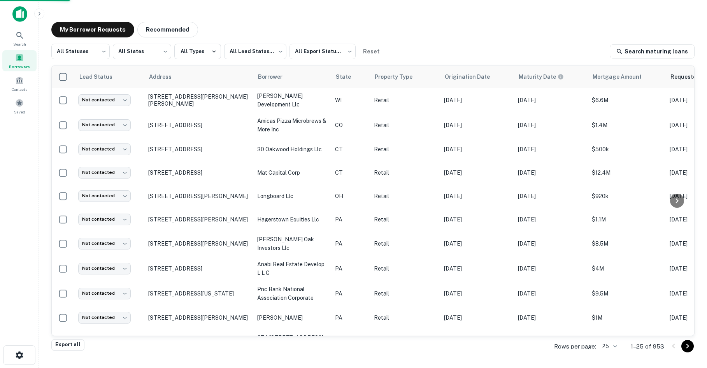
scroll to position [91, 0]
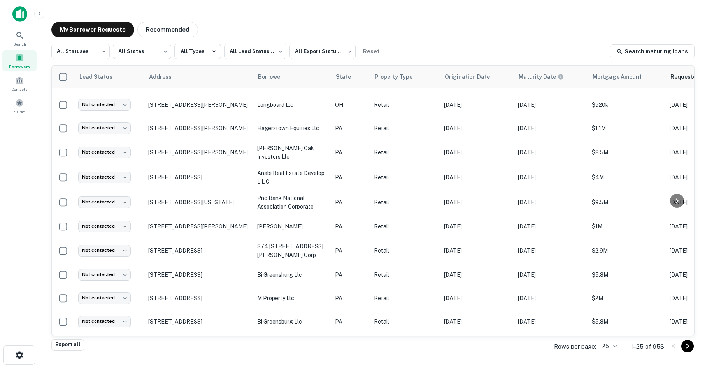
click at [397, 60] on div "All Statuses *** ​ All States *** ​ All Types All Lead Statuses *** ​ All Expor…" at bounding box center [373, 191] width 644 height 295
drag, startPoint x: 463, startPoint y: 41, endPoint x: 466, endPoint y: 25, distance: 15.9
click at [463, 41] on div "My Borrower Requests Recommended All Statuses *** ​ All States *** ​ All Types …" at bounding box center [373, 181] width 656 height 331
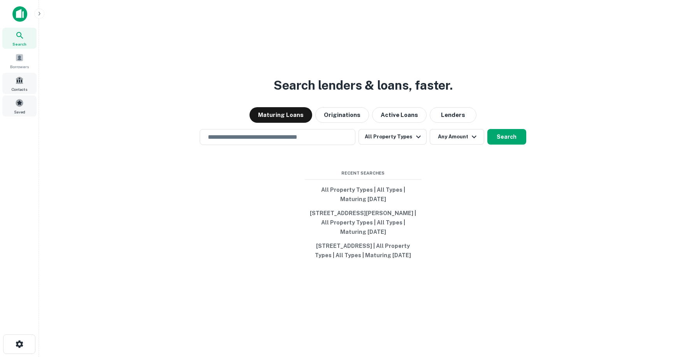
drag, startPoint x: 22, startPoint y: 89, endPoint x: 32, endPoint y: 97, distance: 12.4
click at [22, 89] on span "Contacts" at bounding box center [20, 89] width 16 height 6
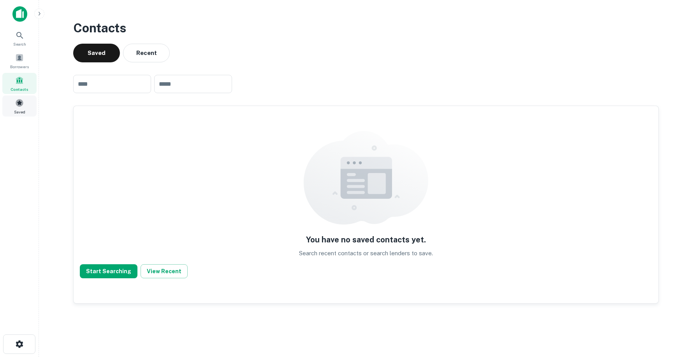
click at [23, 105] on span at bounding box center [19, 103] width 9 height 9
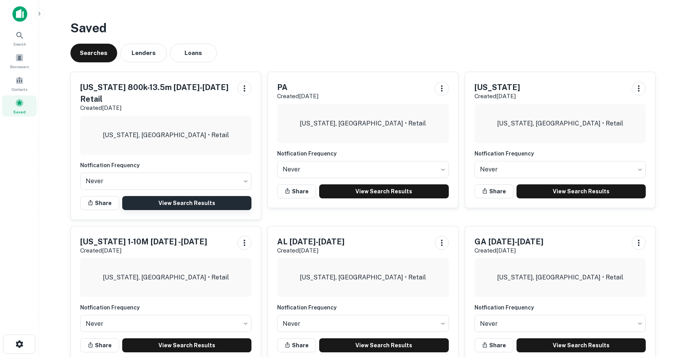
click at [183, 196] on link "View Search Results" at bounding box center [187, 203] width 130 height 14
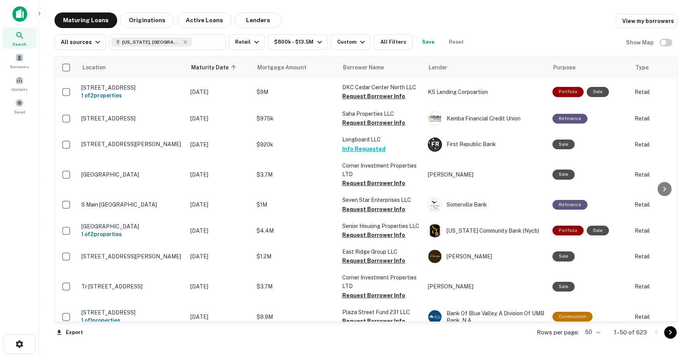
click at [461, 7] on main "Maturing Loans Originations Active Loans Lenders View my borrowers All sources …" at bounding box center [366, 178] width 654 height 357
drag, startPoint x: 546, startPoint y: 24, endPoint x: 532, endPoint y: 25, distance: 13.7
click at [546, 24] on div "Maturing Loans Originations Active Loans Lenders View my borrowers" at bounding box center [366, 20] width 623 height 16
drag, startPoint x: 479, startPoint y: 20, endPoint x: 473, endPoint y: 22, distance: 5.4
click at [478, 19] on div "Maturing Loans Originations Active Loans Lenders View my borrowers" at bounding box center [366, 20] width 623 height 16
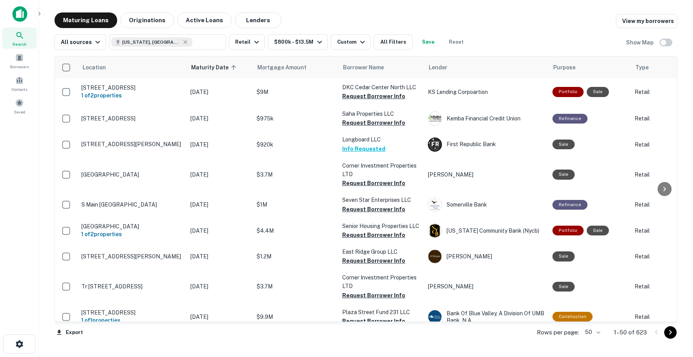
click at [540, 32] on div "All sources Ohio, USA ​ Retail $800k - $13.5M Custom All Filters Save Reset Sho…" at bounding box center [366, 39] width 623 height 22
drag, startPoint x: 426, startPoint y: 24, endPoint x: 445, endPoint y: 0, distance: 30.5
click at [426, 23] on div "Maturing Loans Originations Active Loans Lenders View my borrowers" at bounding box center [366, 20] width 623 height 16
click at [533, 22] on div "Maturing Loans Originations Active Loans Lenders View my borrowers" at bounding box center [366, 20] width 623 height 16
click at [544, 42] on div "All sources Ohio, USA ​ Retail $800k - $13.5M Custom All Filters Save Reset Sho…" at bounding box center [366, 39] width 623 height 22
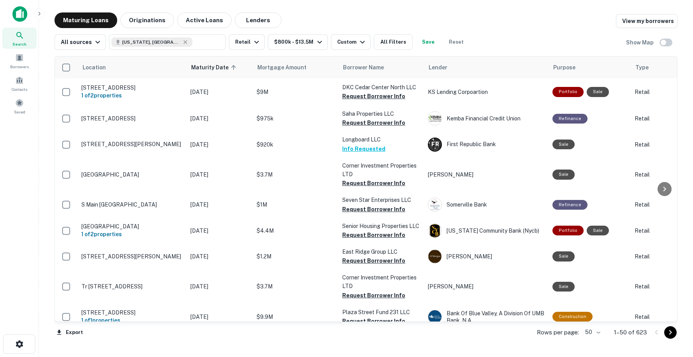
click at [169, 350] on main "Maturing Loans Originations Active Loans Lenders View my borrowers All sources …" at bounding box center [366, 178] width 654 height 357
drag, startPoint x: 493, startPoint y: 25, endPoint x: 480, endPoint y: 33, distance: 15.4
click at [493, 25] on div "Maturing Loans Originations Active Loans Lenders View my borrowers" at bounding box center [366, 20] width 623 height 16
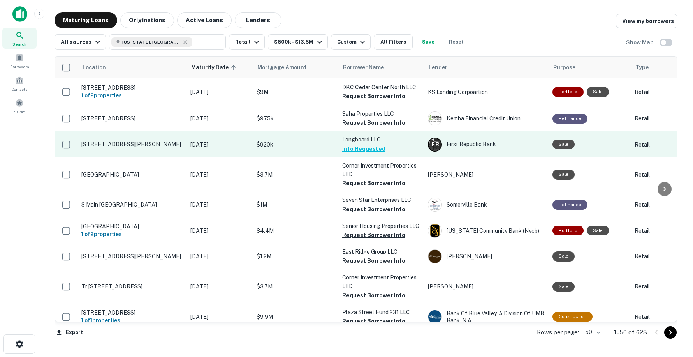
drag, startPoint x: 439, startPoint y: 19, endPoint x: 445, endPoint y: 133, distance: 113.8
click at [439, 19] on div "Maturing Loans Originations Active Loans Lenders View my borrowers" at bounding box center [366, 20] width 623 height 16
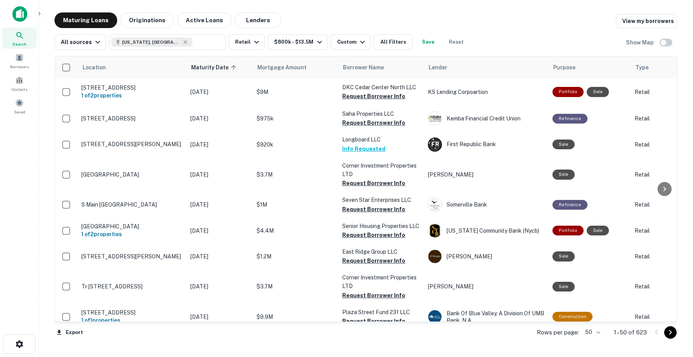
click at [511, 18] on div "Maturing Loans Originations Active Loans Lenders View my borrowers" at bounding box center [366, 20] width 623 height 16
click at [599, 25] on div "Maturing Loans Originations Active Loans Lenders View my borrowers" at bounding box center [366, 20] width 623 height 16
click at [411, 18] on div "Maturing Loans Originations Active Loans Lenders View my borrowers" at bounding box center [366, 20] width 623 height 16
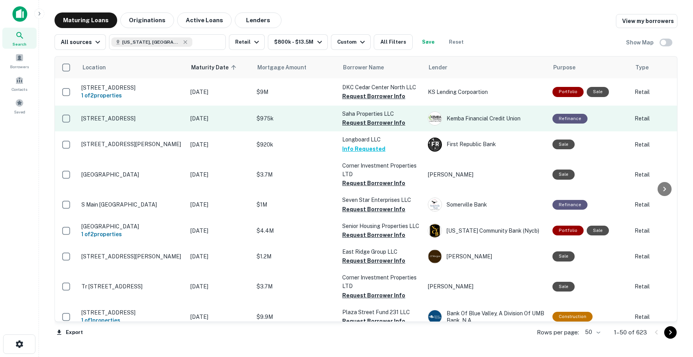
click at [125, 118] on p "4784 N High St Columbus, OH43214" at bounding box center [131, 118] width 101 height 7
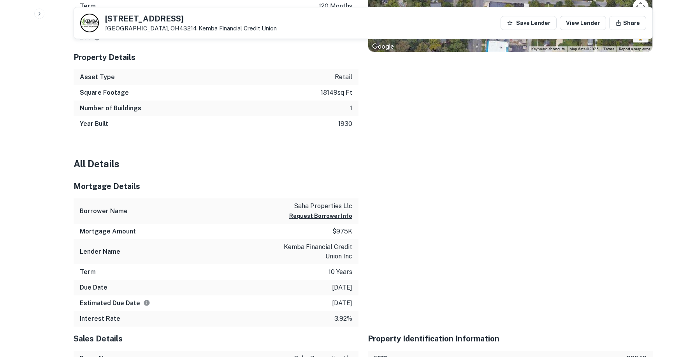
scroll to position [312, 0]
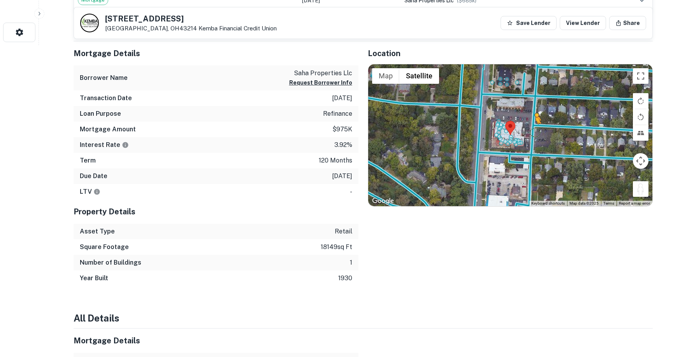
drag, startPoint x: 646, startPoint y: 188, endPoint x: 533, endPoint y: 131, distance: 126.6
click at [533, 131] on div "To activate drag with keyboard, press Alt + Enter. Once in keyboard drag state,…" at bounding box center [510, 135] width 284 height 142
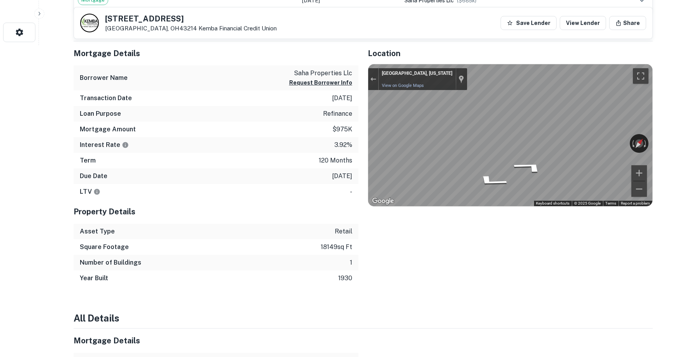
click at [226, 146] on div "Mortgage Details Borrower Name saha properties llc Request Borrower Info Transa…" at bounding box center [358, 163] width 589 height 245
click at [646, 147] on div "← Move left → Move right ↑ Move up ↓ Move down + Zoom in - Zoom out Columbus, O…" at bounding box center [510, 135] width 284 height 142
click at [500, 146] on icon "Go South, N High St" at bounding box center [518, 146] width 55 height 18
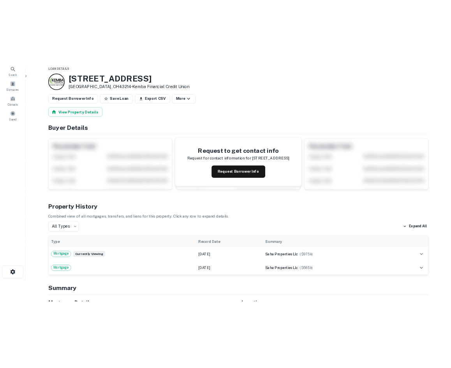
scroll to position [0, 0]
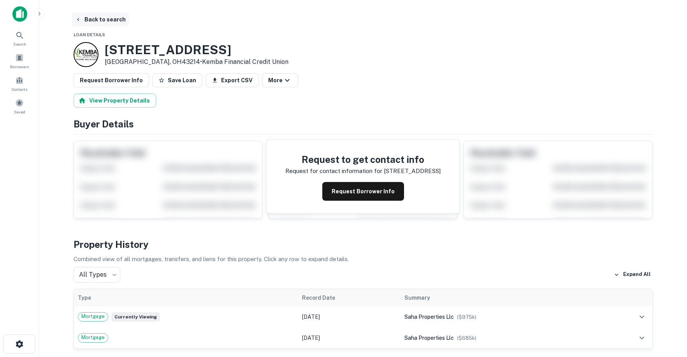
click at [114, 19] on button "Back to search" at bounding box center [100, 19] width 57 height 14
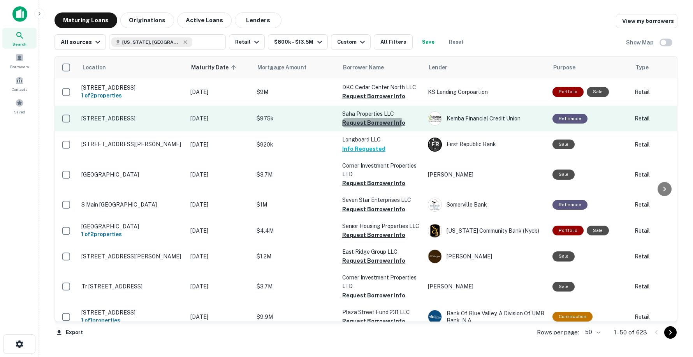
click at [366, 121] on button "Request Borrower Info" at bounding box center [373, 122] width 63 height 9
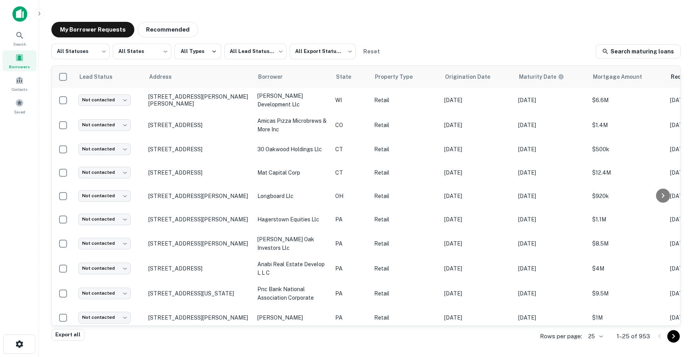
click at [29, 57] on div "Borrowers" at bounding box center [19, 60] width 34 height 21
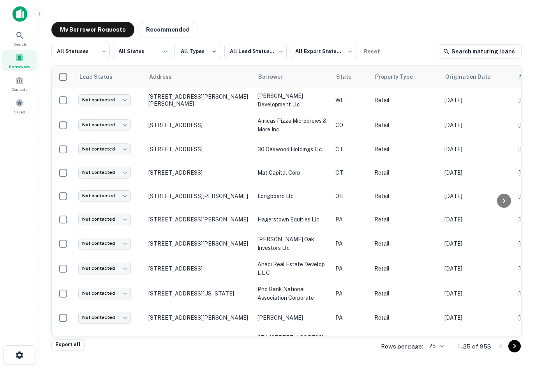
scroll to position [91, 0]
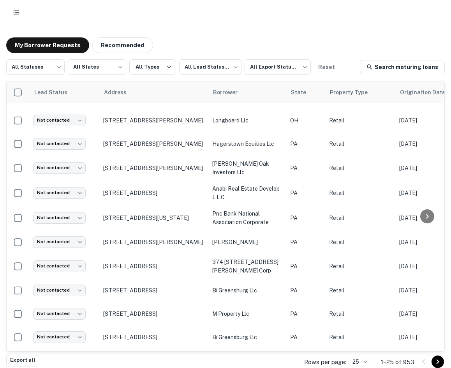
click at [18, 15] on icon "button" at bounding box center [16, 13] width 8 height 8
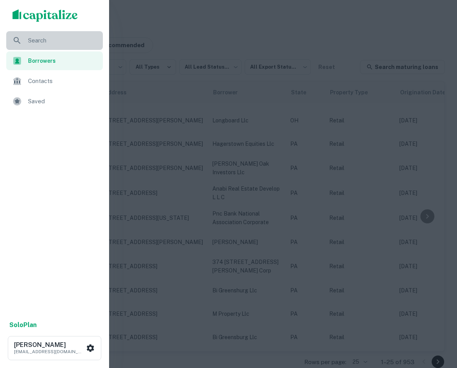
click at [29, 38] on span "Search" at bounding box center [63, 40] width 70 height 9
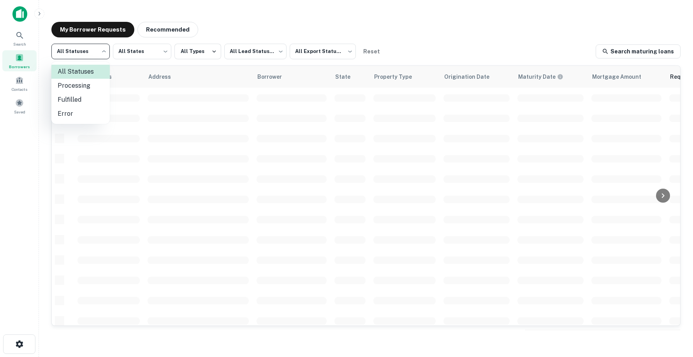
click at [97, 56] on body "Search Borrowers Contacts Saved My Borrower Requests Recommended All Statuses *…" at bounding box center [346, 178] width 693 height 357
click at [87, 103] on li "Fulfilled" at bounding box center [80, 100] width 58 height 14
type input "*********"
click at [187, 50] on button "All Types" at bounding box center [197, 52] width 47 height 16
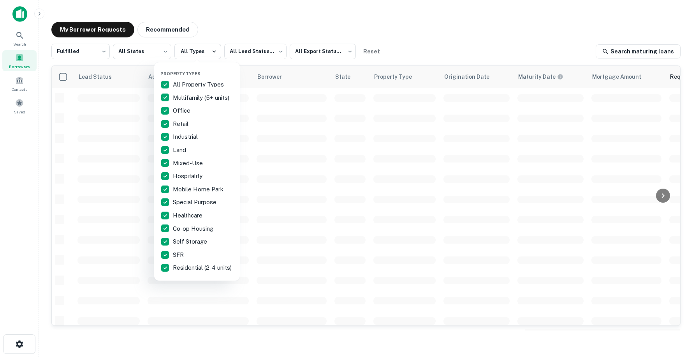
click at [187, 51] on div at bounding box center [346, 178] width 693 height 357
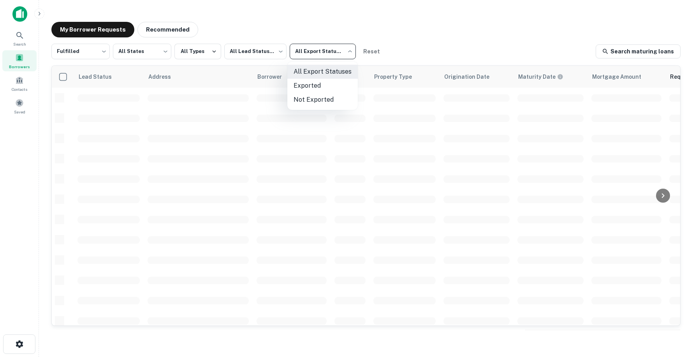
click at [306, 53] on body "Search Borrowers Contacts Saved My Borrower Requests Recommended Fulfilled ****…" at bounding box center [346, 178] width 693 height 357
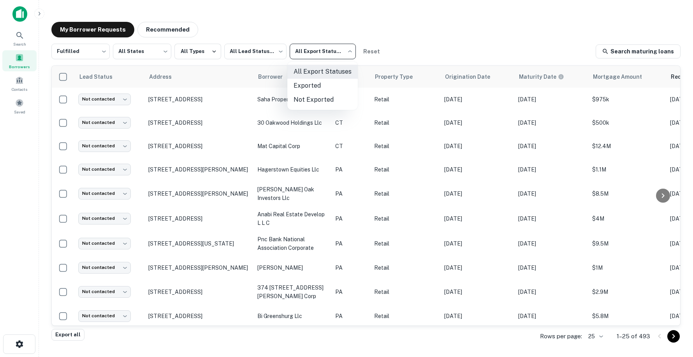
click at [322, 44] on div at bounding box center [346, 178] width 693 height 357
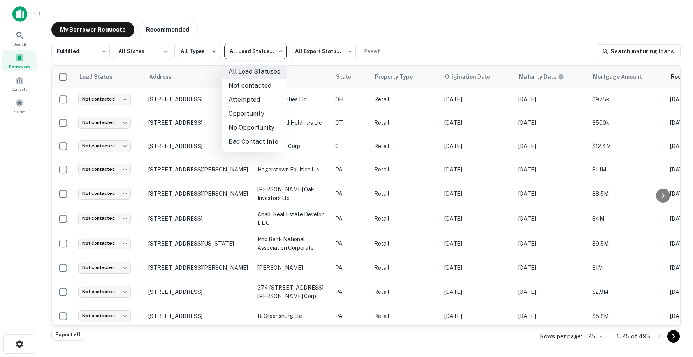
click at [247, 53] on body "Search Borrowers Contacts Saved My Borrower Requests Recommended Fulfilled ****…" at bounding box center [346, 178] width 693 height 357
click at [254, 84] on li "Not contacted" at bounding box center [254, 86] width 64 height 14
type input "****"
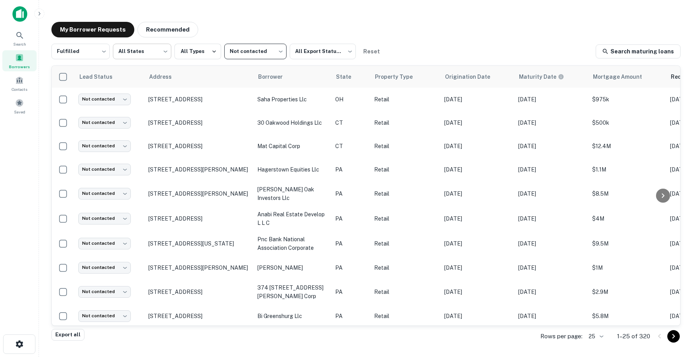
click at [154, 50] on body "Search Borrowers Contacts Saved My Borrower Requests Recommended Fulfilled ****…" at bounding box center [346, 178] width 693 height 357
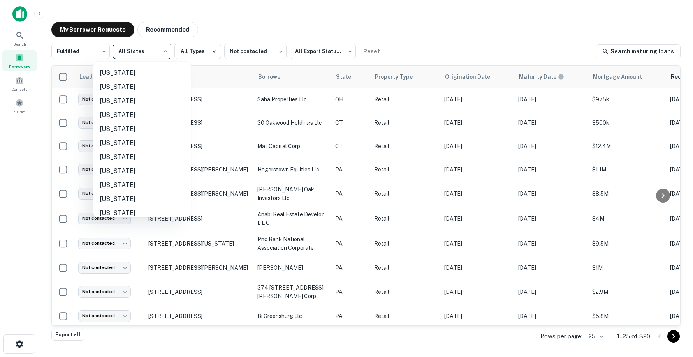
scroll to position [428, 0]
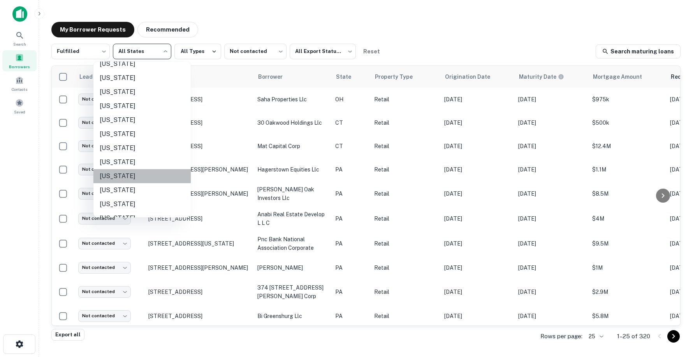
click at [148, 169] on li "Pennsylvania" at bounding box center [141, 176] width 97 height 14
type input "**"
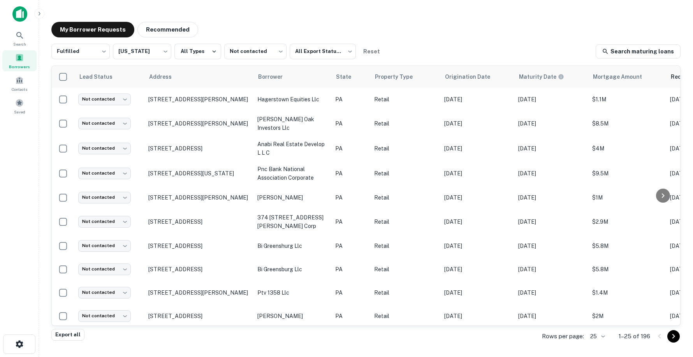
click at [385, 35] on div "My Borrower Requests Recommended" at bounding box center [365, 30] width 629 height 16
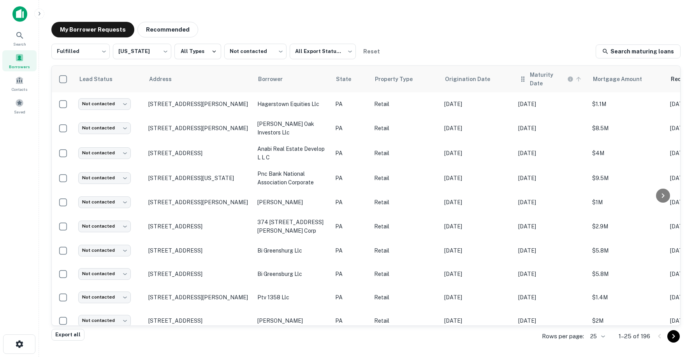
click at [543, 75] on h6 "Maturity Date" at bounding box center [548, 78] width 36 height 17
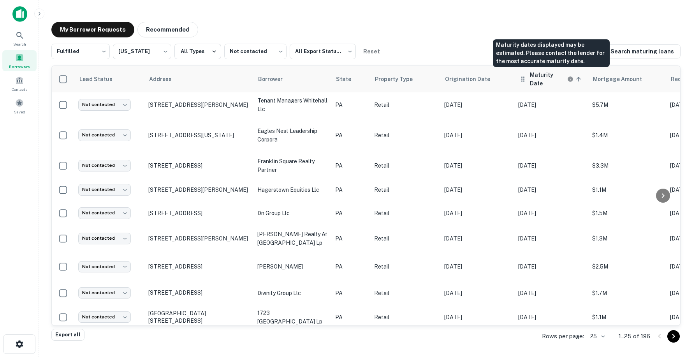
click at [547, 77] on h6 "Maturity Date" at bounding box center [548, 78] width 36 height 17
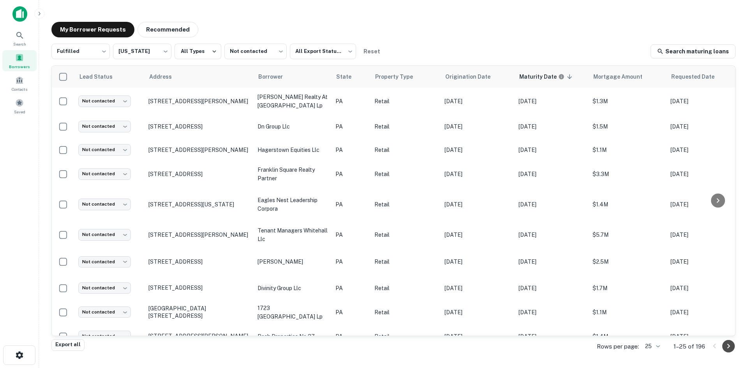
click at [693, 350] on icon "Go to next page" at bounding box center [727, 345] width 9 height 9
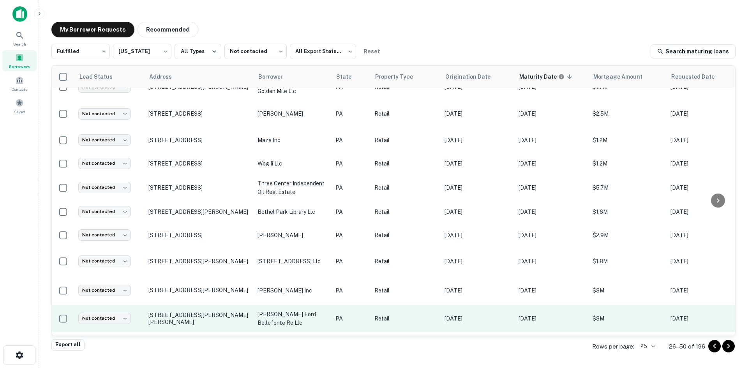
scroll to position [390, 0]
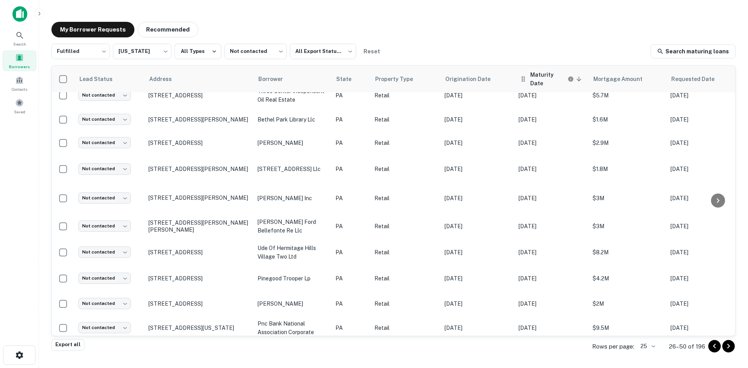
click at [550, 70] on th "Maturity Date sorted descending" at bounding box center [551, 79] width 74 height 26
click at [547, 77] on h6 "Maturity Date" at bounding box center [548, 78] width 36 height 17
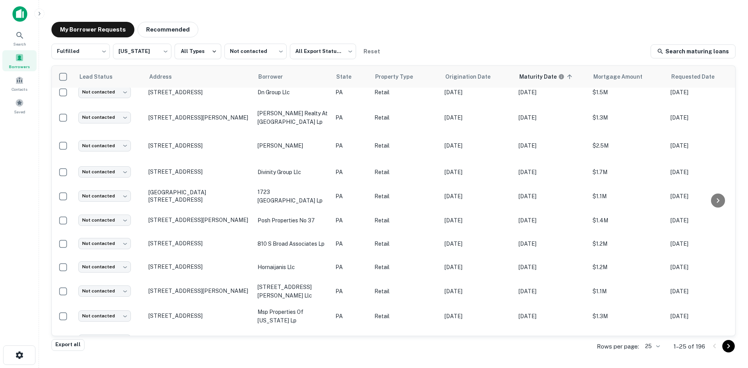
scroll to position [117, 0]
click at [677, 81] on icon at bounding box center [675, 76] width 8 height 9
click at [693, 79] on span "Requested Date" at bounding box center [708, 76] width 53 height 9
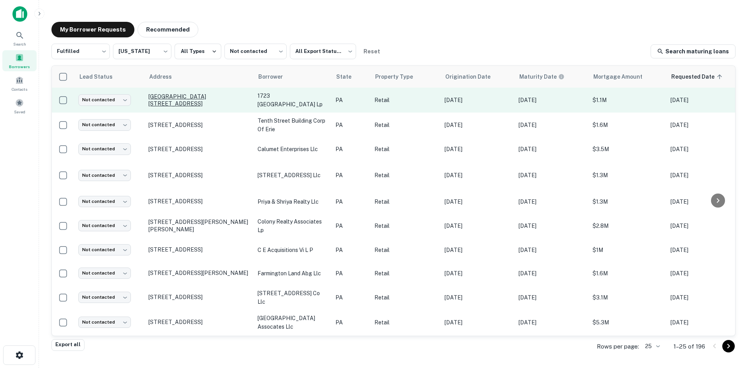
click at [231, 102] on p "1723 W Main St Stroudsburg, PA18360" at bounding box center [198, 100] width 101 height 14
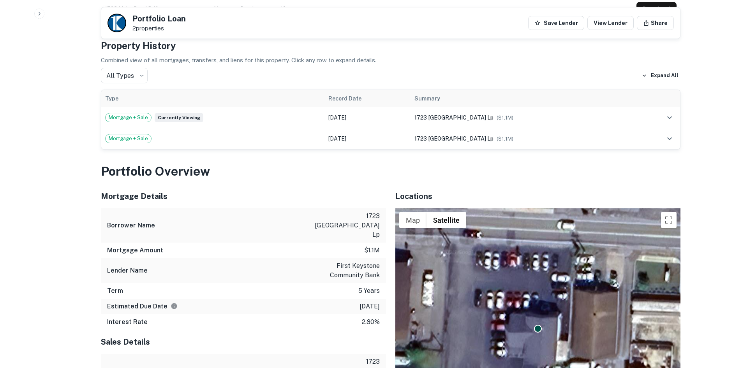
scroll to position [662, 0]
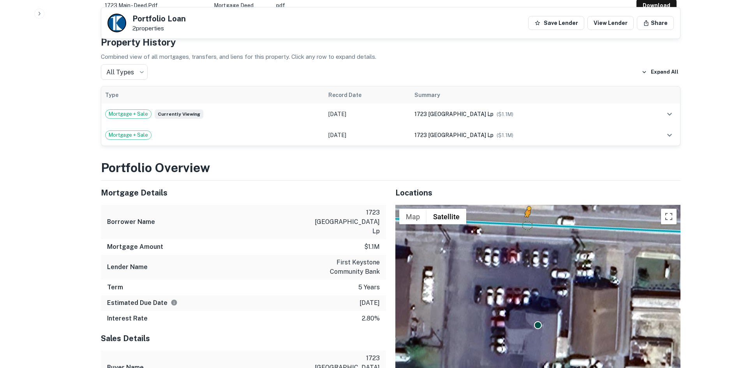
drag, startPoint x: 670, startPoint y: 347, endPoint x: 526, endPoint y: 145, distance: 247.6
click at [526, 205] on div "To activate drag with keyboard, press Alt + Enter. Once in keyboard drag state,…" at bounding box center [537, 329] width 285 height 248
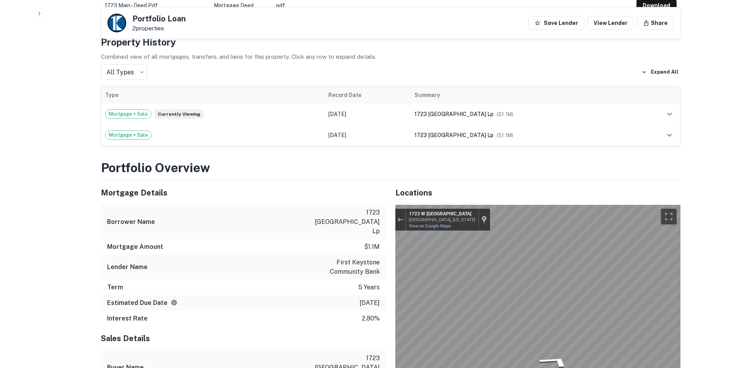
click at [355, 206] on div "Mortgage Details Borrower Name 1723 west main street lp Mortgage Amount $1.1m L…" at bounding box center [386, 317] width 589 height 273
click at [367, 227] on div "Mortgage Details Borrower Name 1723 west main street lp Mortgage Amount $1.1m L…" at bounding box center [386, 317] width 589 height 273
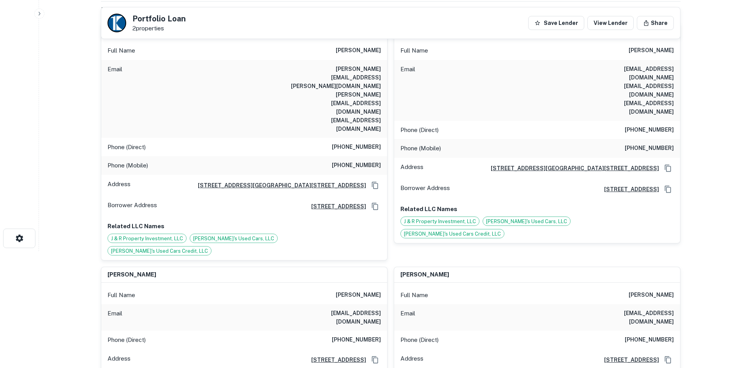
scroll to position [0, 0]
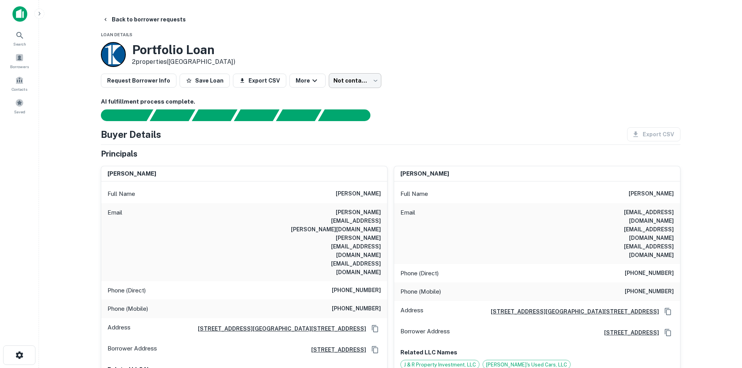
click at [358, 86] on body "Search Borrowers Contacts Saved Back to borrower requests Loan Details Portfoli…" at bounding box center [371, 184] width 742 height 368
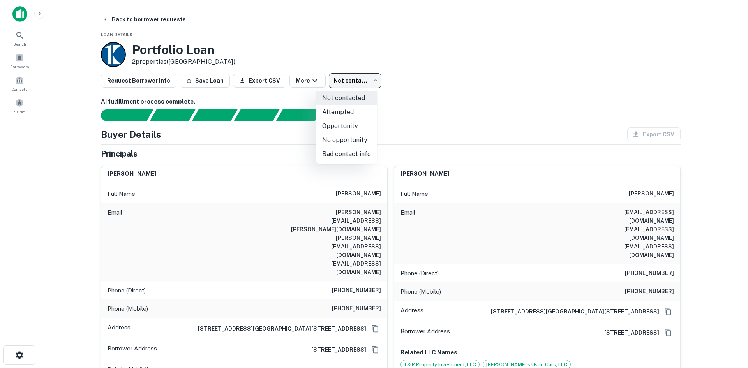
click at [357, 144] on li "No opportunity" at bounding box center [346, 140] width 61 height 14
type input "**********"
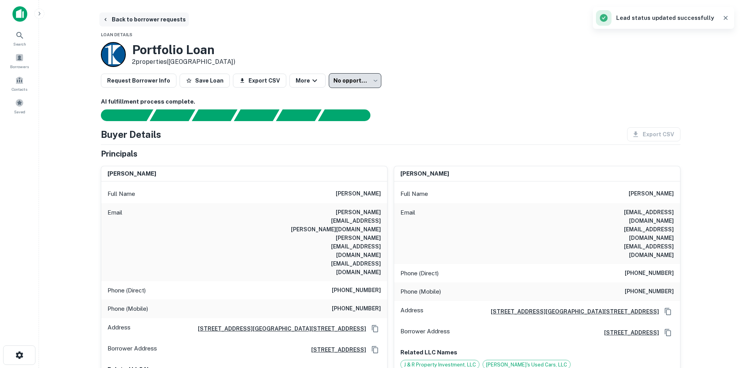
click at [117, 21] on button "Back to borrower requests" at bounding box center [144, 19] width 90 height 14
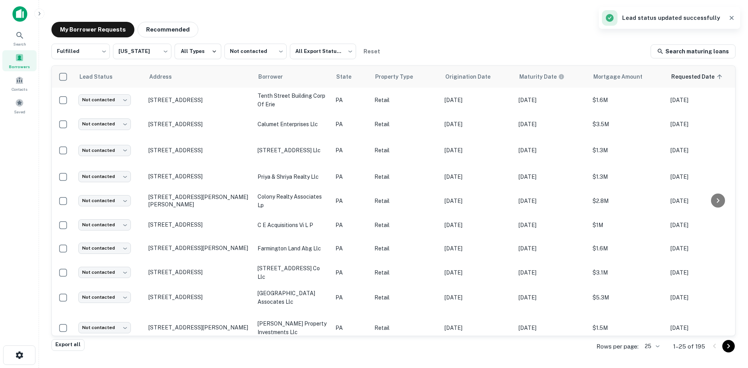
click at [368, 32] on div "My Borrower Requests Recommended" at bounding box center [393, 30] width 684 height 16
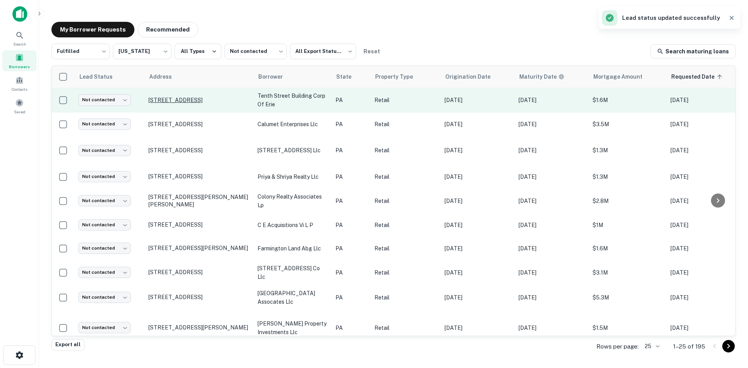
click at [160, 97] on p "7501 Peach St Erie, PA16509" at bounding box center [198, 100] width 101 height 7
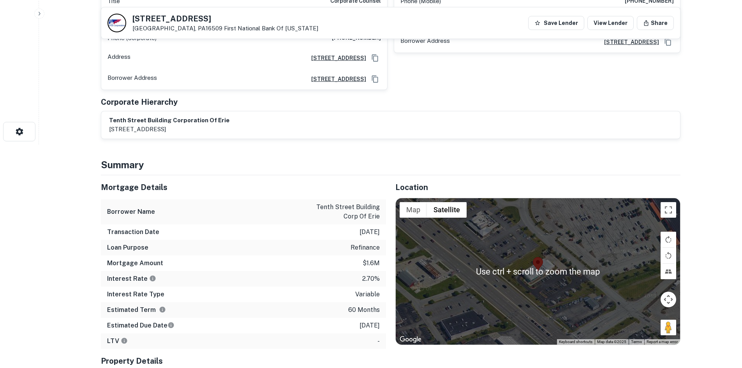
scroll to position [234, 0]
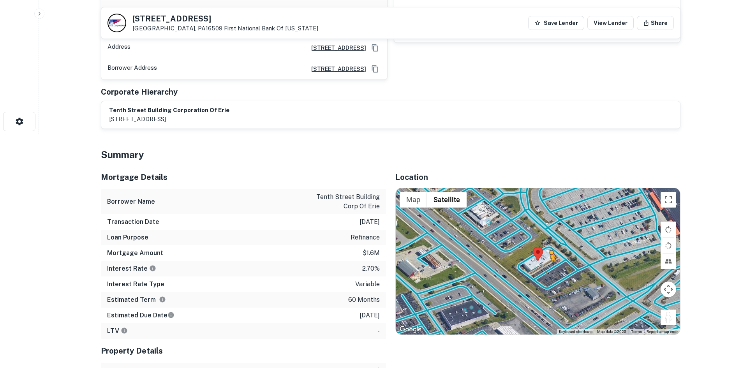
drag, startPoint x: 669, startPoint y: 317, endPoint x: 533, endPoint y: 279, distance: 141.5
click at [533, 279] on div "To activate drag with keyboard, press Alt + Enter. Once in keyboard drag state,…" at bounding box center [538, 261] width 284 height 146
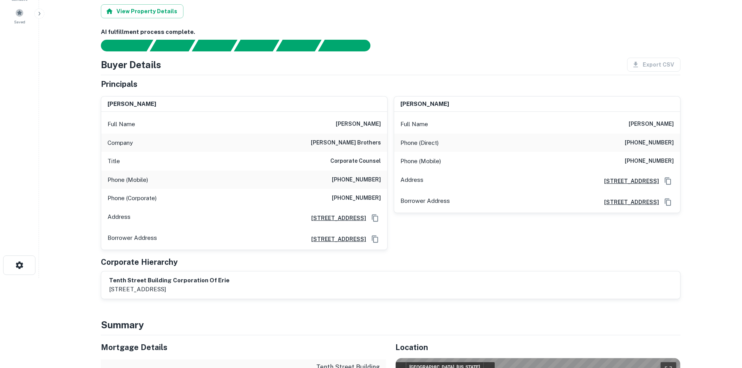
scroll to position [0, 0]
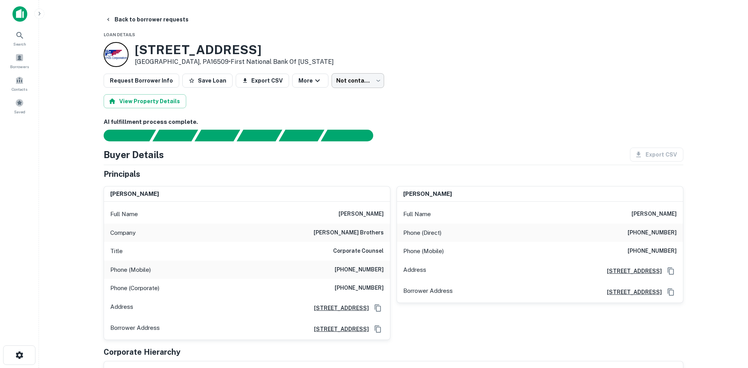
click at [359, 79] on body "Search Borrowers Contacts Saved Back to borrower requests Loan Details 7501 Pea…" at bounding box center [374, 184] width 748 height 368
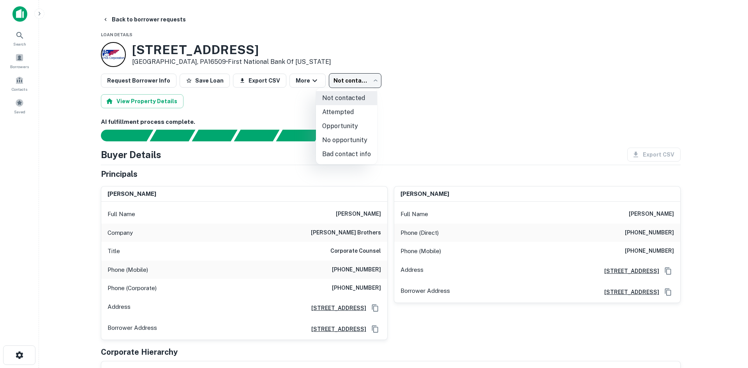
click at [469, 81] on div at bounding box center [374, 184] width 748 height 368
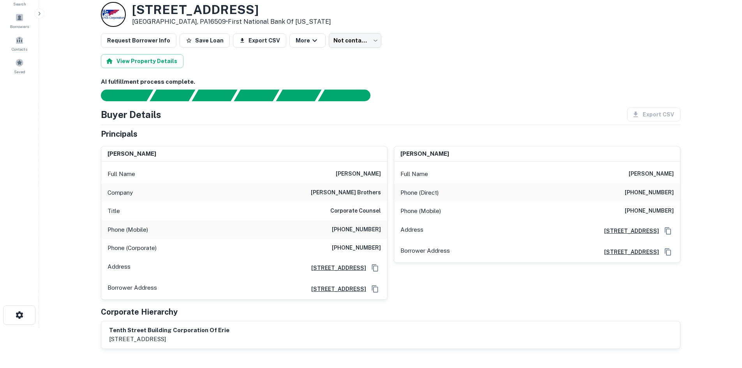
scroll to position [39, 0]
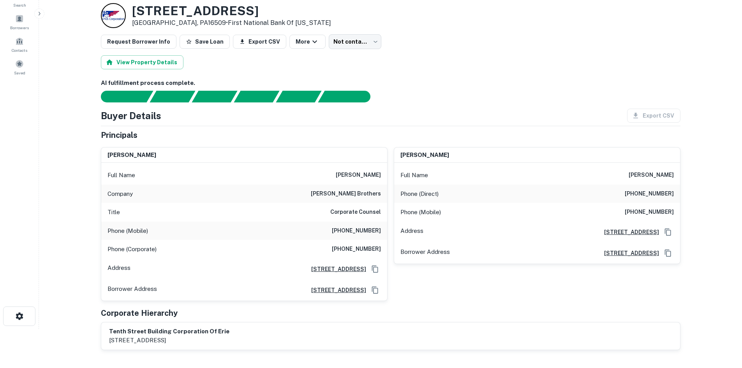
click at [465, 87] on h6 "AI fulfillment process complete." at bounding box center [390, 83] width 579 height 9
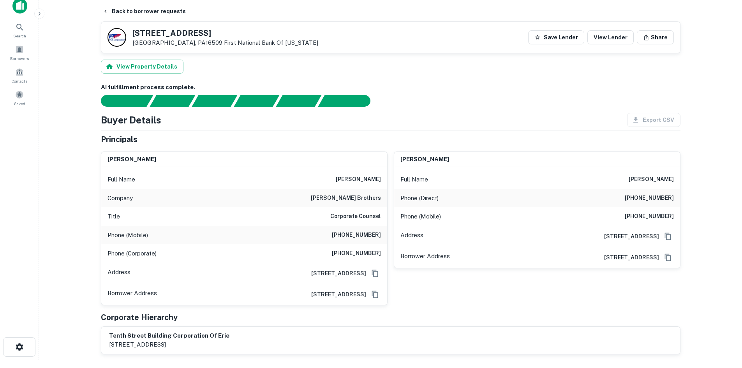
scroll to position [0, 0]
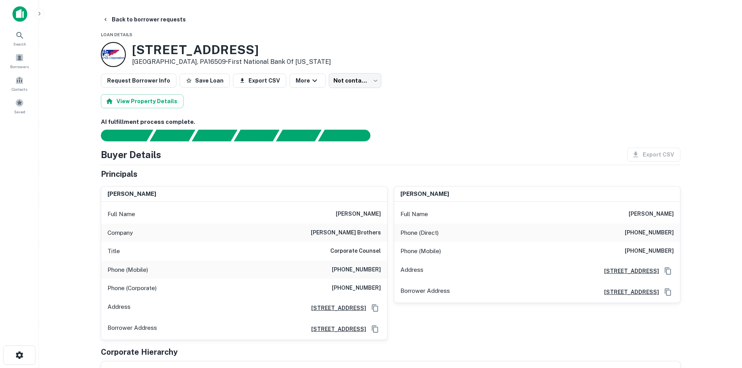
drag, startPoint x: 723, startPoint y: 90, endPoint x: 608, endPoint y: 83, distance: 114.7
click at [693, 90] on main "Back to borrower requests Loan Details 7501 Peach St Erie, PA16509 • First Nati…" at bounding box center [390, 184] width 703 height 368
click at [348, 269] on h6 "(724) 283-0925" at bounding box center [356, 269] width 49 height 9
click at [348, 268] on h6 "(724) 283-0925" at bounding box center [356, 269] width 49 height 9
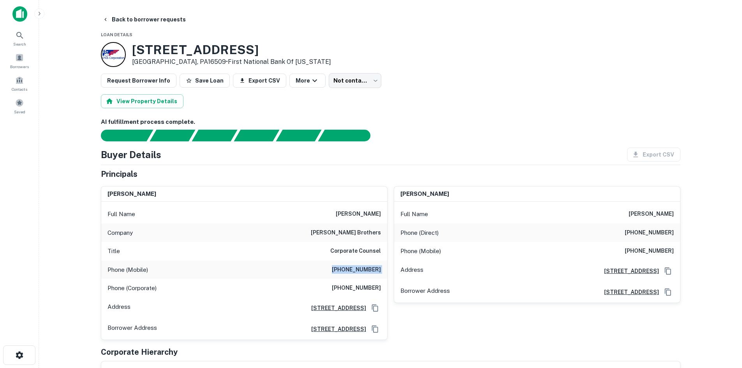
copy h6 "(724) 283-0925"
click at [334, 236] on div "Company baldwin brothers" at bounding box center [244, 233] width 286 height 19
click at [337, 236] on h6 "baldwin brothers" at bounding box center [346, 232] width 70 height 9
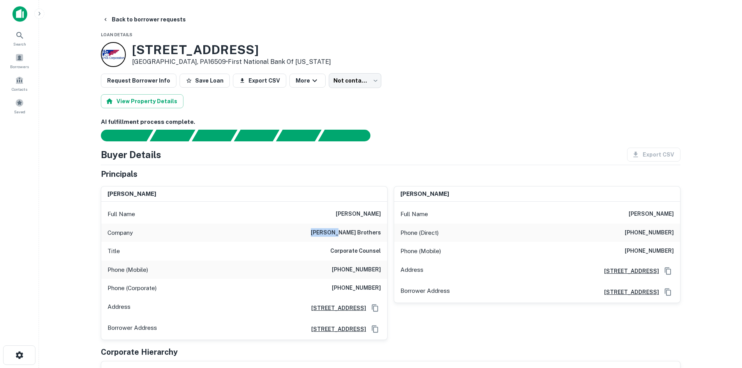
click at [337, 236] on h6 "baldwin brothers" at bounding box center [346, 232] width 70 height 9
click at [478, 121] on h6 "AI fulfillment process complete." at bounding box center [390, 122] width 579 height 9
click at [338, 274] on h6 "(724) 283-0925" at bounding box center [356, 269] width 49 height 9
click at [347, 287] on h6 "(814) 454-4541" at bounding box center [356, 287] width 49 height 9
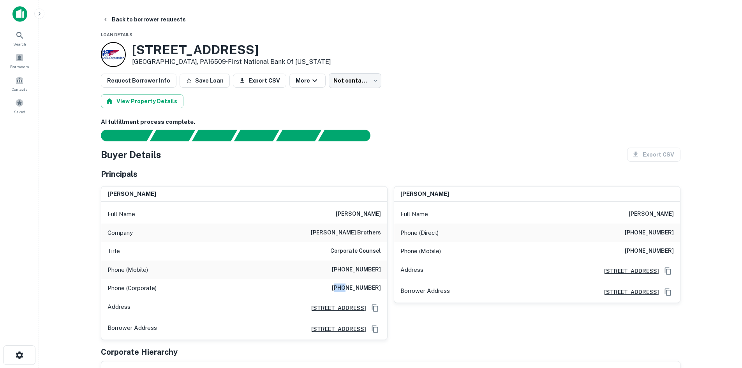
click at [347, 287] on h6 "(814) 454-4541" at bounding box center [356, 287] width 49 height 9
copy h6 "(814) 454-4541"
drag, startPoint x: 544, startPoint y: 119, endPoint x: 422, endPoint y: 102, distance: 123.1
click at [544, 119] on h6 "AI fulfillment process complete." at bounding box center [390, 122] width 579 height 9
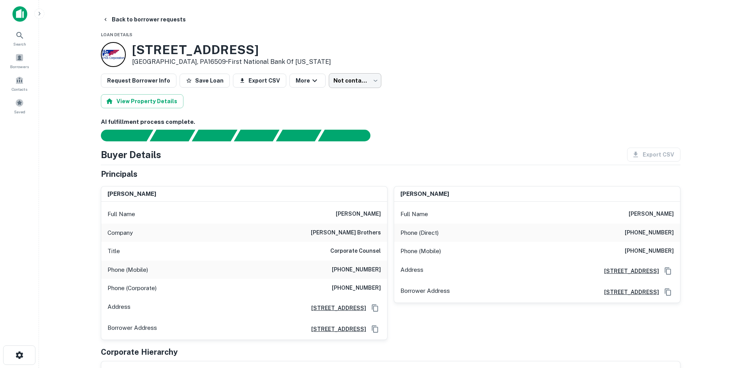
click at [364, 86] on body "Search Borrowers Contacts Saved Back to borrower requests Loan Details 7501 Pea…" at bounding box center [371, 184] width 742 height 368
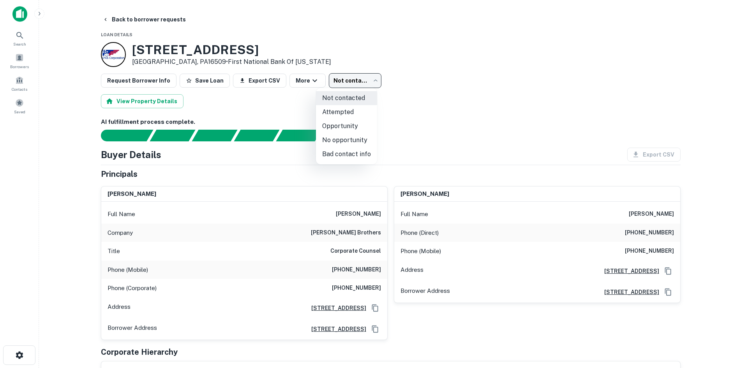
click at [426, 107] on div at bounding box center [374, 184] width 748 height 368
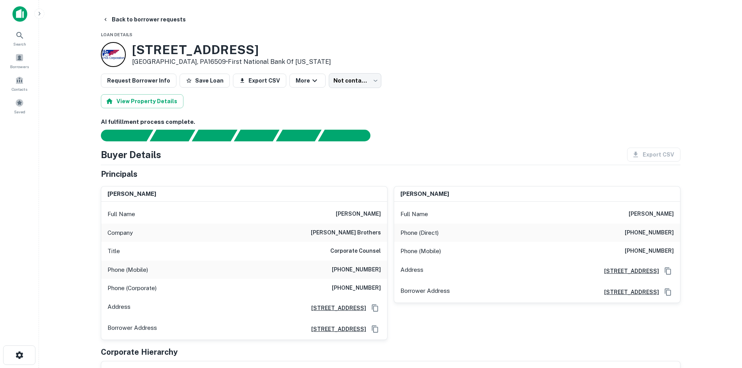
click at [366, 285] on h6 "(814) 454-4541" at bounding box center [356, 287] width 49 height 9
copy h6 "(814) 454-4541"
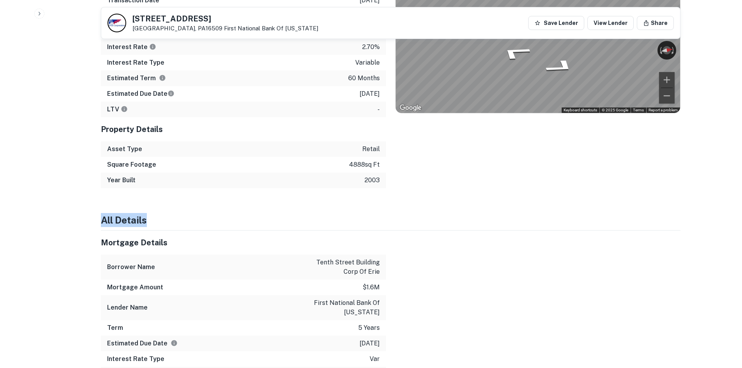
scroll to position [467, 0]
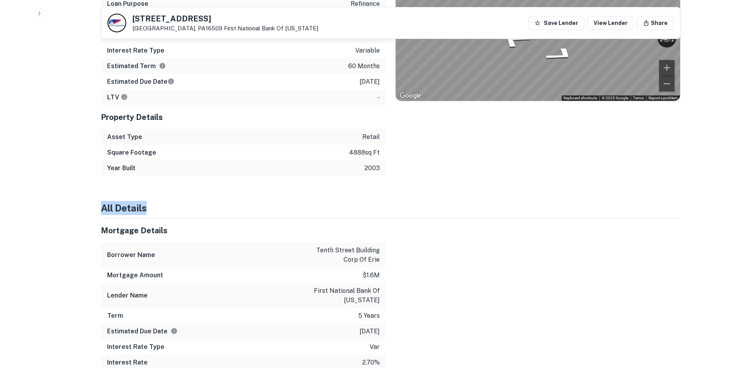
drag, startPoint x: 384, startPoint y: 205, endPoint x: 351, endPoint y: 182, distance: 40.6
click at [194, 141] on div "Asset Type retail" at bounding box center [243, 137] width 285 height 16
drag, startPoint x: 113, startPoint y: 115, endPoint x: 125, endPoint y: 122, distance: 14.5
click at [151, 126] on div "Property Details" at bounding box center [243, 117] width 285 height 24
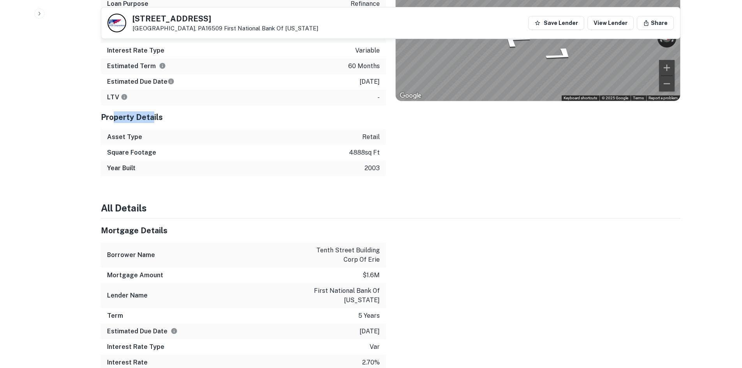
drag, startPoint x: 116, startPoint y: 121, endPoint x: 107, endPoint y: 121, distance: 9.4
click at [116, 121] on h5 "Property Details" at bounding box center [243, 117] width 285 height 12
click at [101, 120] on h5 "Property Details" at bounding box center [243, 117] width 285 height 12
drag, startPoint x: 319, startPoint y: 105, endPoint x: 481, endPoint y: 159, distance: 170.3
click at [327, 108] on div "Property Details" at bounding box center [243, 117] width 285 height 24
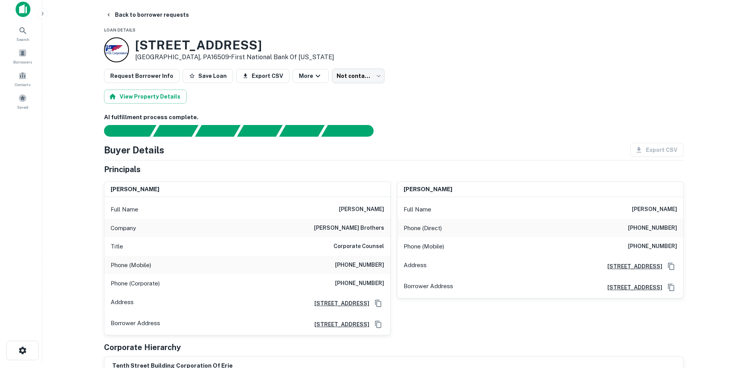
scroll to position [0, 0]
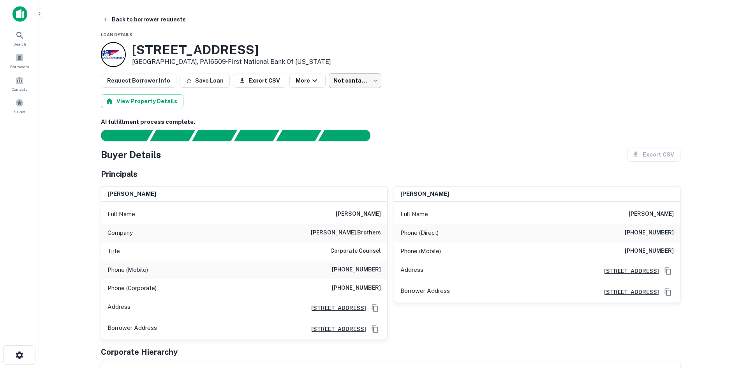
click at [350, 85] on body "Search Borrowers Contacts Saved Back to borrower requests Loan Details 7501 Pea…" at bounding box center [371, 184] width 742 height 368
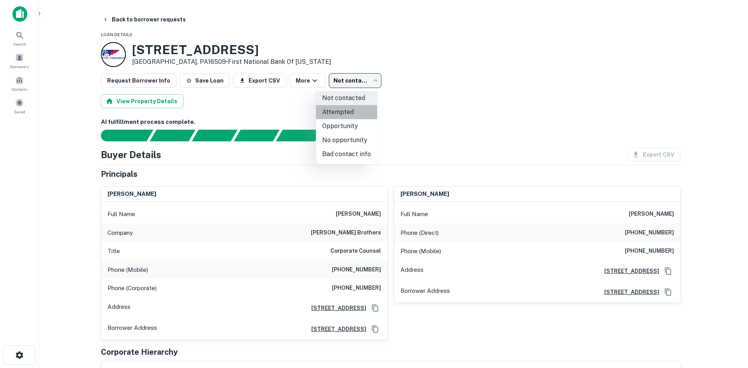
click at [348, 113] on li "Attempted" at bounding box center [346, 112] width 61 height 14
type input "*********"
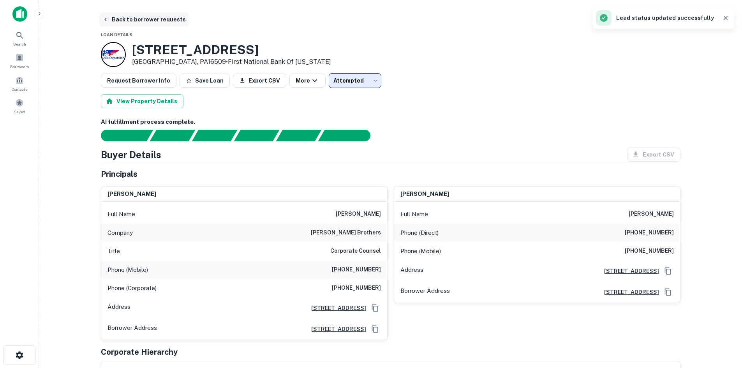
click at [147, 21] on button "Back to borrower requests" at bounding box center [144, 19] width 90 height 14
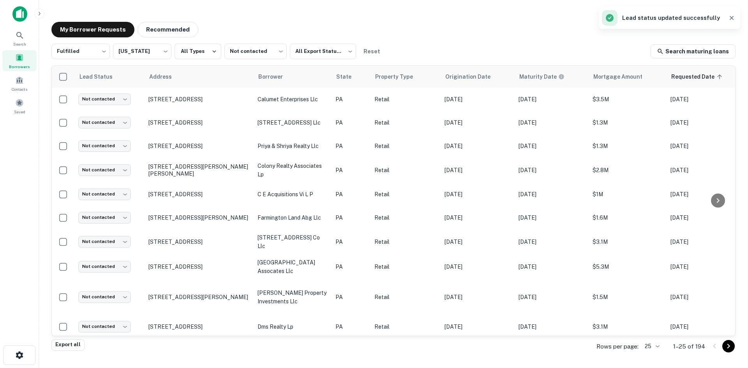
drag, startPoint x: 342, startPoint y: 25, endPoint x: 450, endPoint y: 8, distance: 108.7
click at [342, 25] on div "My Borrower Requests Recommended" at bounding box center [393, 30] width 684 height 16
click at [693, 18] on icon "button" at bounding box center [731, 18] width 4 height 4
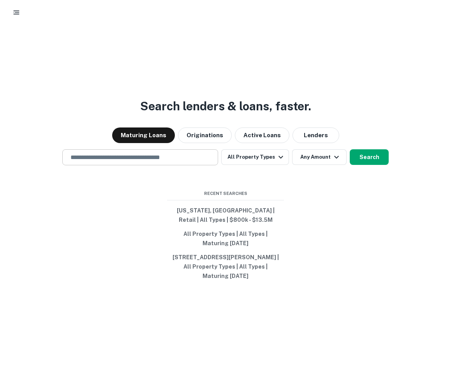
click at [167, 162] on input "text" at bounding box center [140, 157] width 149 height 9
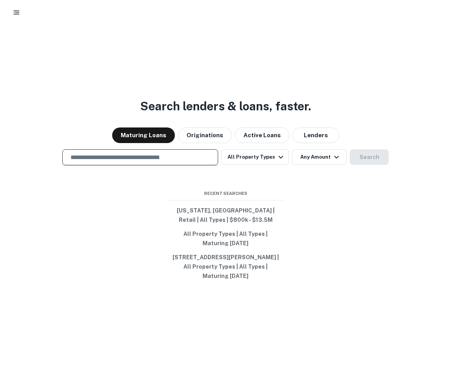
paste input "**********"
type input "**********"
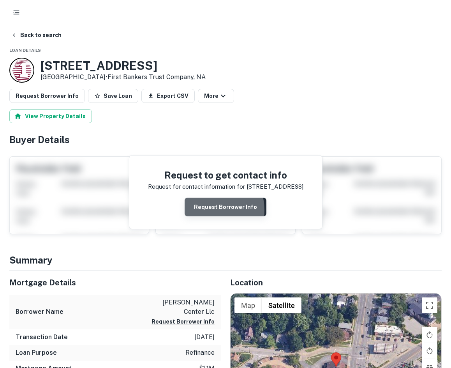
click at [203, 211] on button "Request Borrower Info" at bounding box center [226, 206] width 82 height 19
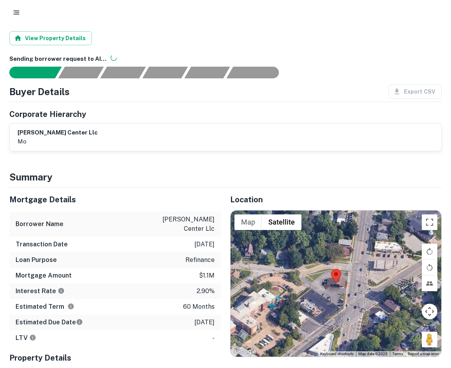
scroll to position [90, 0]
